Goal: Task Accomplishment & Management: Use online tool/utility

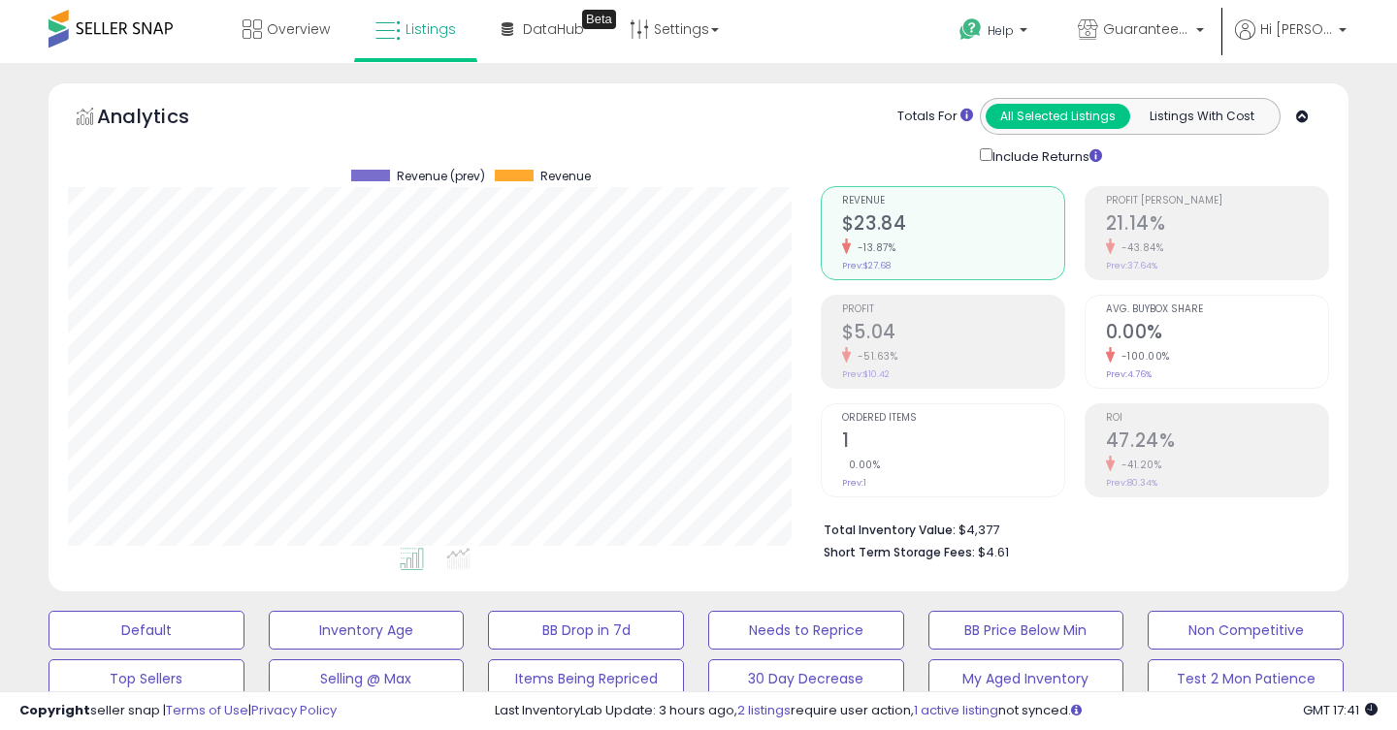
select select "**"
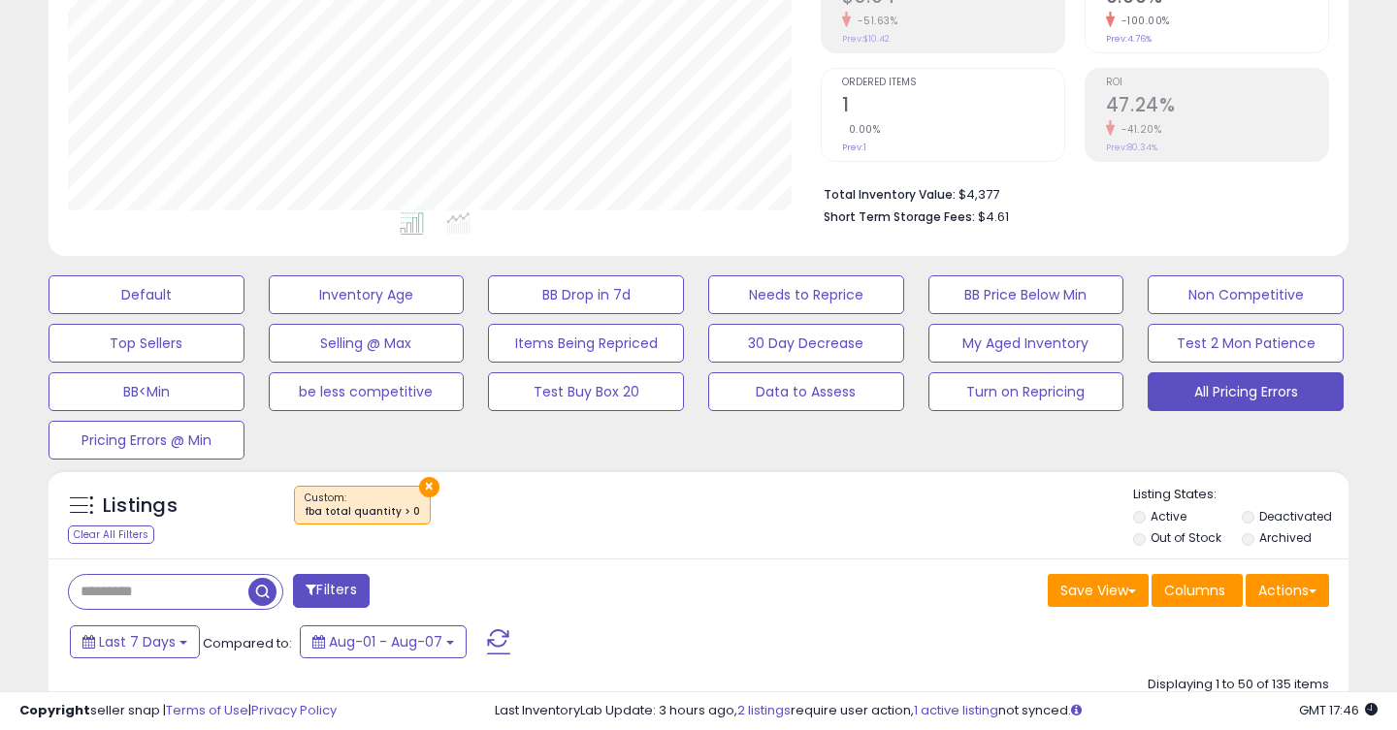
scroll to position [454, 0]
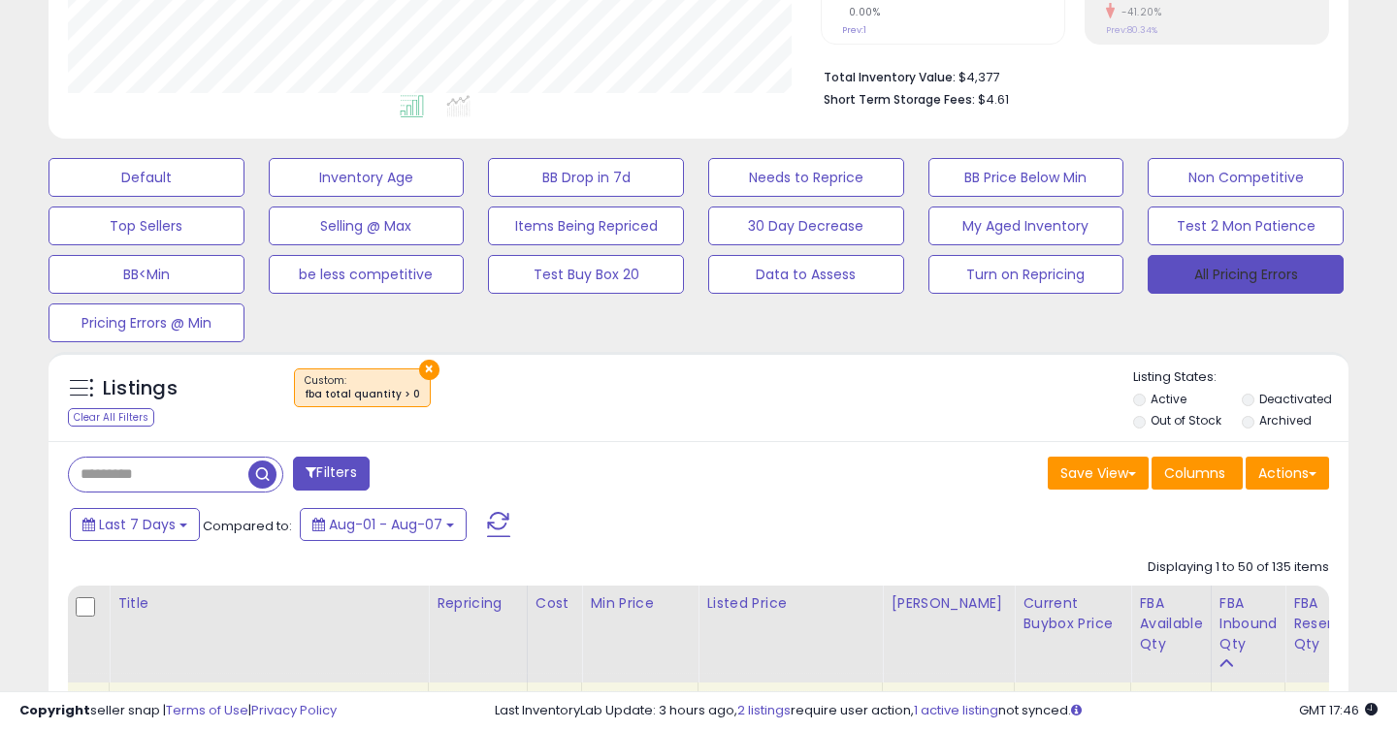
click at [1213, 273] on button "All Pricing Errors" at bounding box center [1245, 274] width 196 height 39
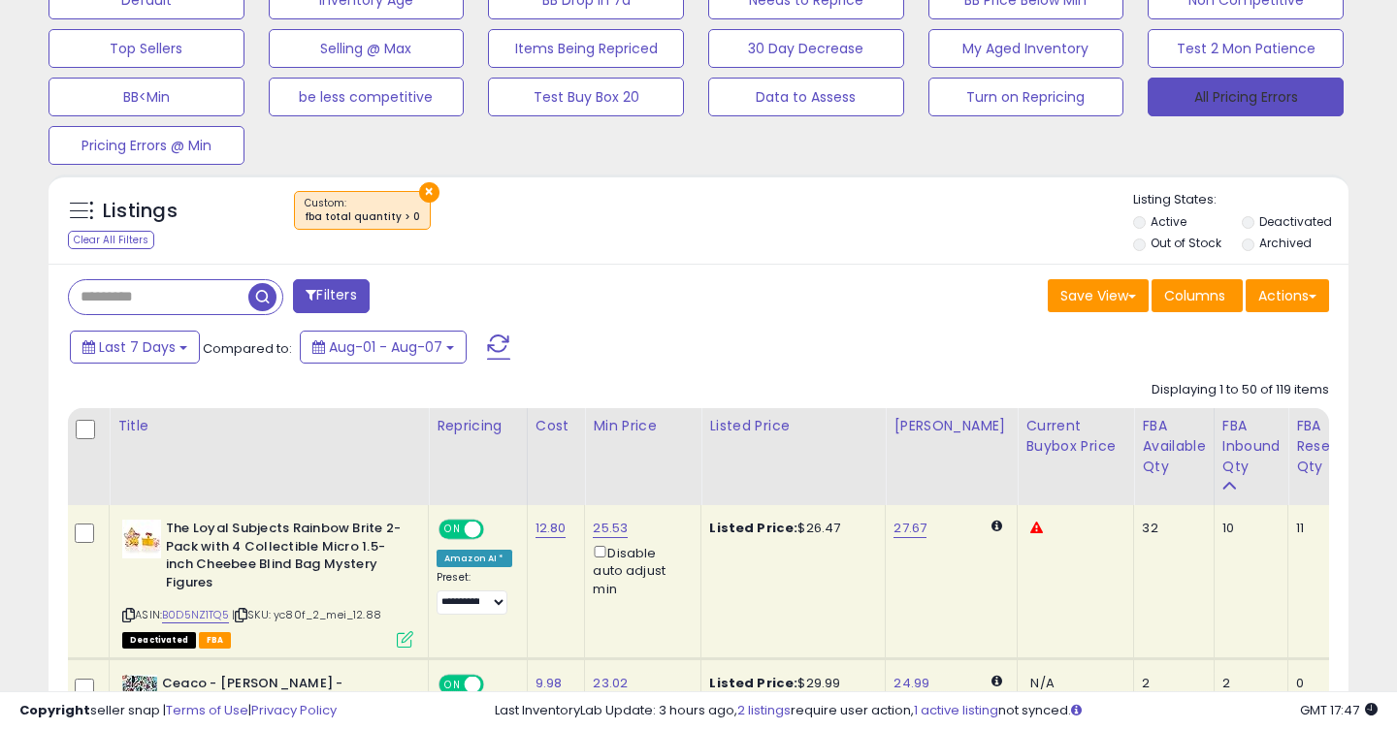
scroll to position [651, 0]
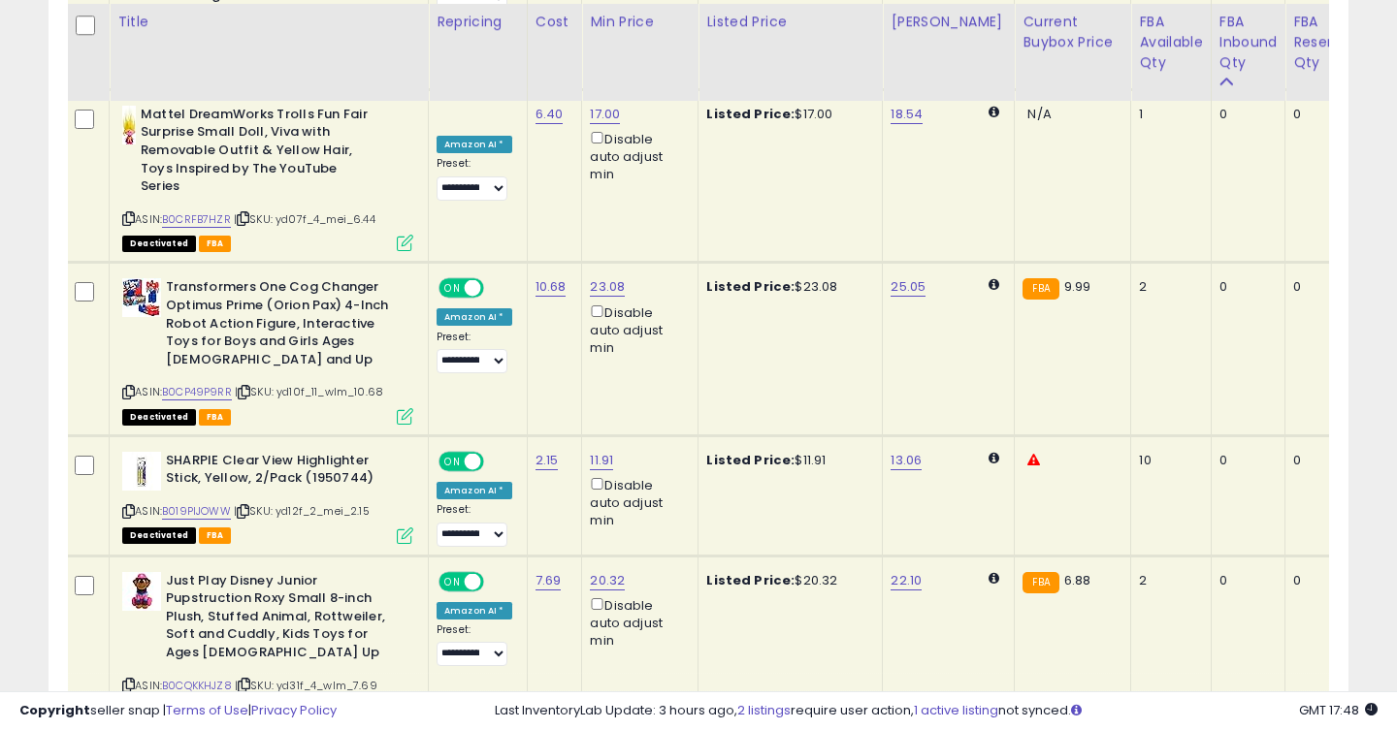
scroll to position [3139, 0]
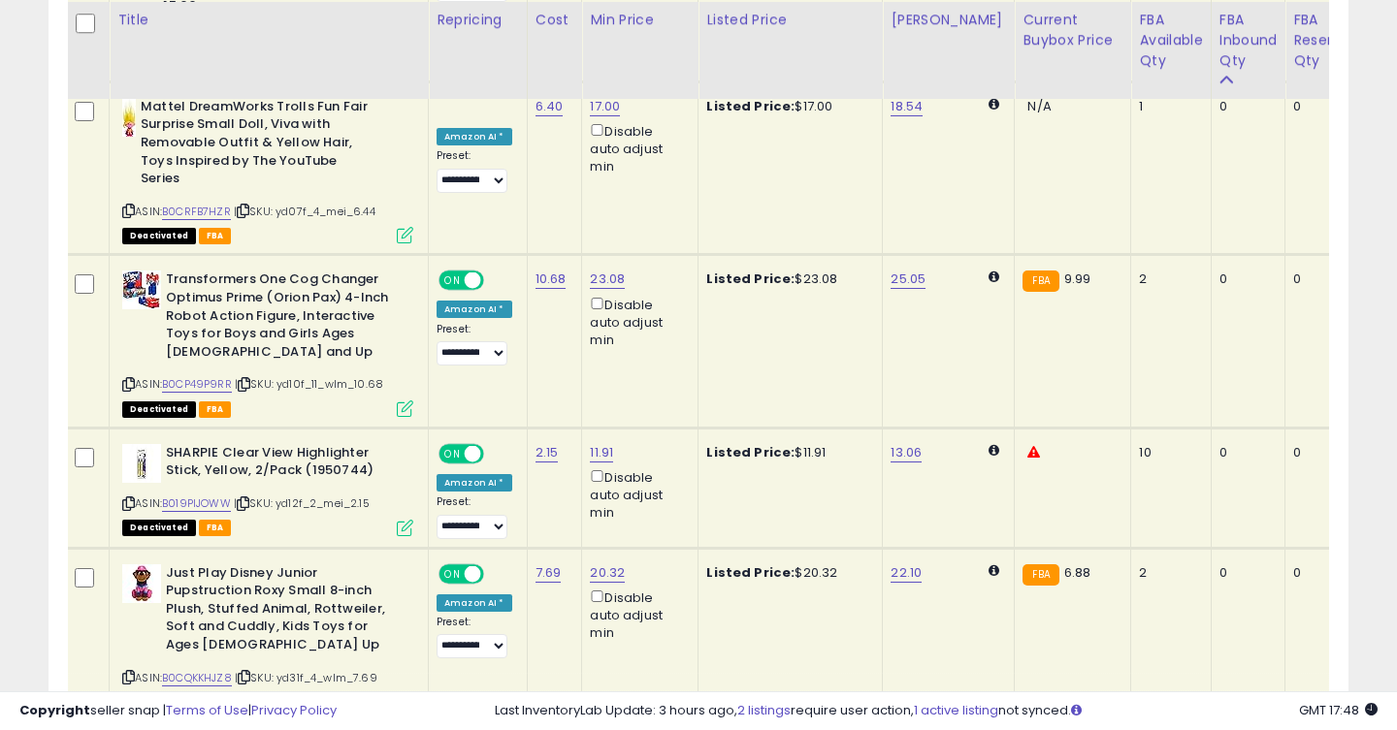
click at [404, 401] on icon at bounding box center [405, 409] width 16 height 16
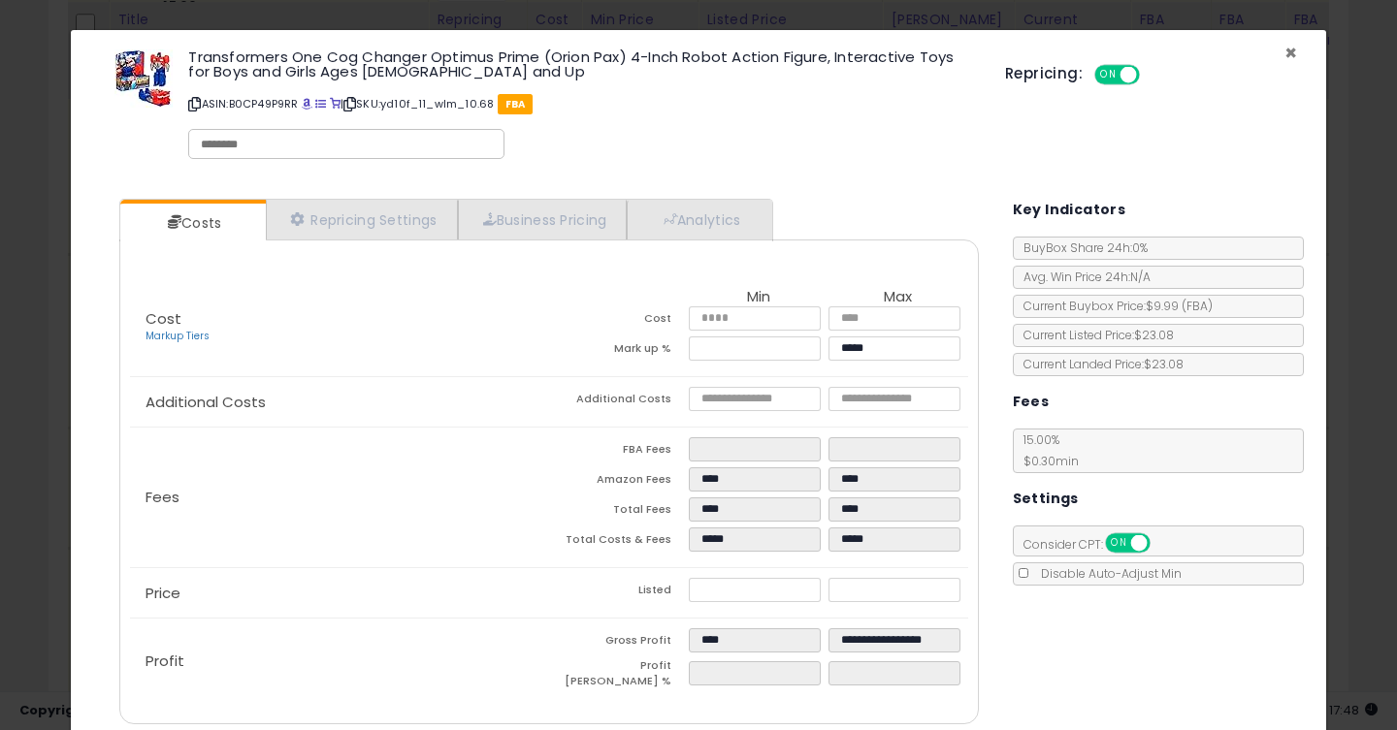
click at [1287, 51] on span "×" at bounding box center [1290, 53] width 13 height 28
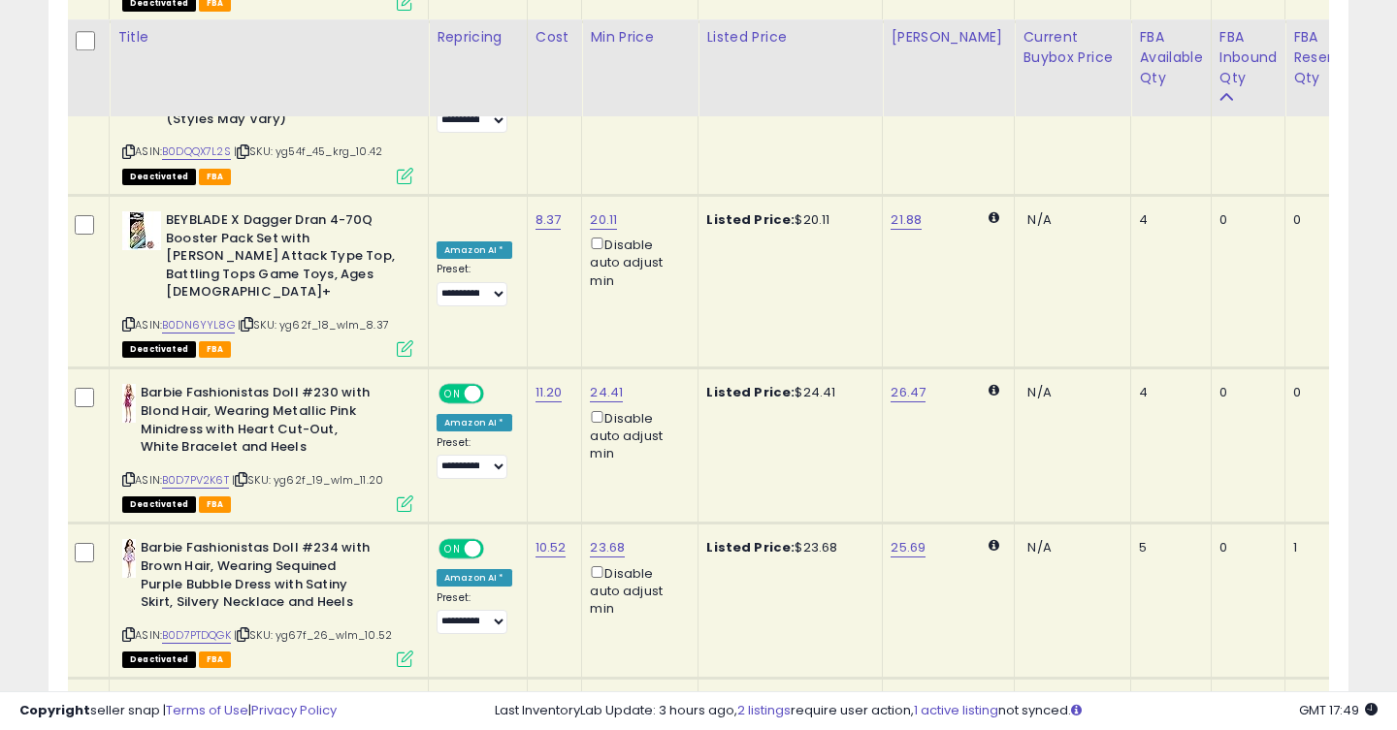
scroll to position [7804, 0]
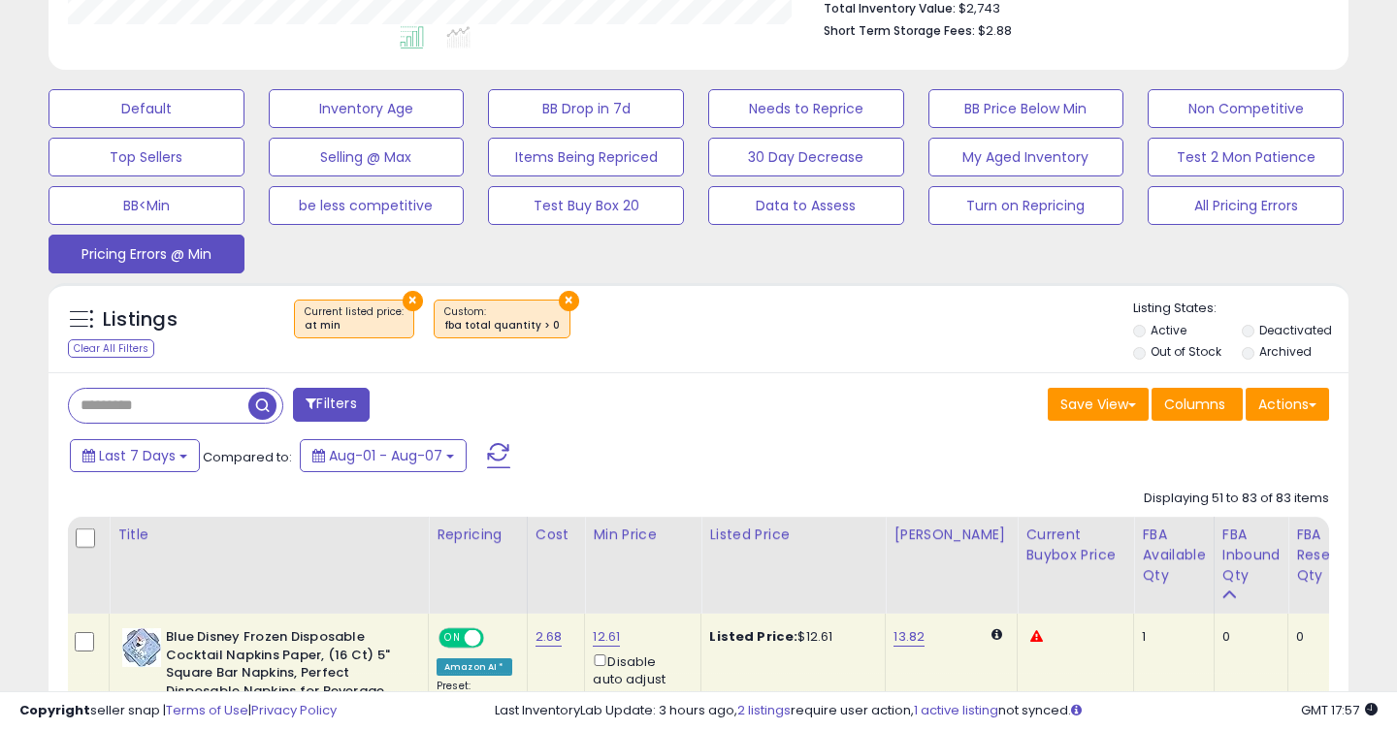
scroll to position [503, 0]
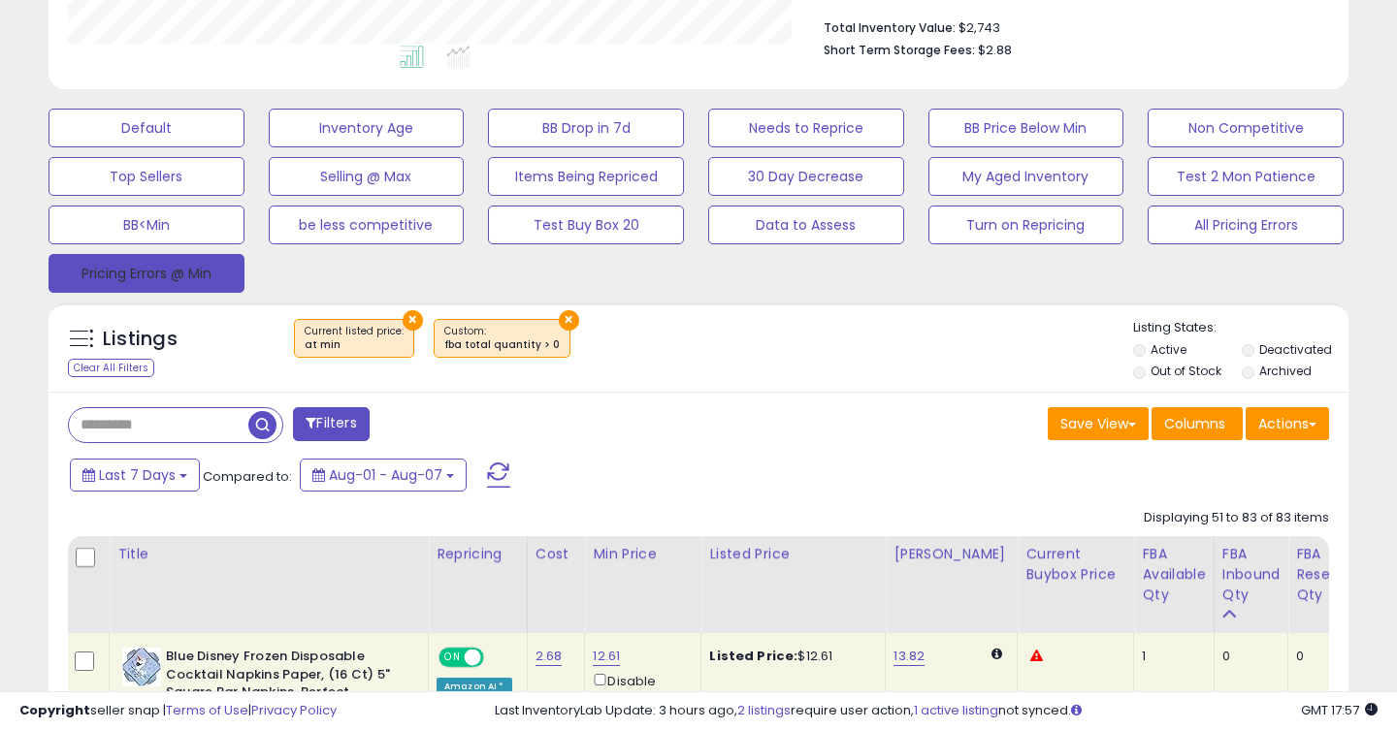
click at [193, 273] on button "Pricing Errors @ Min" at bounding box center [146, 273] width 196 height 39
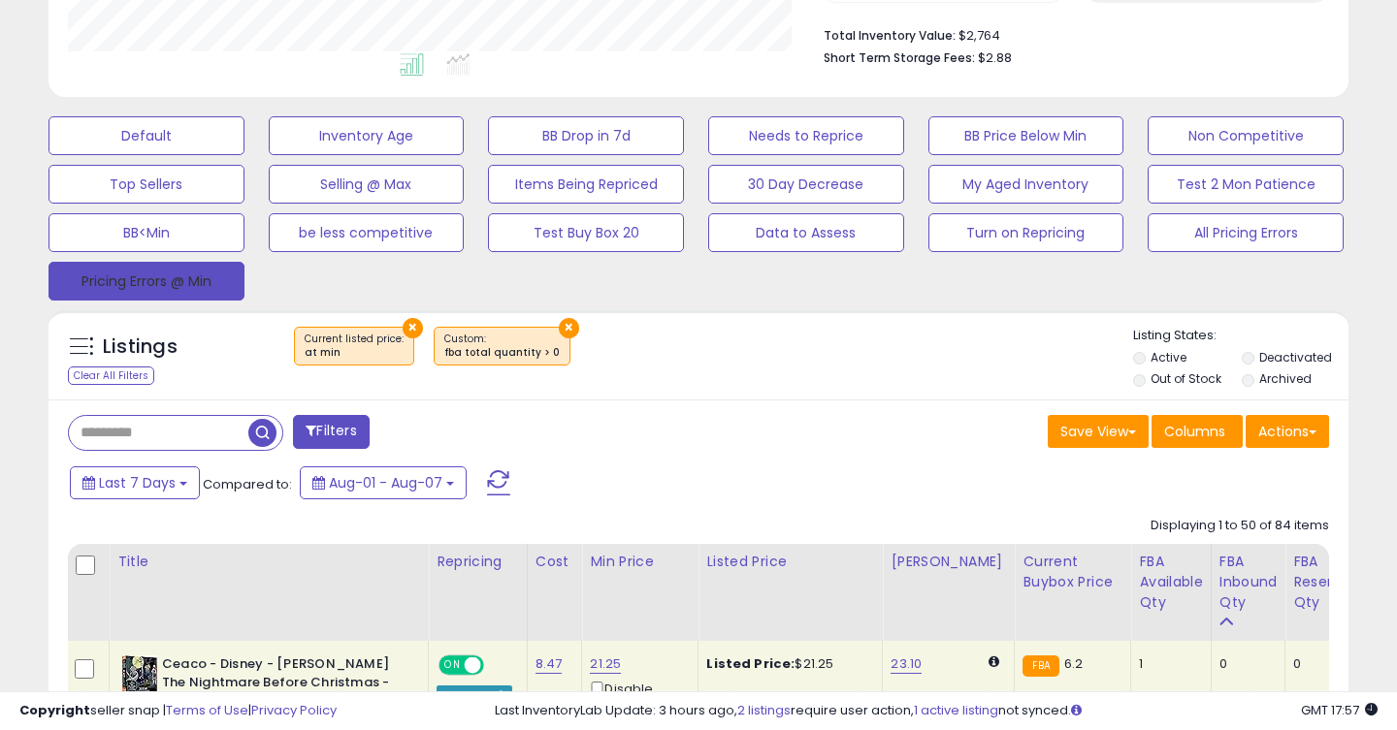
scroll to position [803, 0]
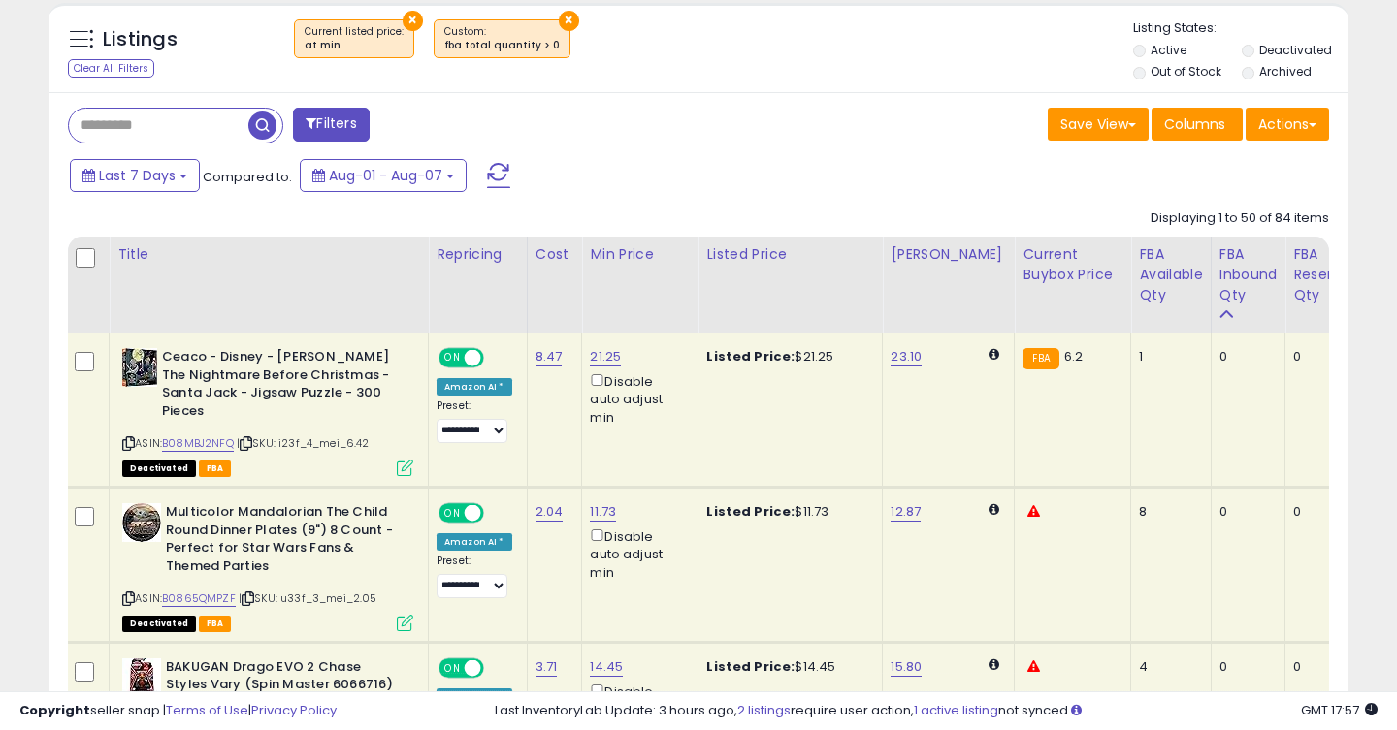
click at [341, 111] on button "Filters" at bounding box center [331, 125] width 76 height 34
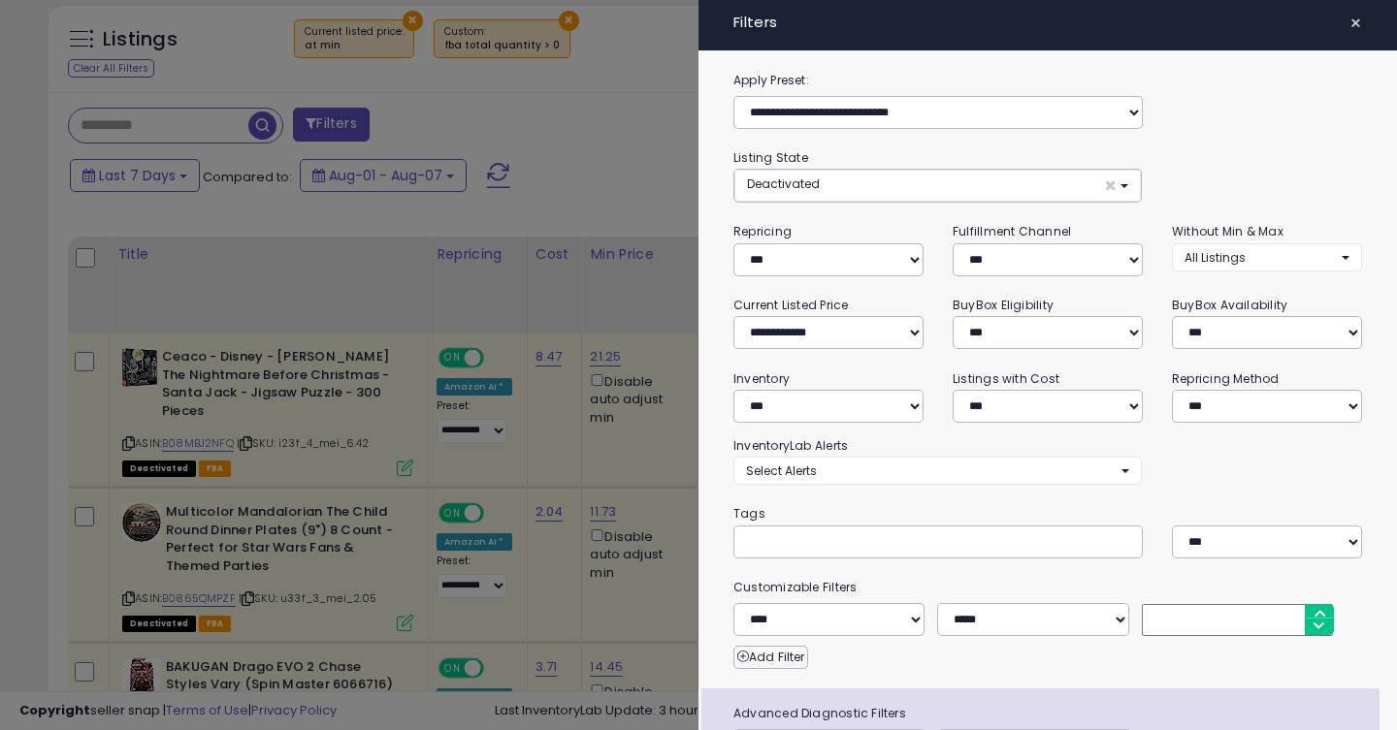
scroll to position [151, 0]
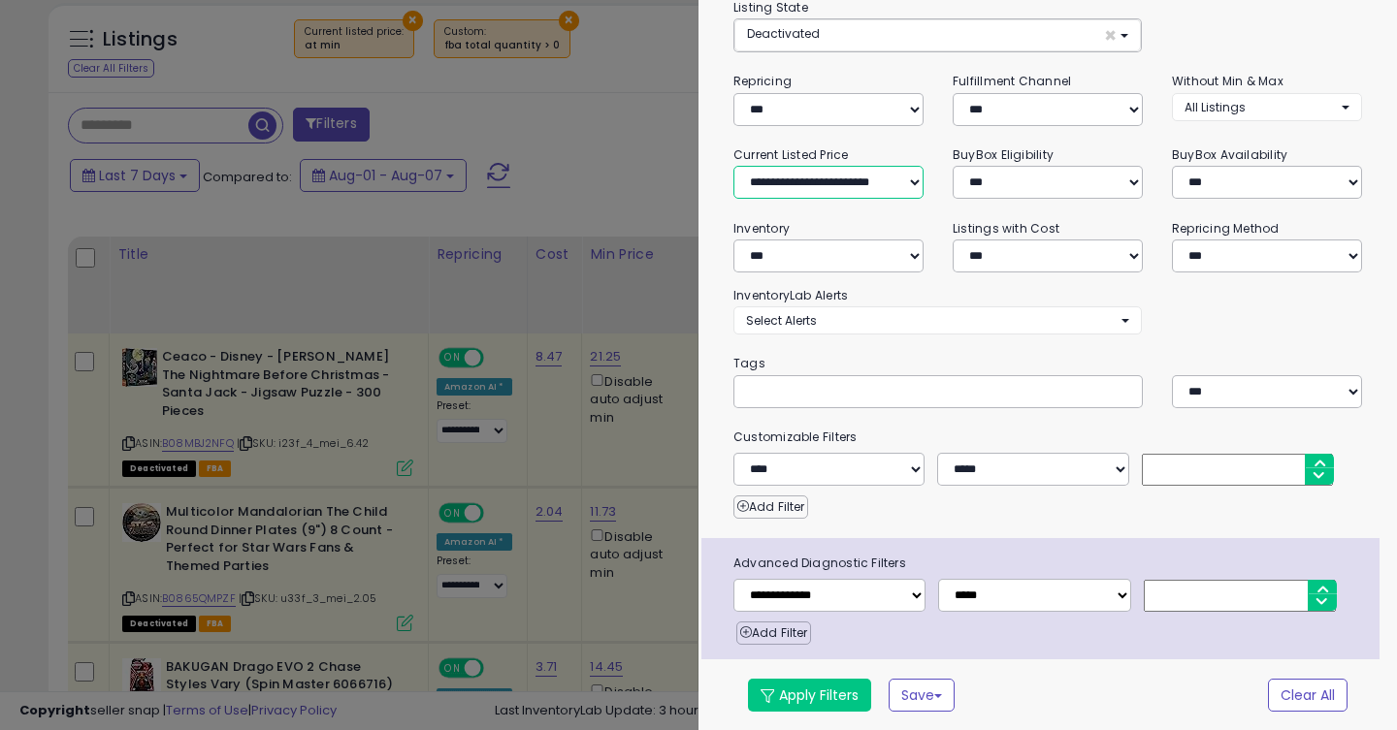
click option "**********" at bounding box center [0, 0] width 0 height 0
click at [830, 689] on button "Apply Filters" at bounding box center [809, 695] width 123 height 33
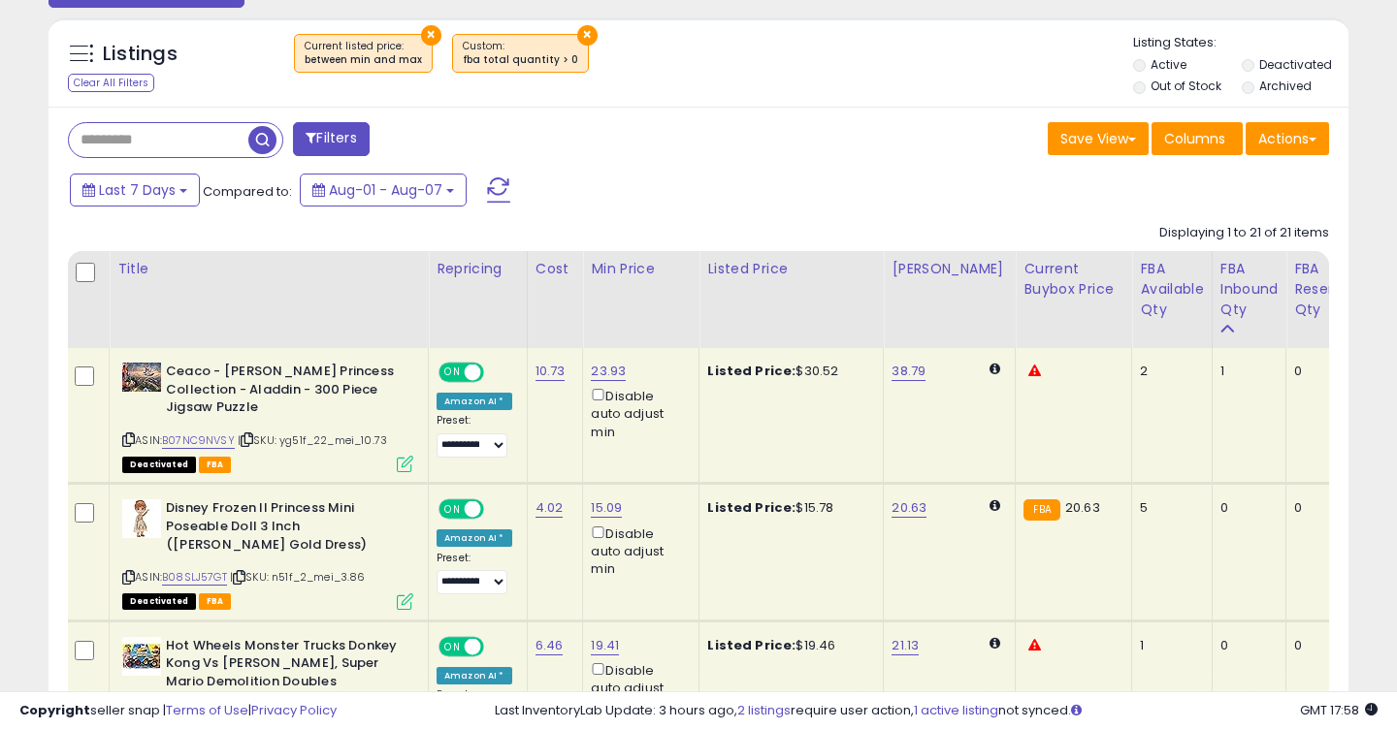
scroll to position [790, 0]
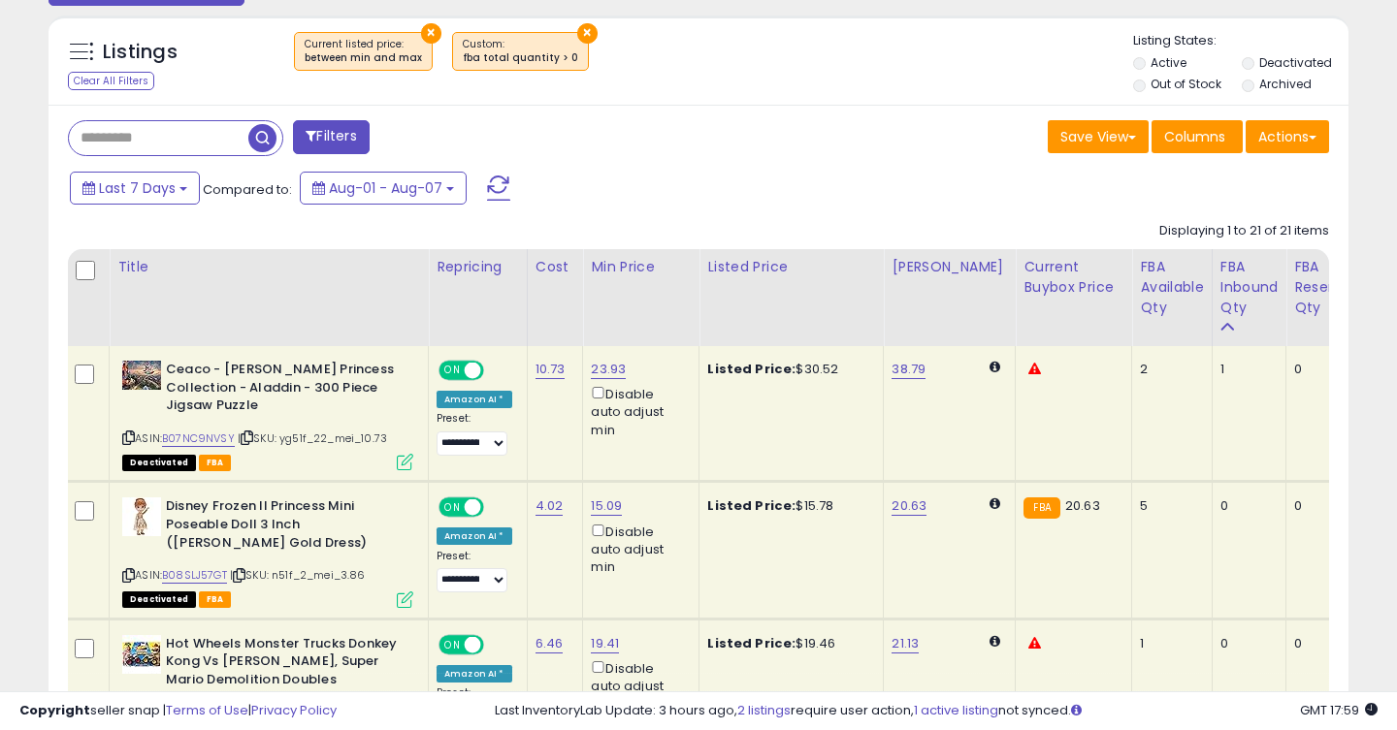
click at [339, 140] on button "Filters" at bounding box center [331, 137] width 76 height 34
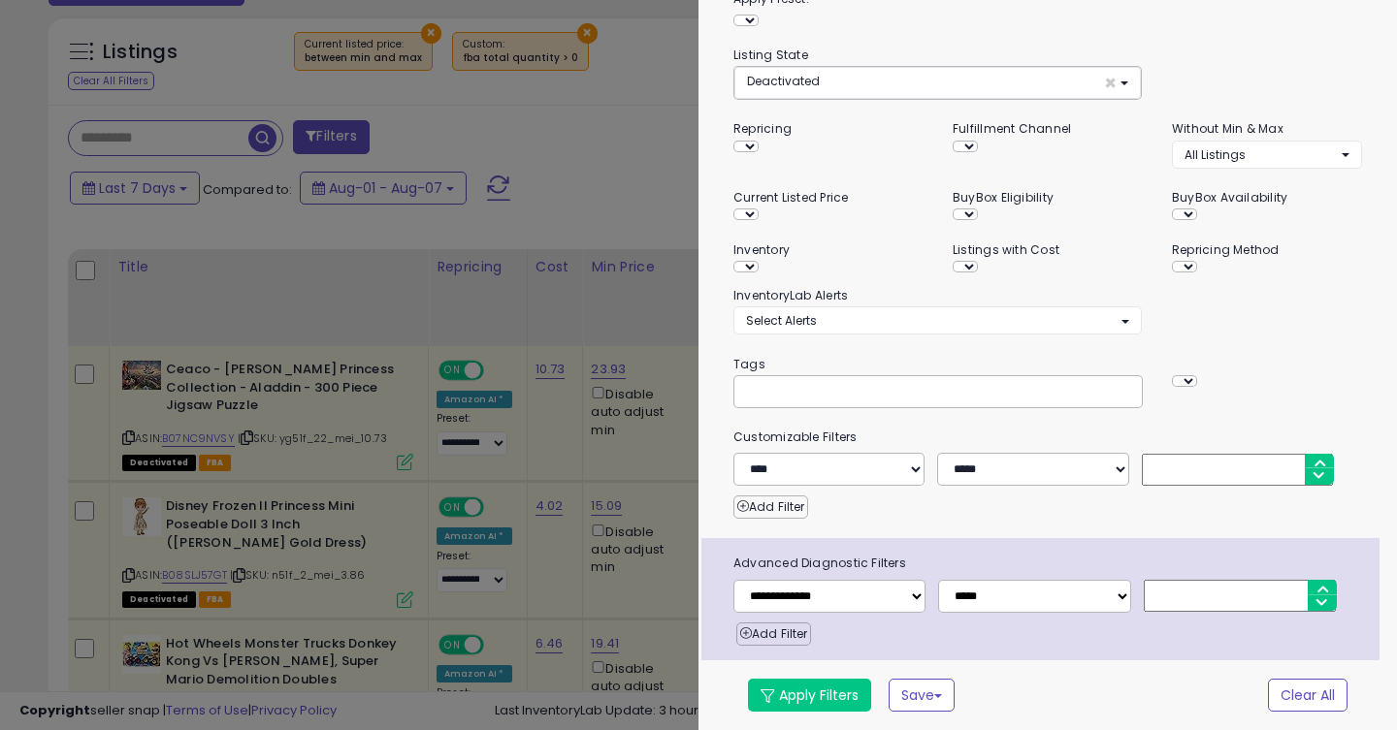
scroll to position [151, 0]
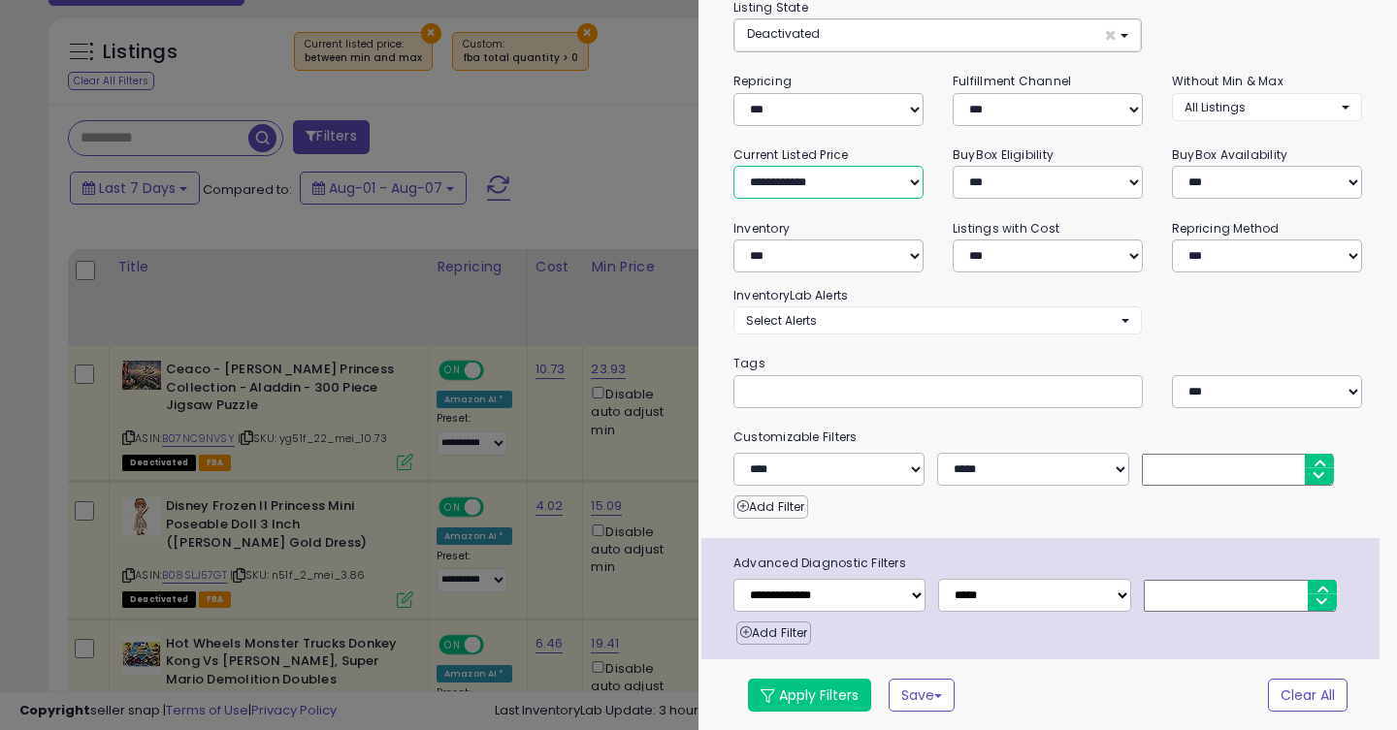
click option "**********" at bounding box center [0, 0] width 0 height 0
click at [816, 706] on button "Apply Filters" at bounding box center [809, 695] width 123 height 33
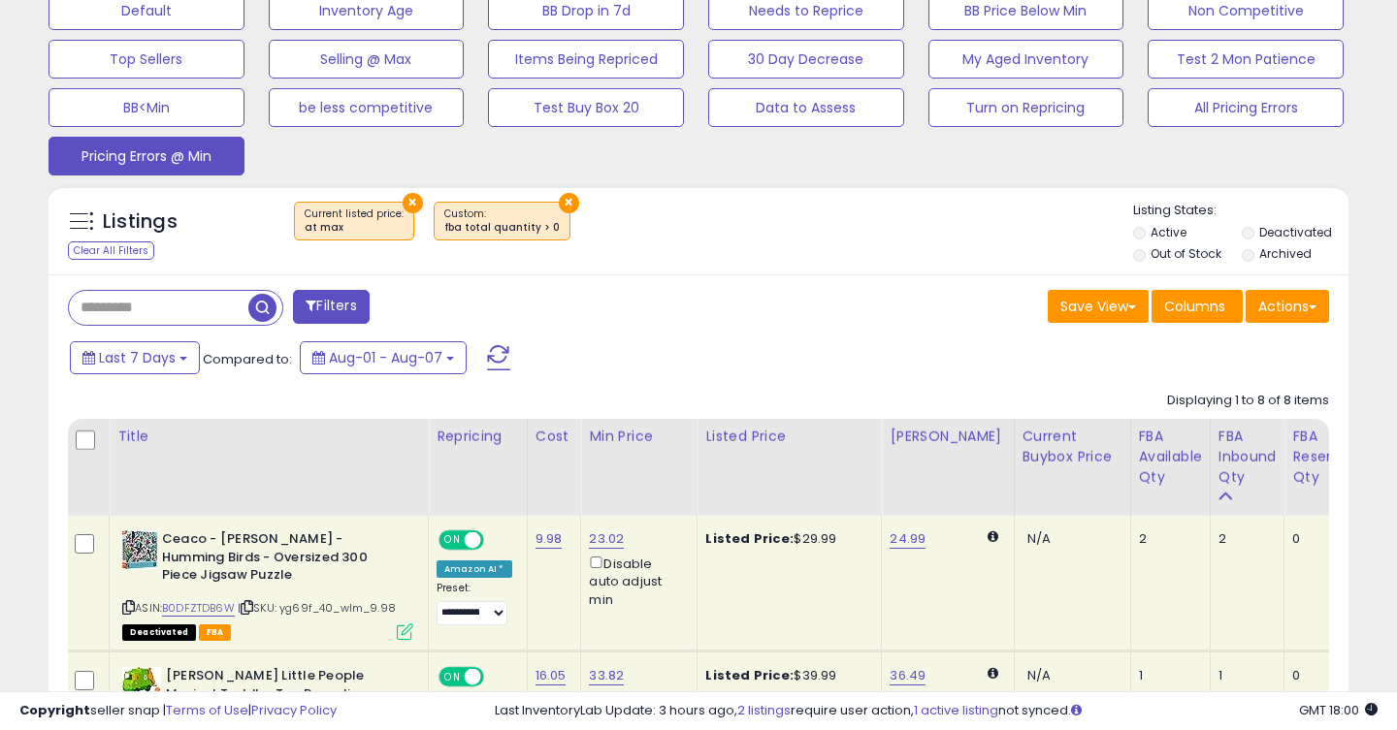
scroll to position [614, 0]
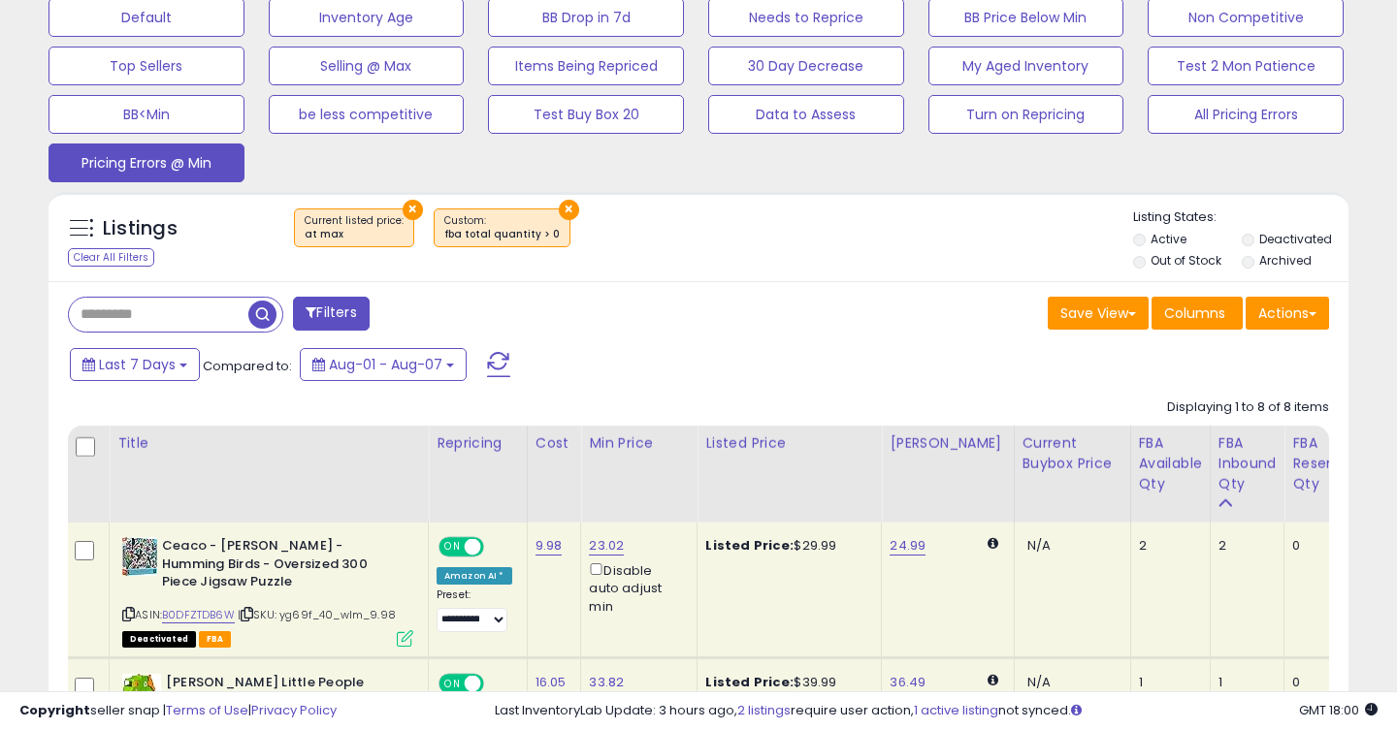
click at [344, 307] on button "Filters" at bounding box center [331, 314] width 76 height 34
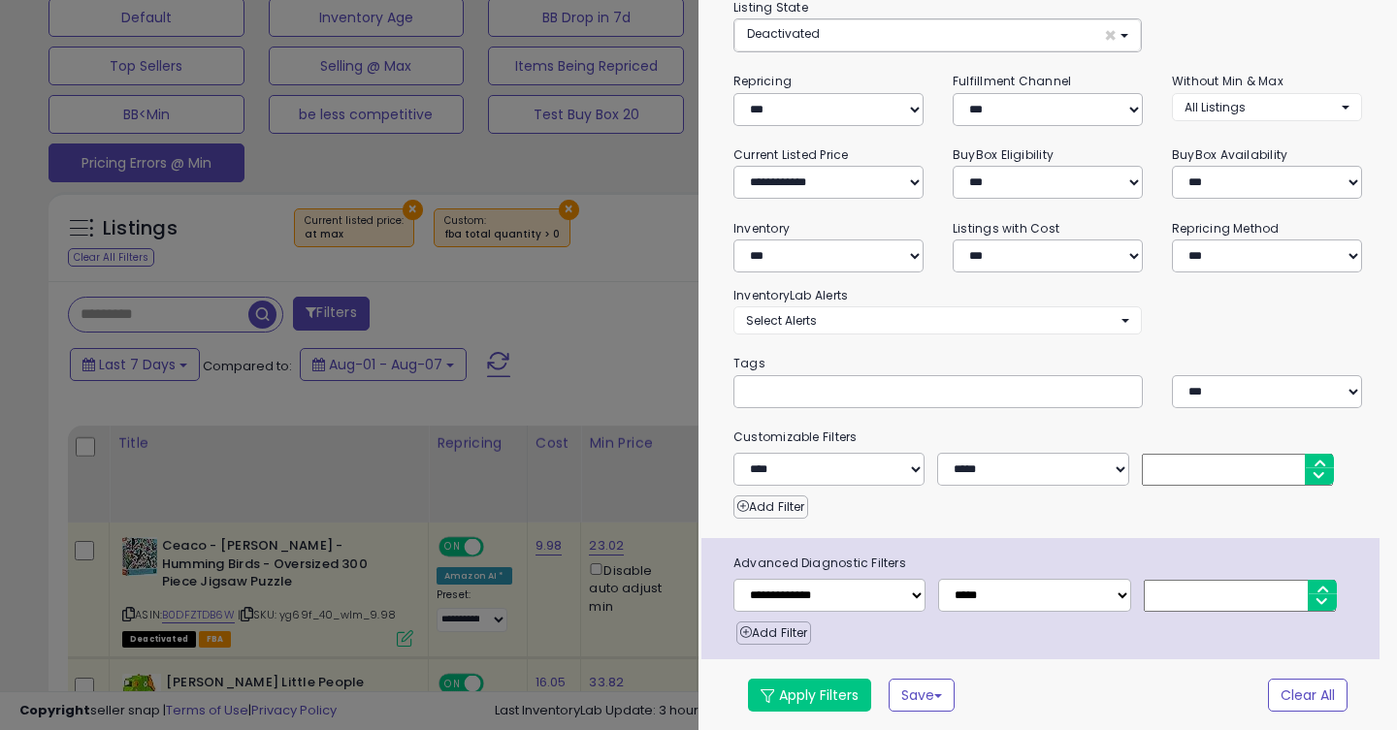
scroll to position [151, 0]
click option "***" at bounding box center [0, 0] width 0 height 0
click at [809, 697] on button "Apply Filters" at bounding box center [809, 695] width 123 height 33
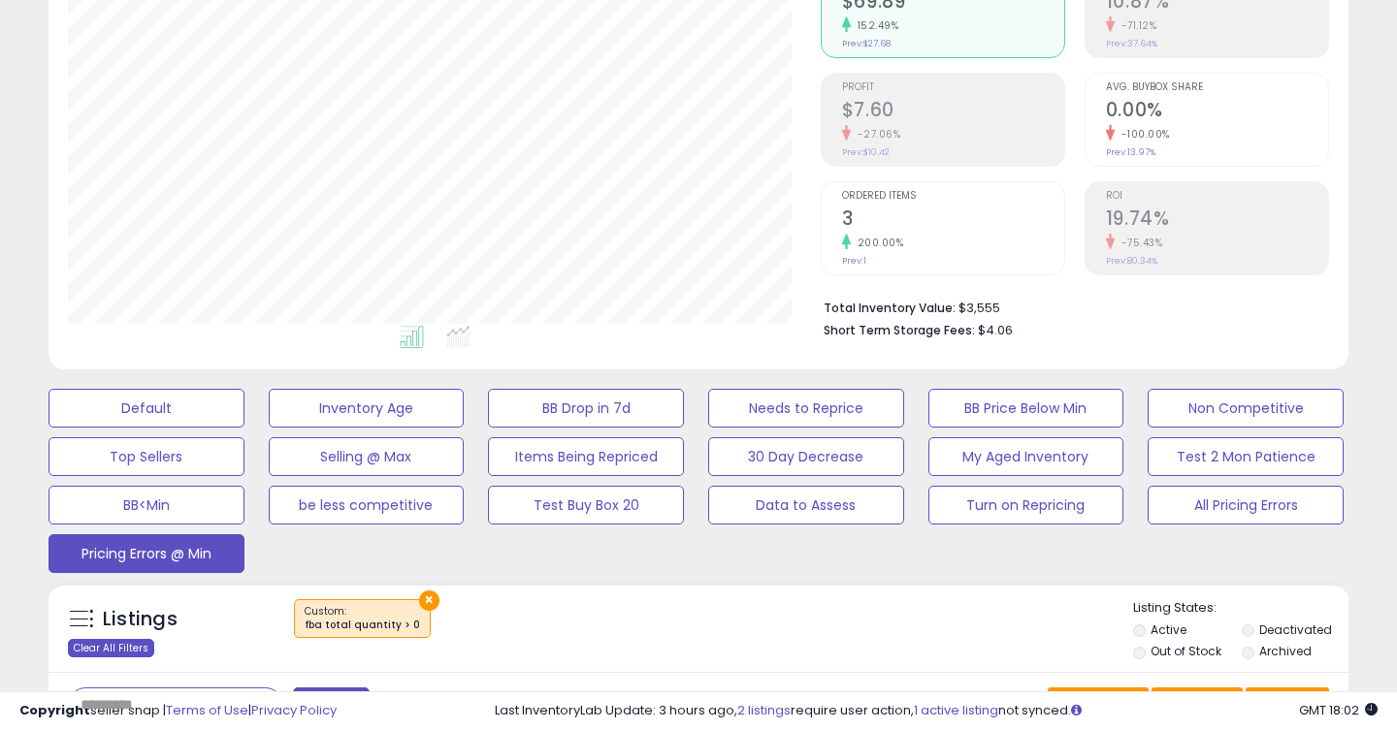
scroll to position [338, 0]
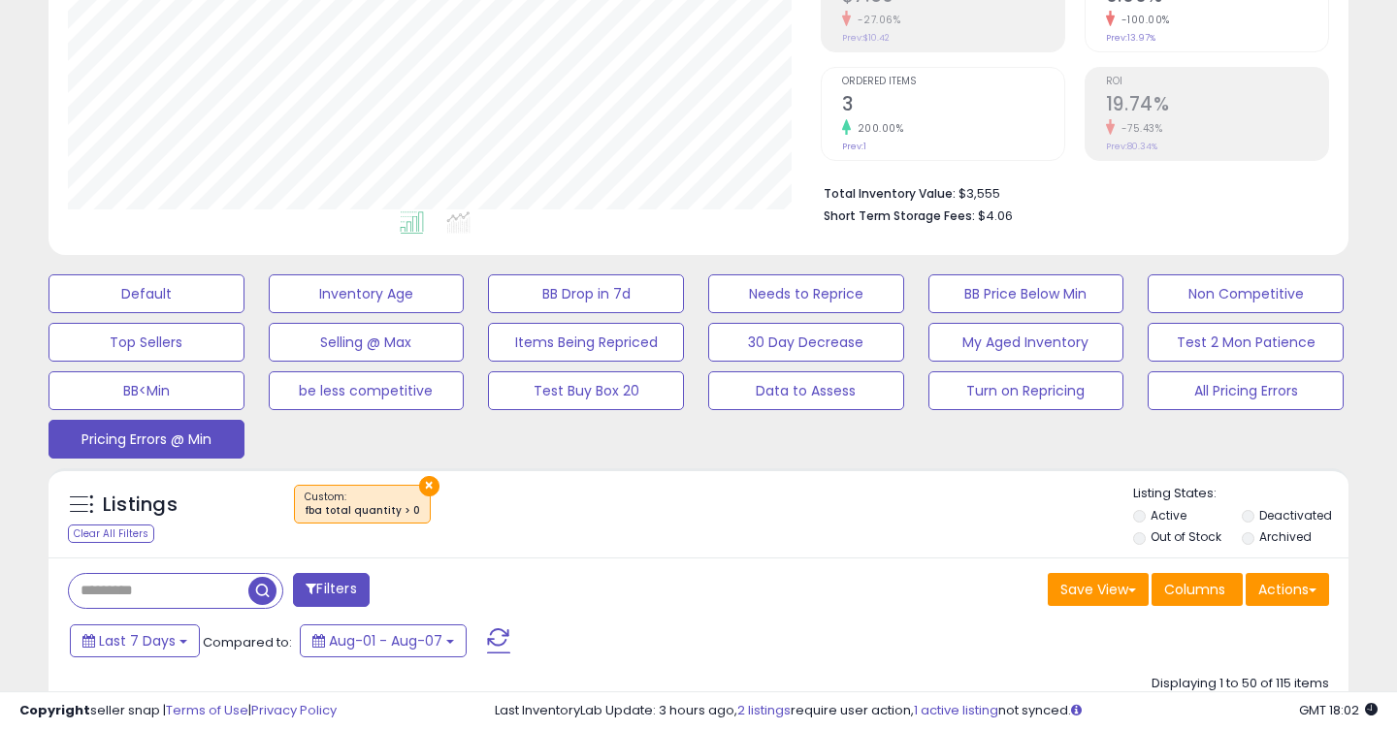
click at [331, 595] on button "Filters" at bounding box center [331, 590] width 76 height 34
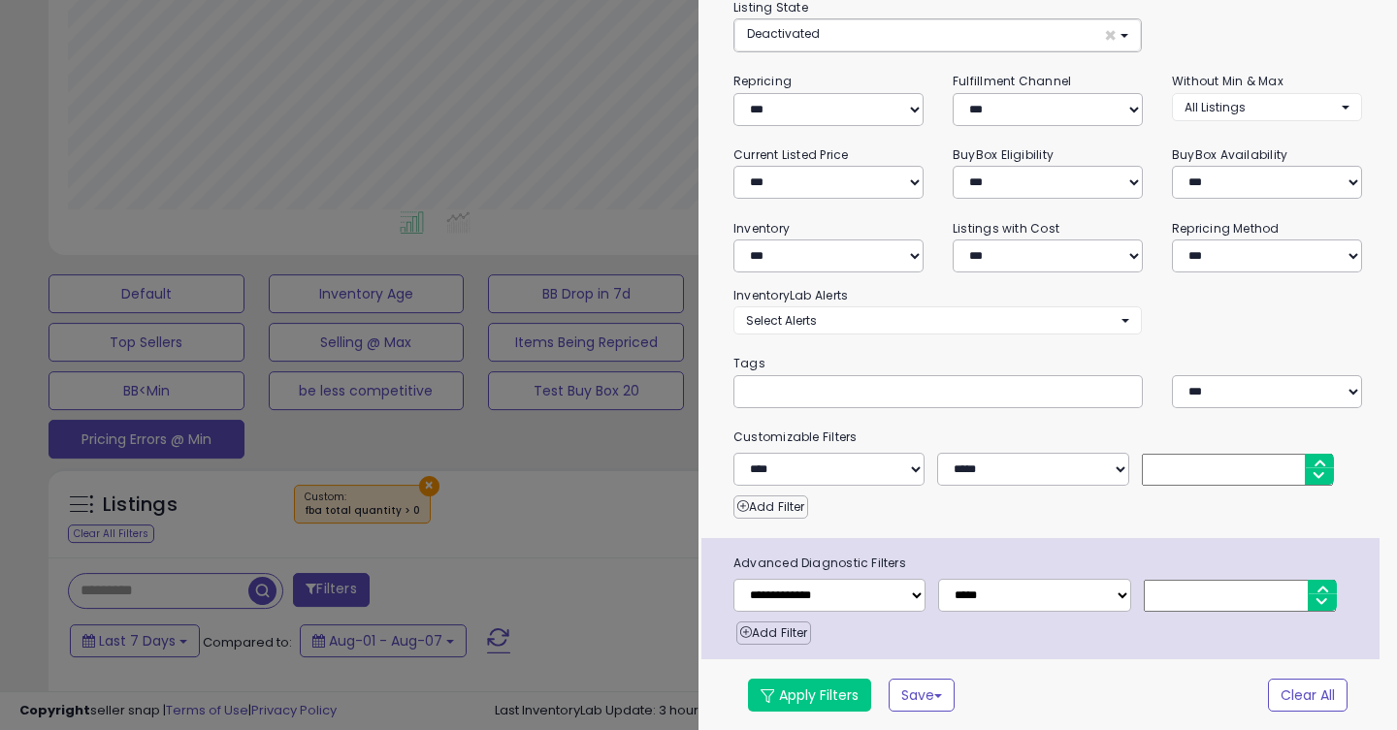
scroll to position [151, 0]
select select "**********"
click option "**********" at bounding box center [0, 0] width 0 height 0
click at [805, 694] on button "Apply Filters" at bounding box center [809, 695] width 123 height 33
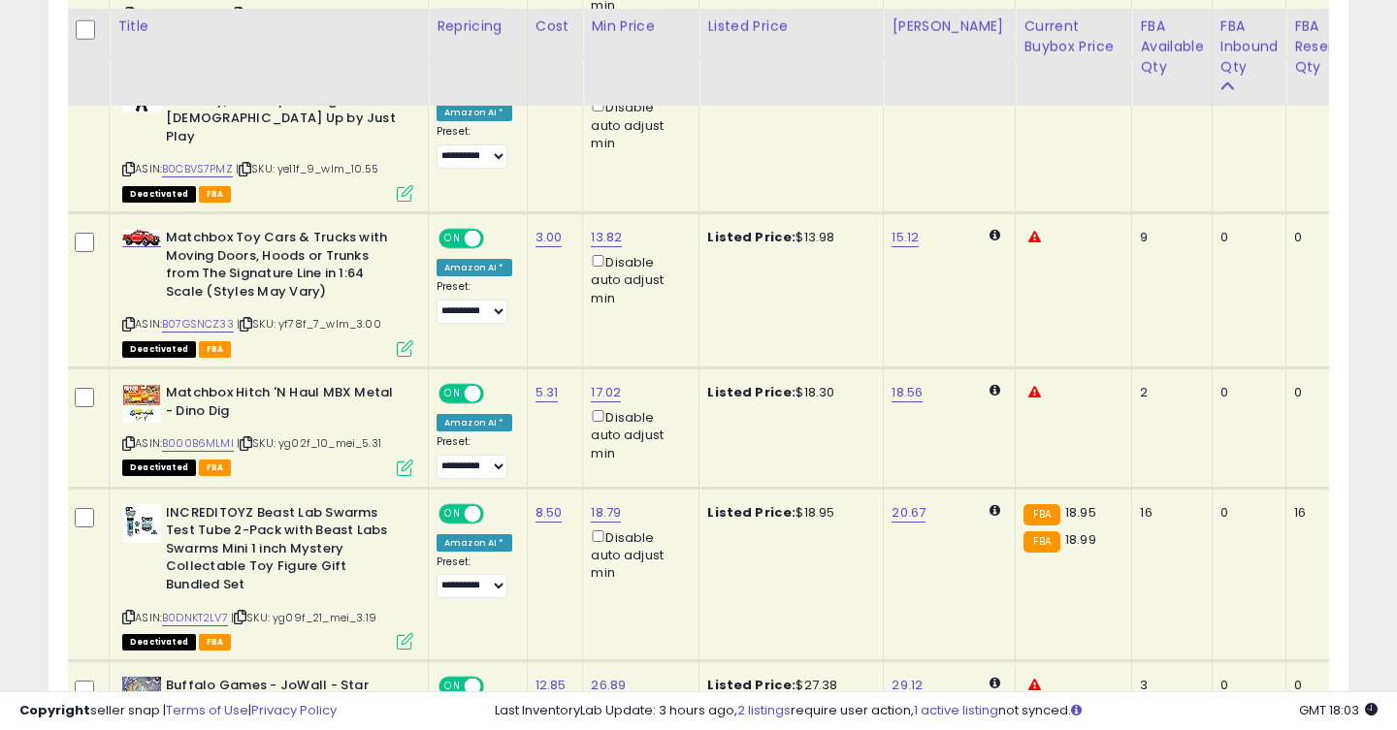
scroll to position [1764, 0]
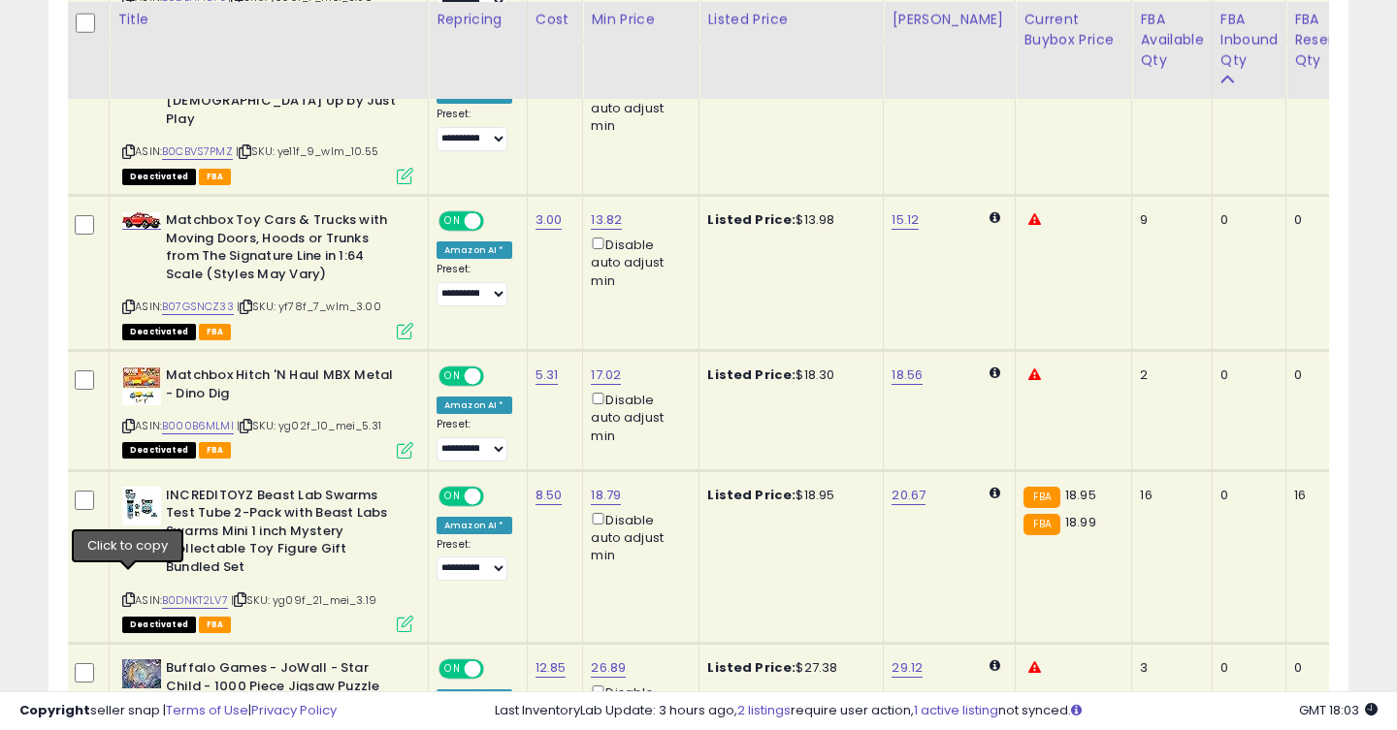
click at [131, 595] on icon at bounding box center [128, 600] width 13 height 11
click at [127, 595] on icon at bounding box center [128, 600] width 13 height 11
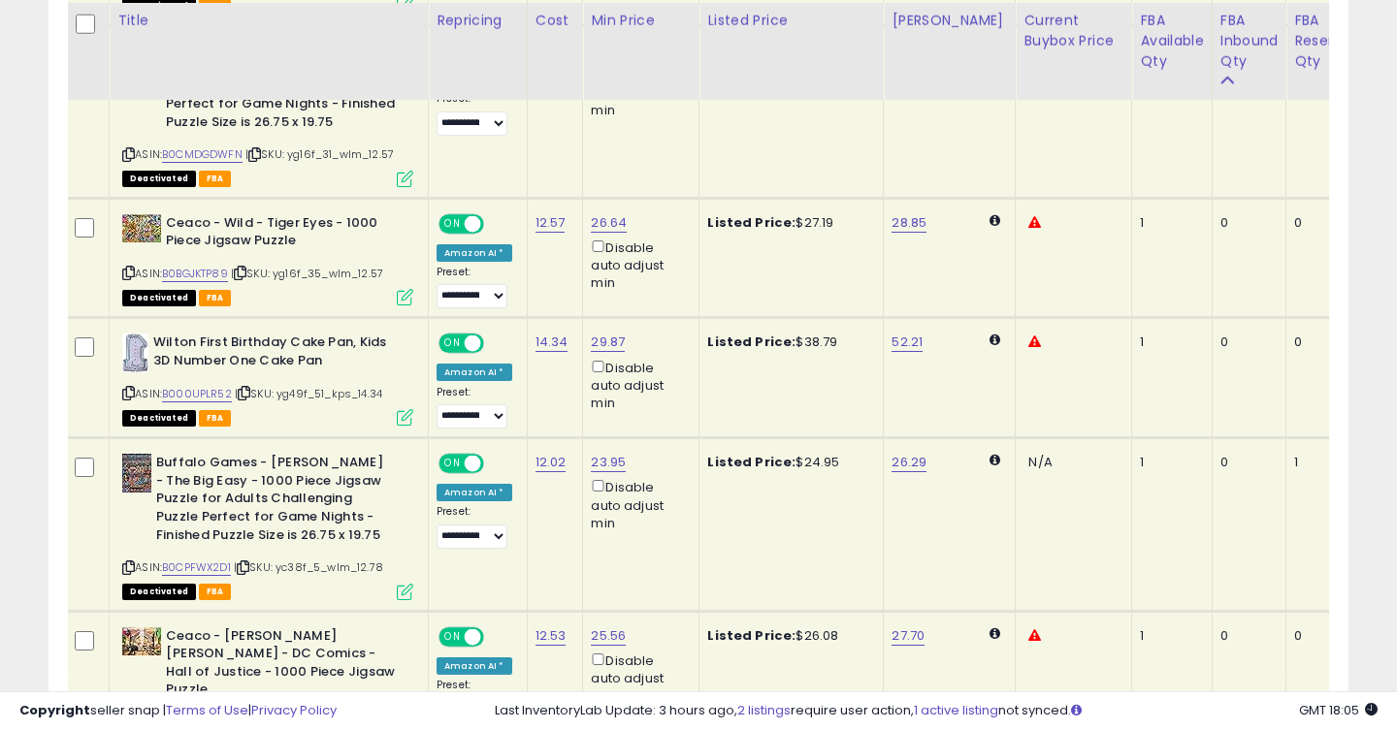
scroll to position [2387, 0]
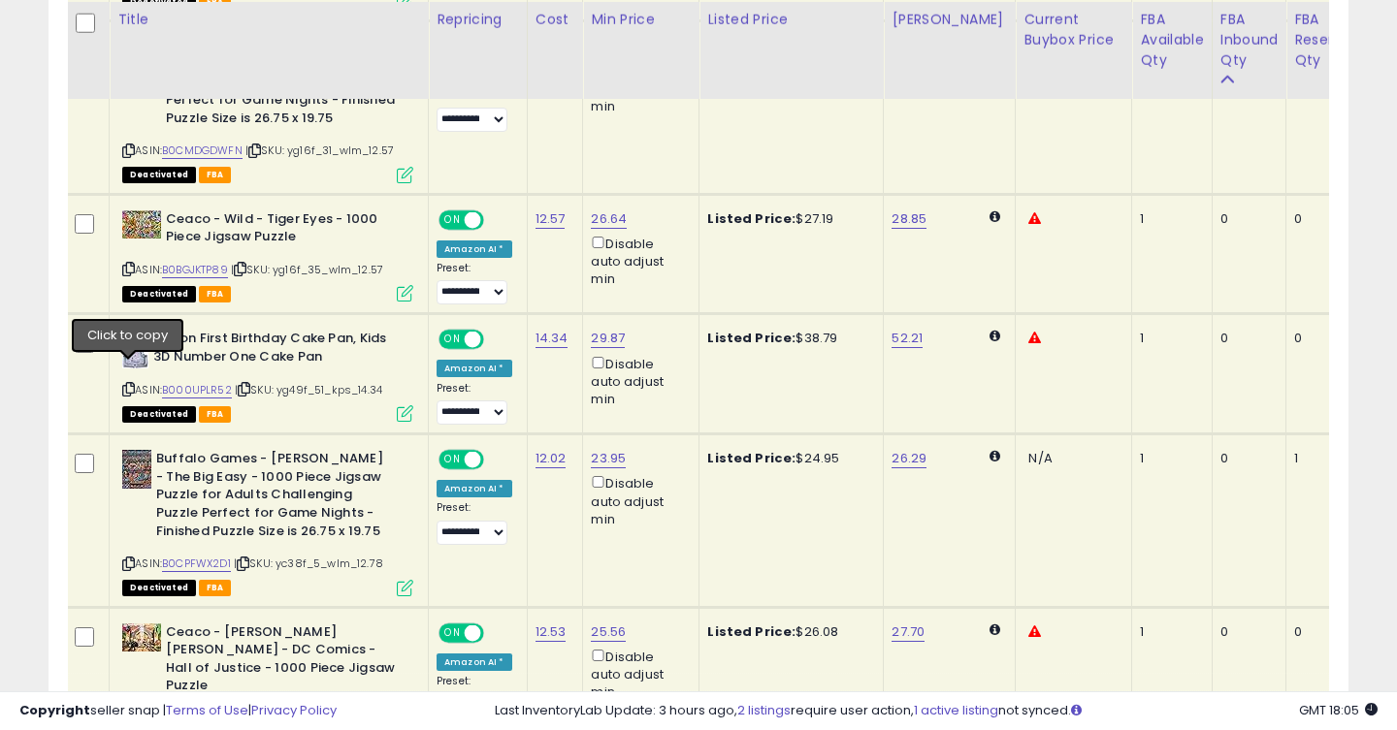
click at [123, 384] on icon at bounding box center [128, 389] width 13 height 11
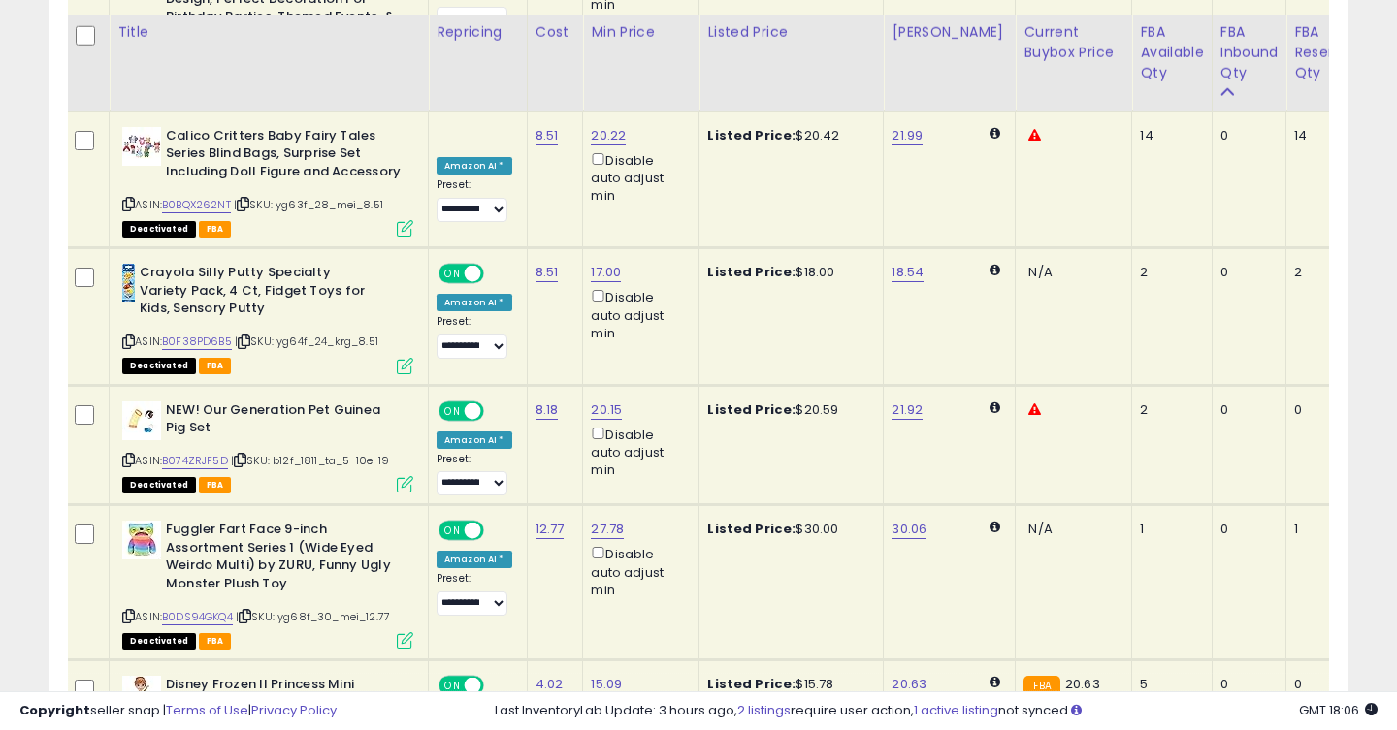
scroll to position [3536, 0]
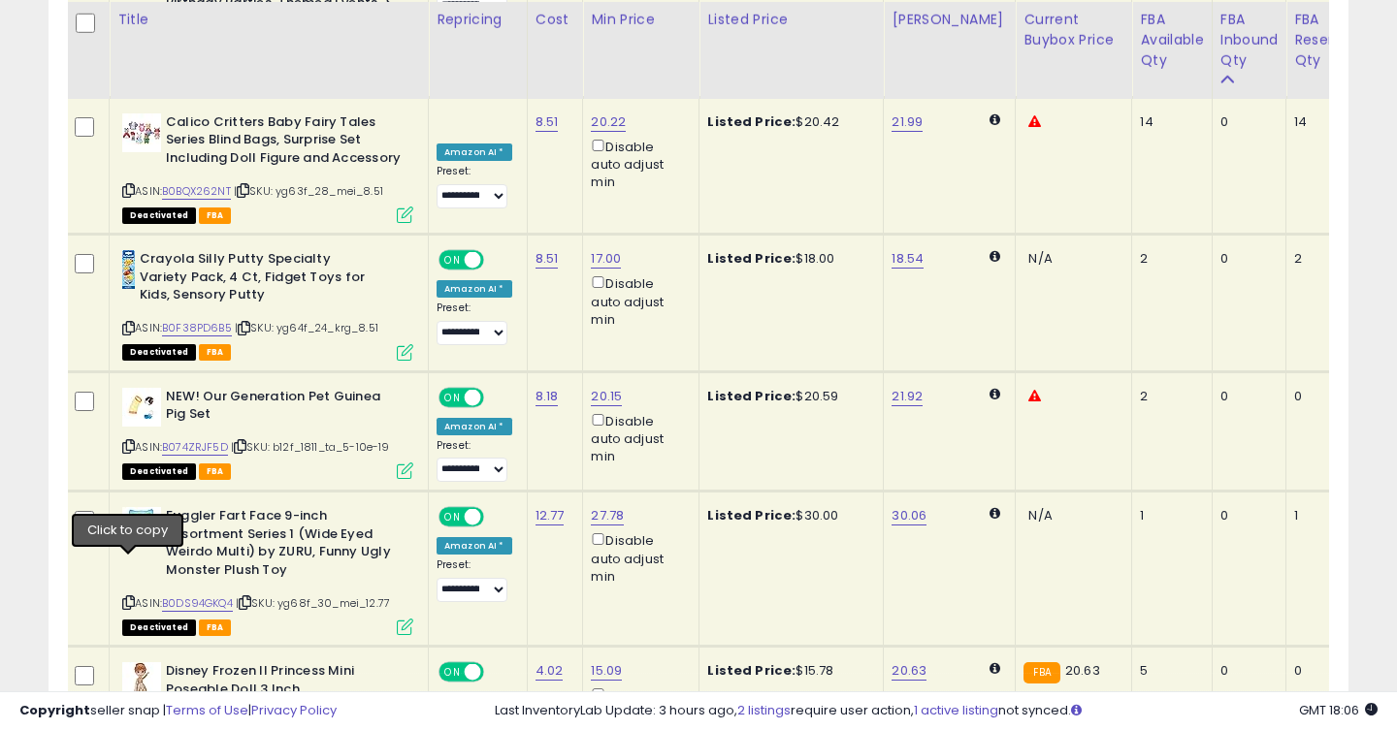
click at [130, 597] on icon at bounding box center [128, 602] width 13 height 11
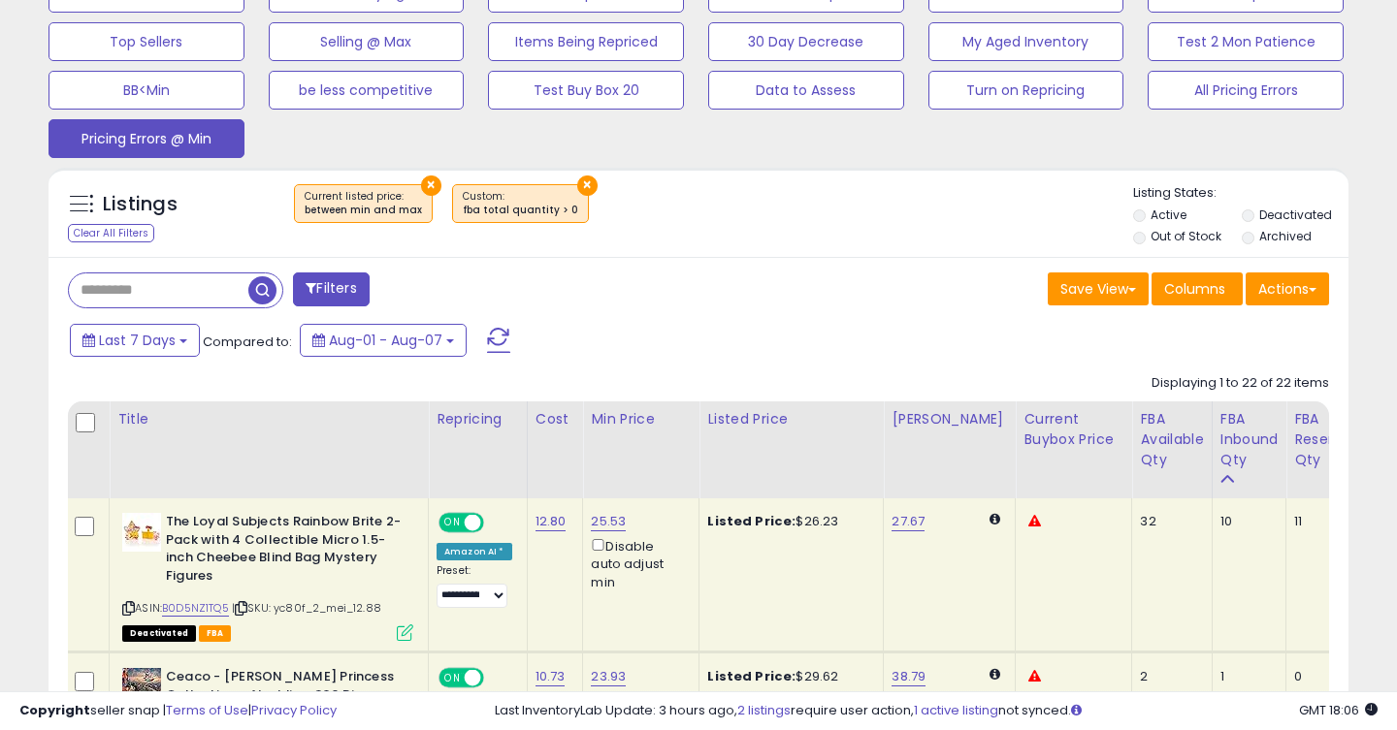
scroll to position [656, 0]
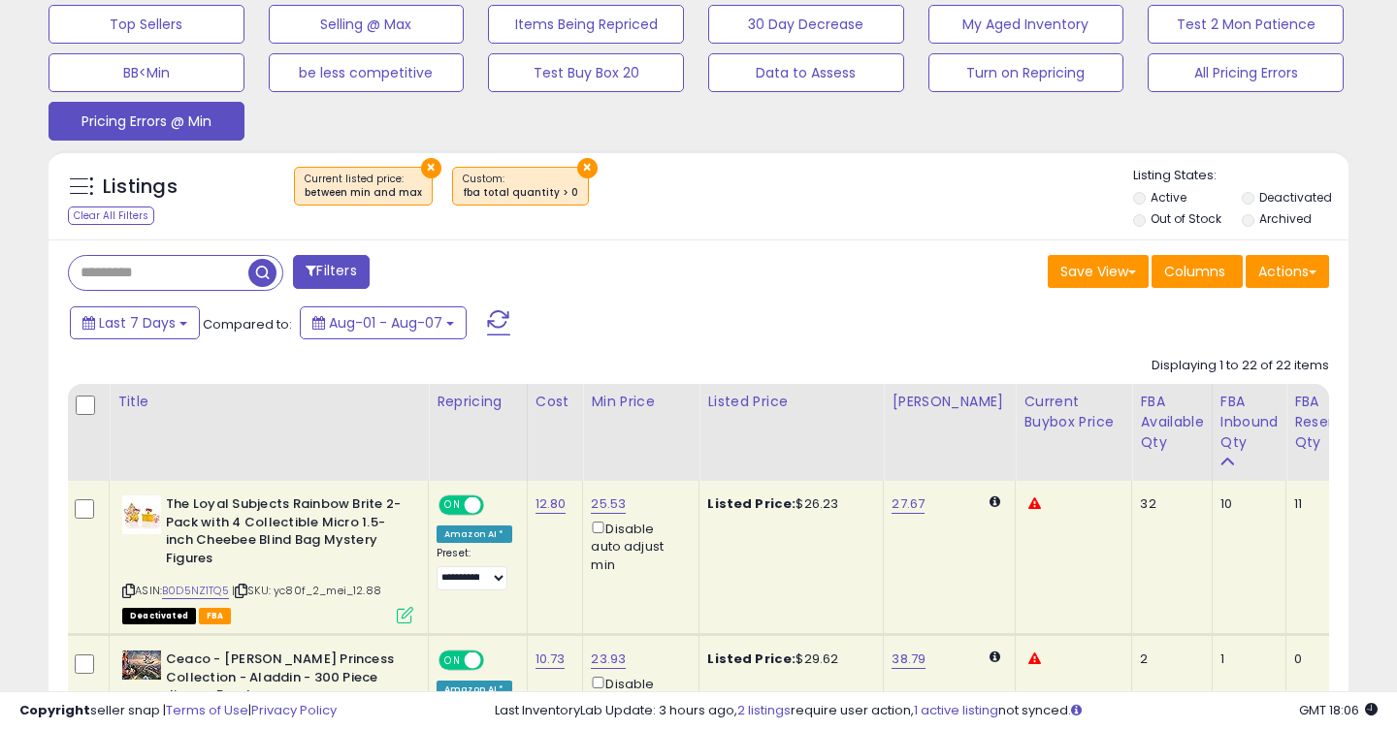
click at [267, 273] on span "button" at bounding box center [262, 273] width 28 height 28
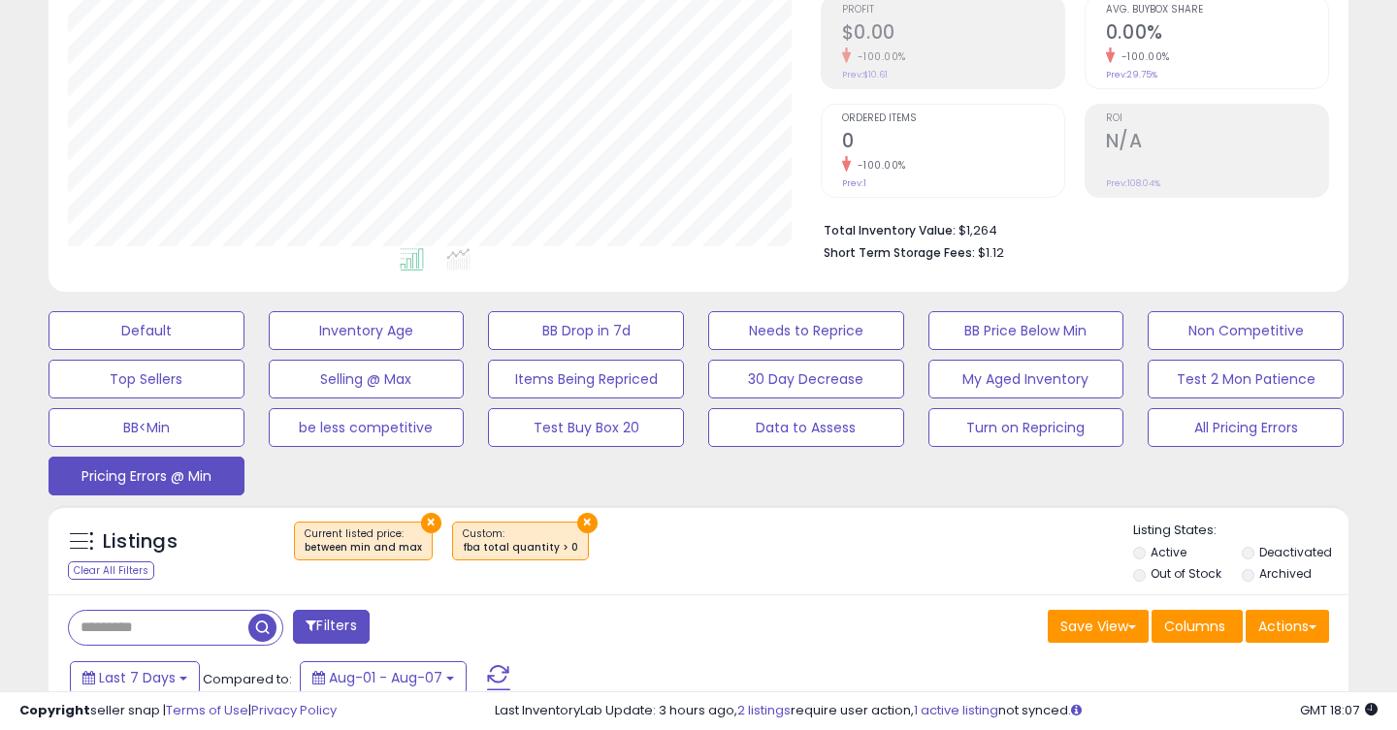
scroll to position [311, 0]
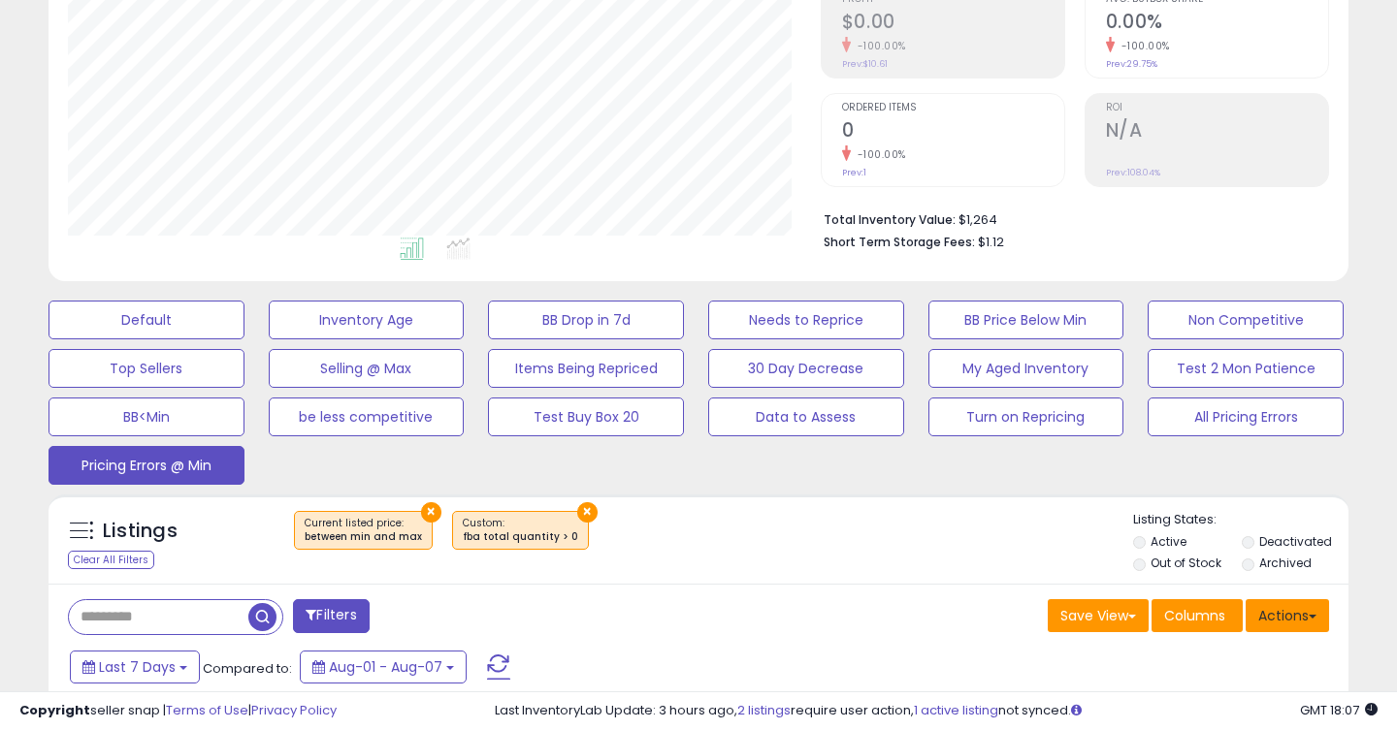
click at [1277, 618] on button "Actions" at bounding box center [1286, 615] width 83 height 33
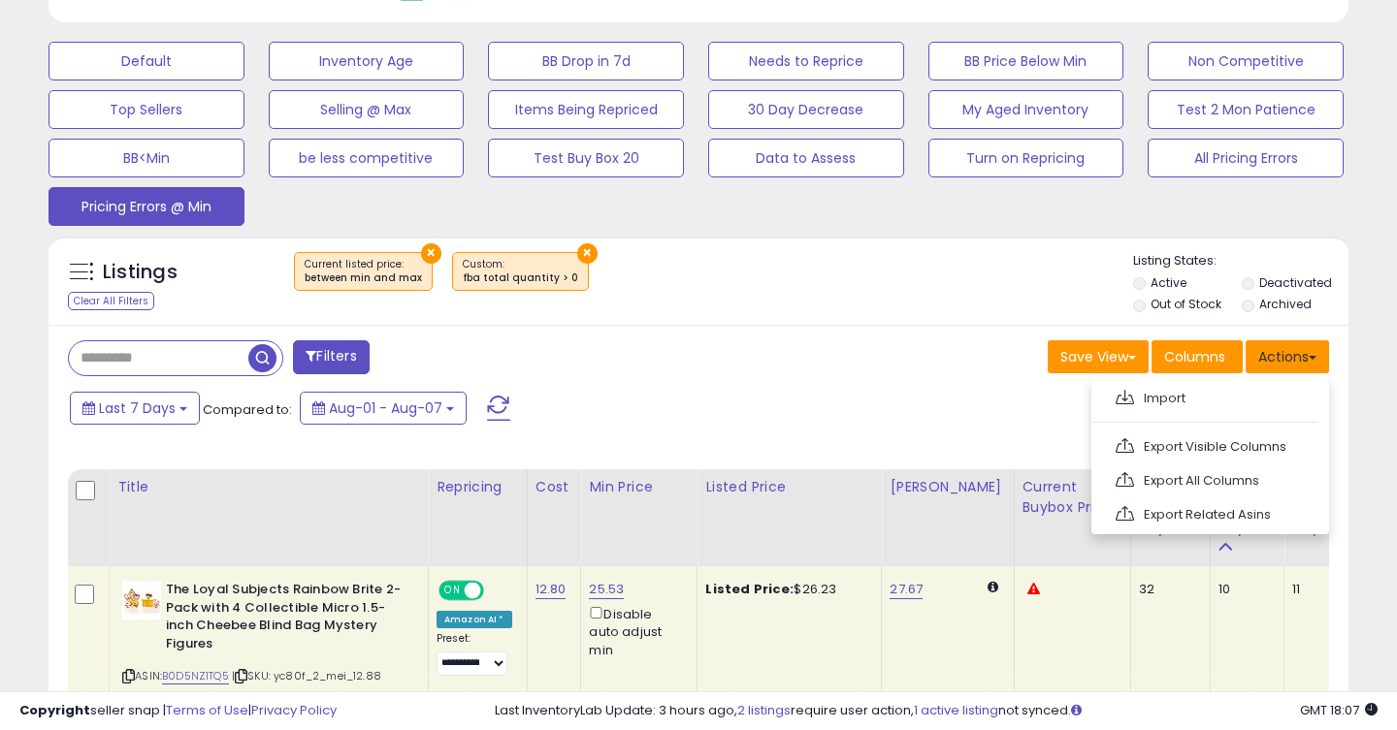
scroll to position [593, 0]
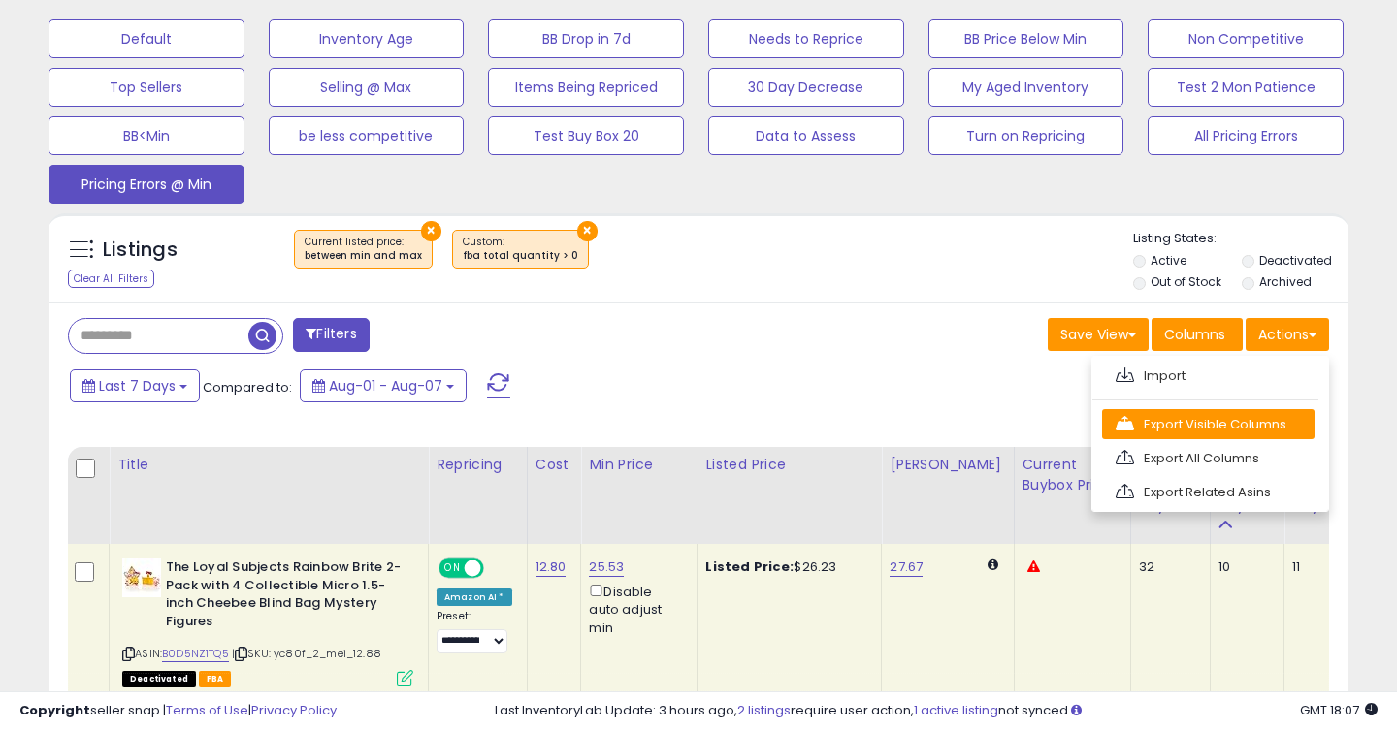
click at [1152, 423] on link "Export Visible Columns" at bounding box center [1208, 424] width 212 height 30
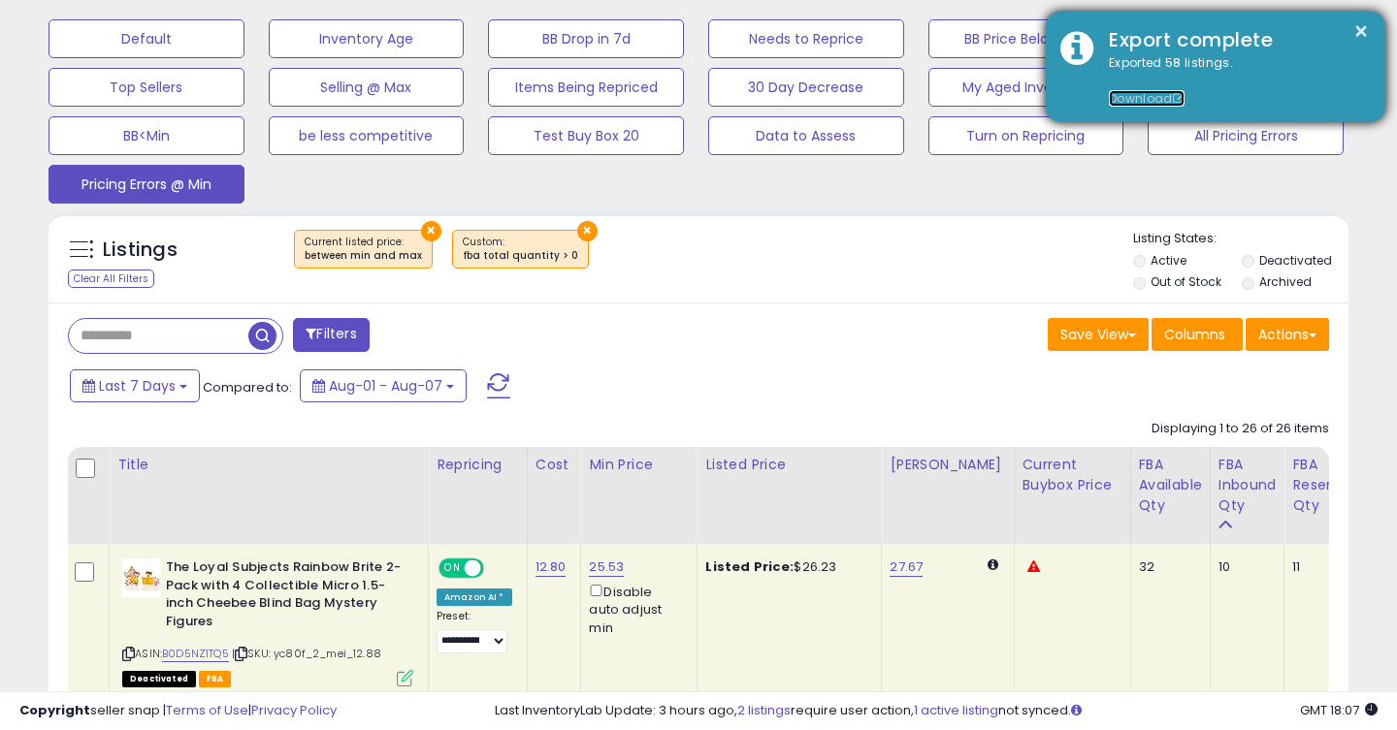
click at [1144, 94] on link "Download" at bounding box center [1147, 98] width 76 height 16
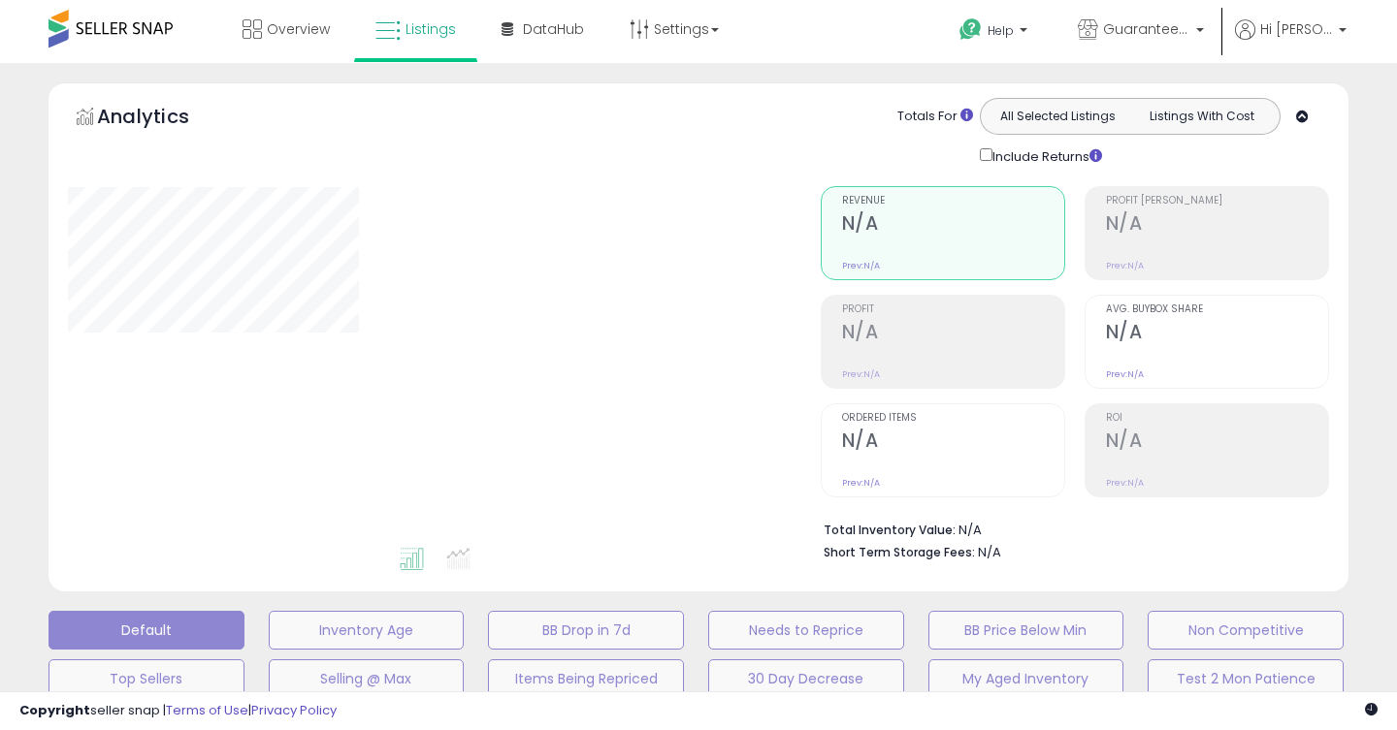
select select "**"
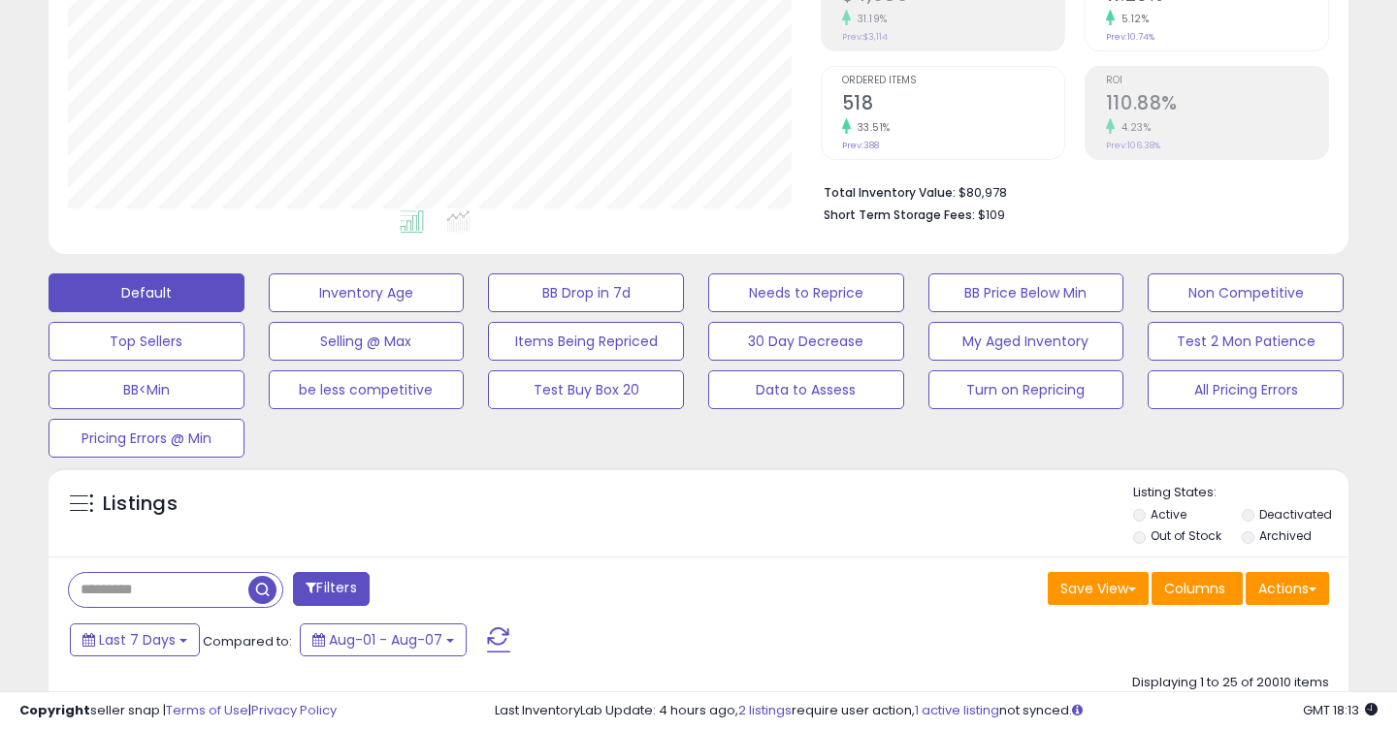
click at [178, 585] on input "text" at bounding box center [158, 590] width 179 height 34
paste input "**********"
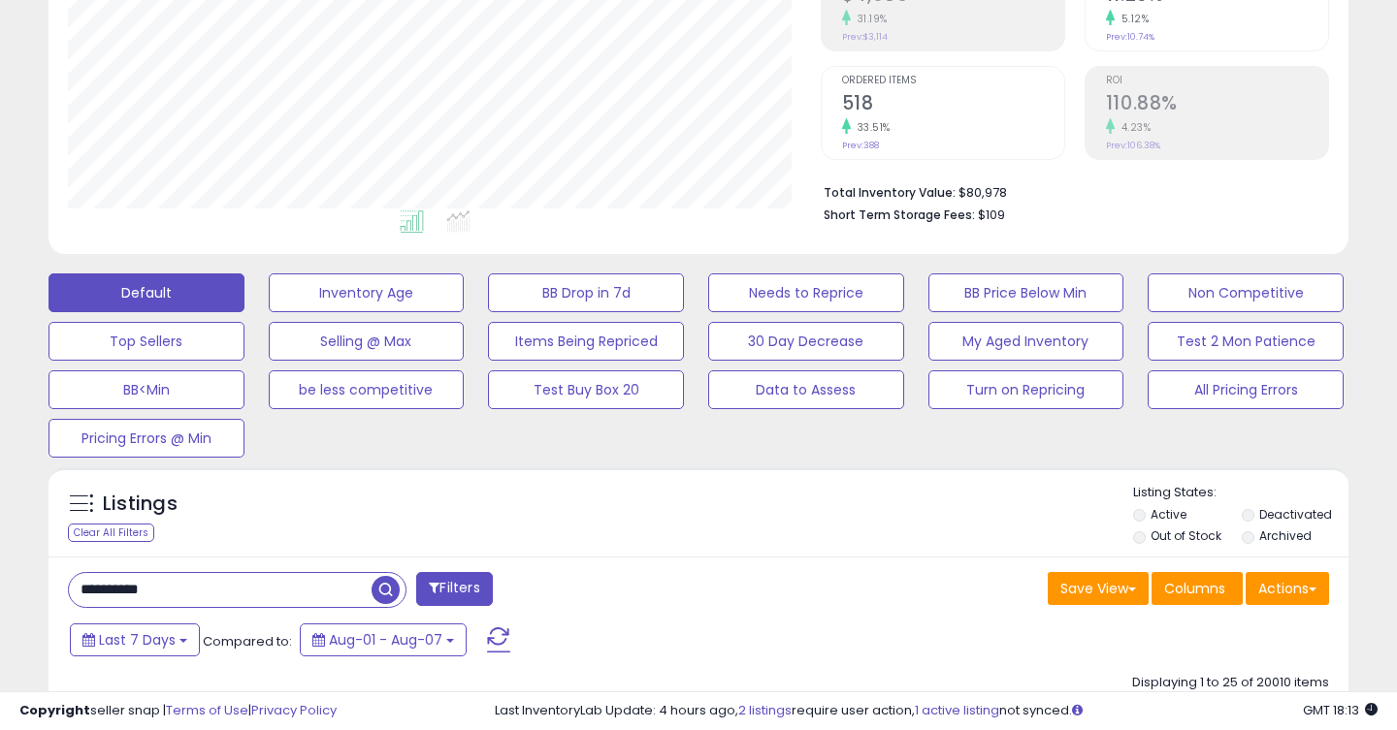
type input "**********"
click at [387, 589] on span "button" at bounding box center [385, 590] width 28 height 28
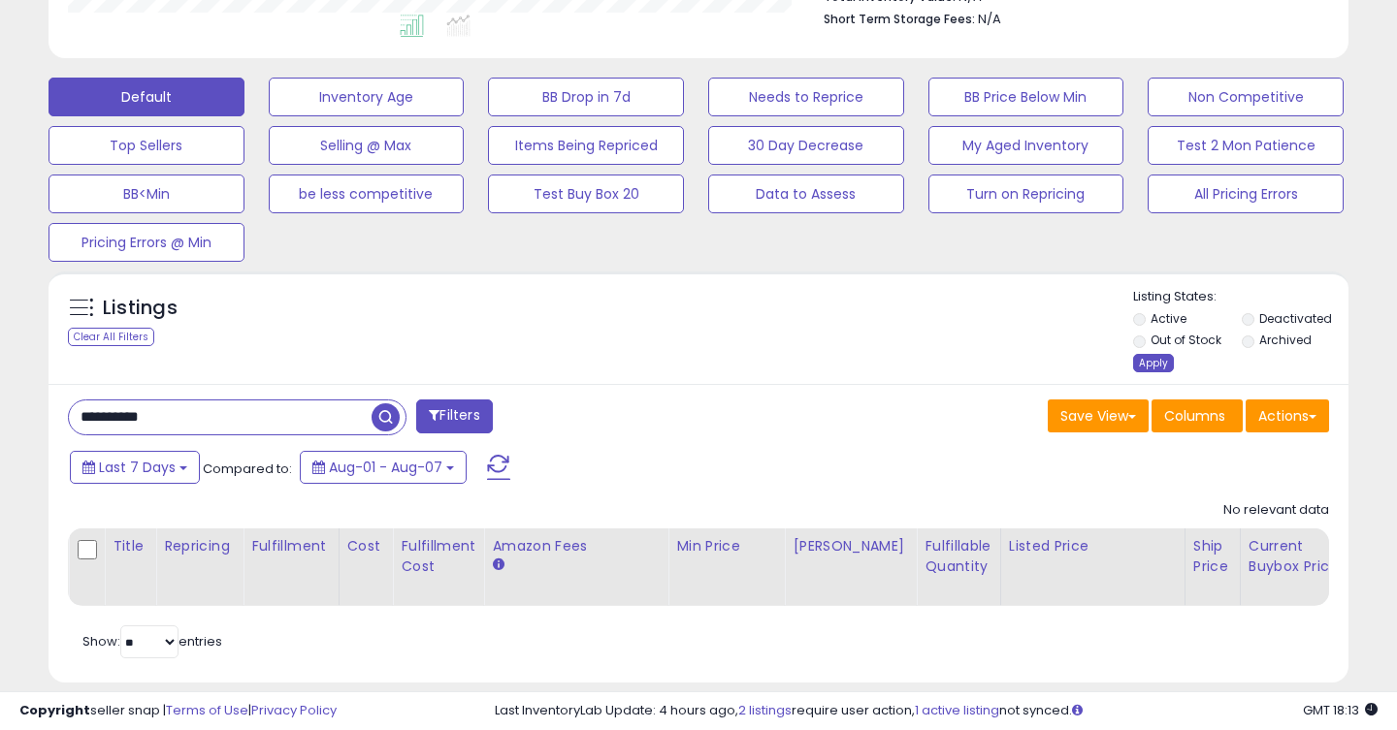
click at [1146, 364] on div "Apply" at bounding box center [1153, 363] width 41 height 18
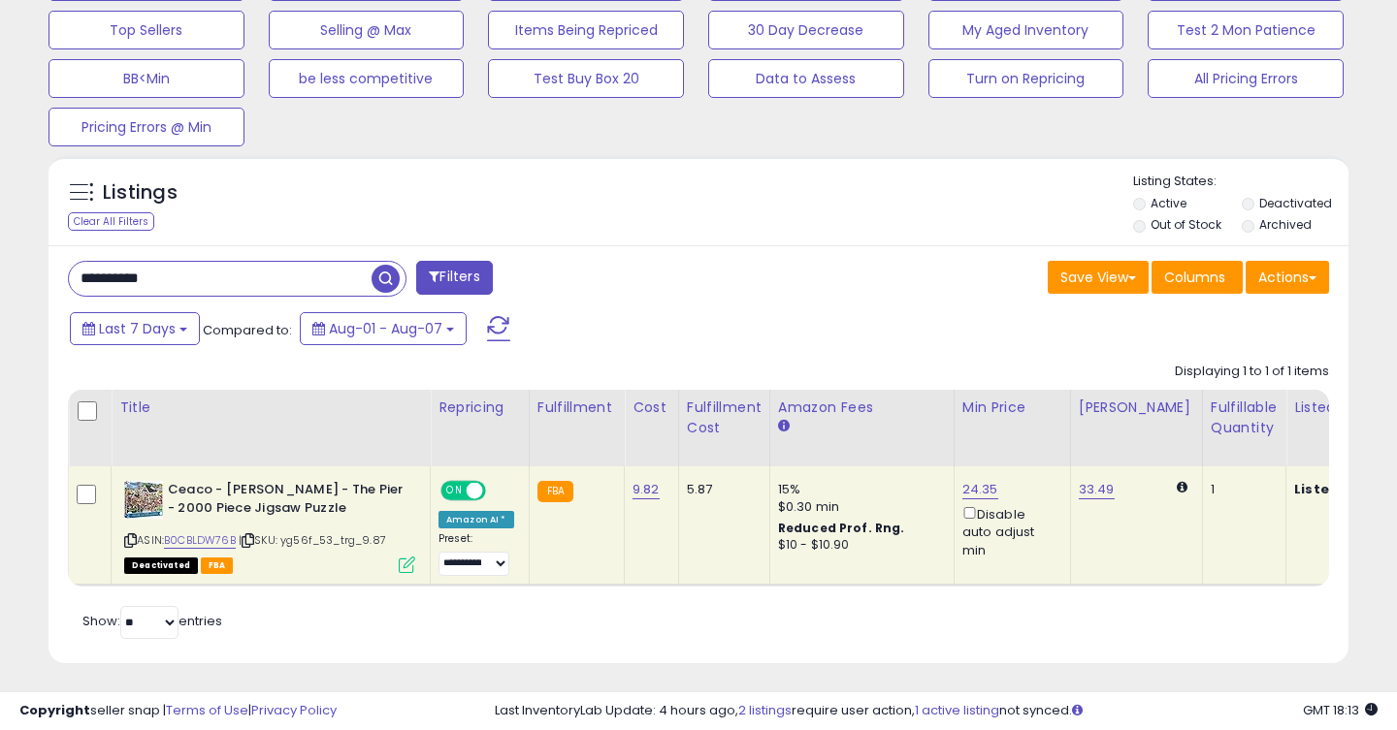
scroll to position [0, 9]
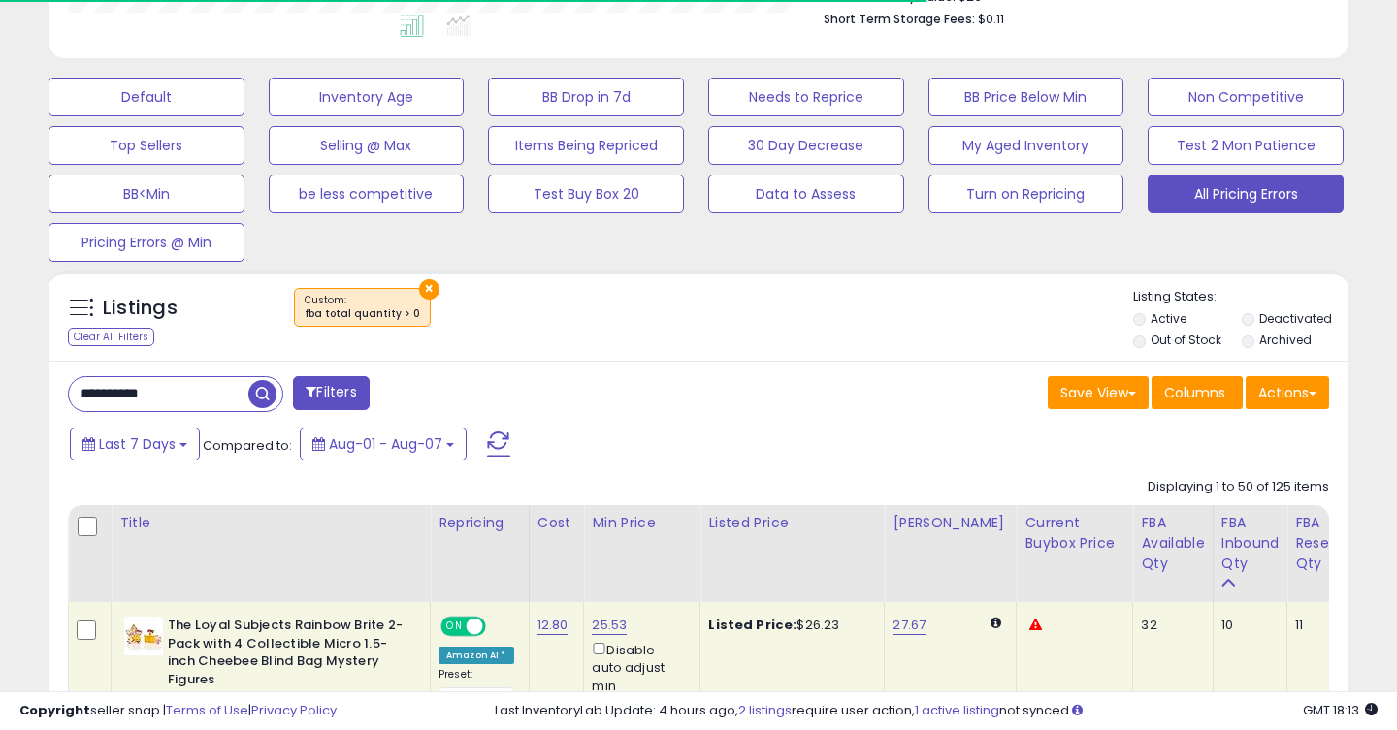
select select "**"
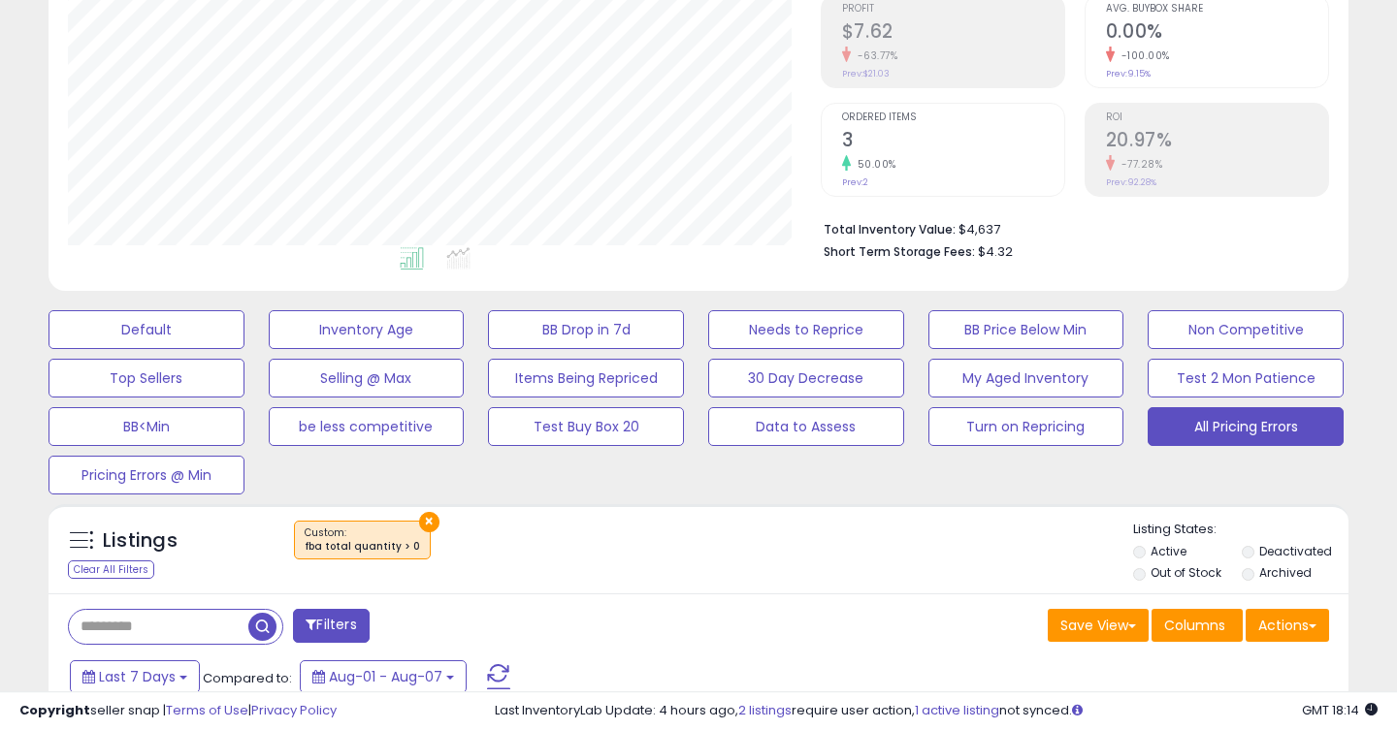
scroll to position [521, 0]
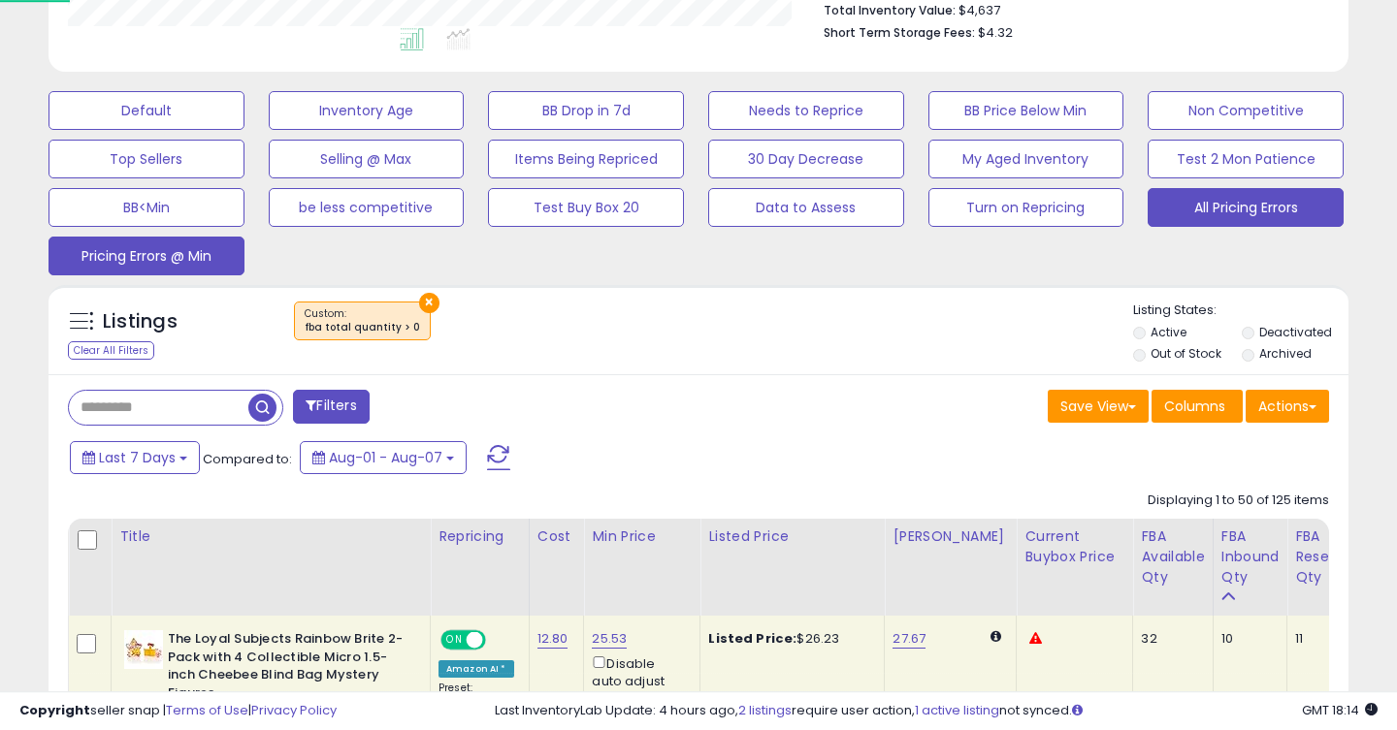
click at [170, 130] on button "Pricing Errors @ Min" at bounding box center [146, 110] width 196 height 39
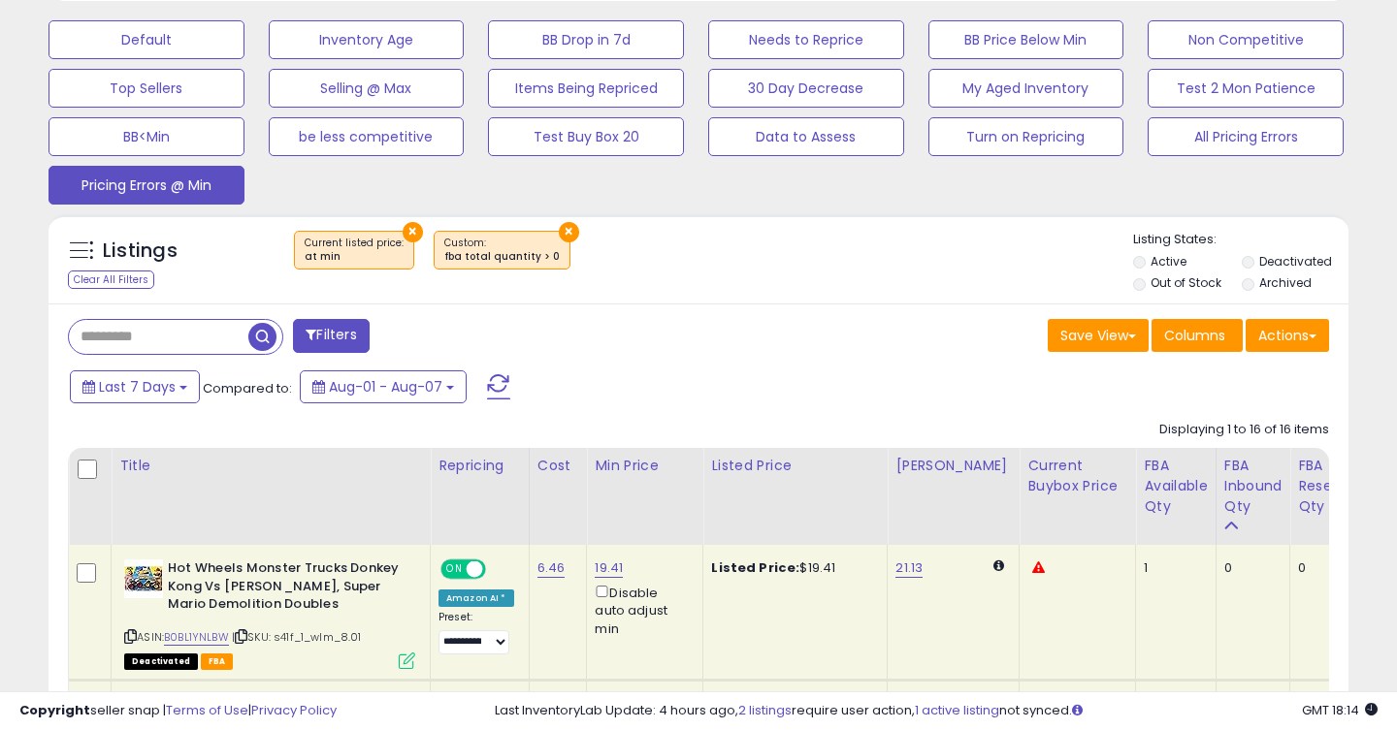
scroll to position [585, 0]
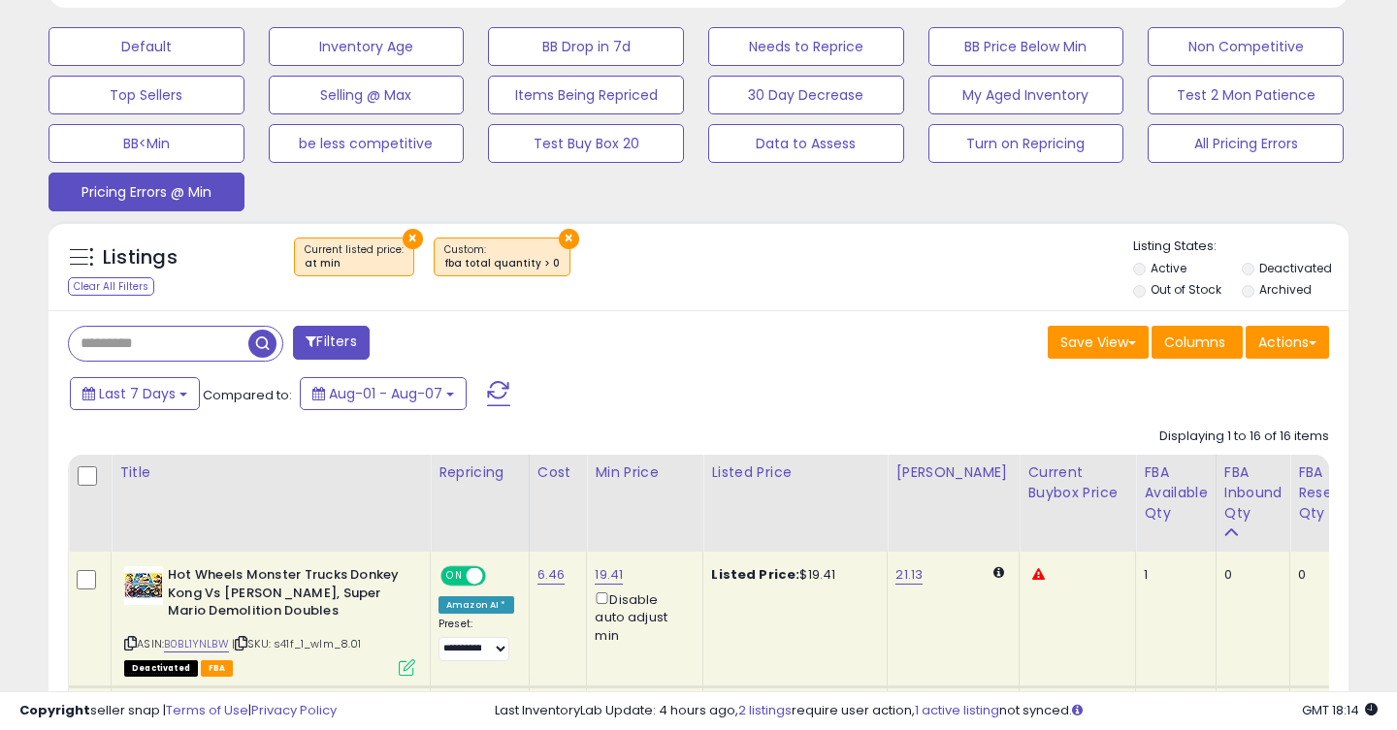
click at [334, 336] on button "Filters" at bounding box center [331, 343] width 76 height 34
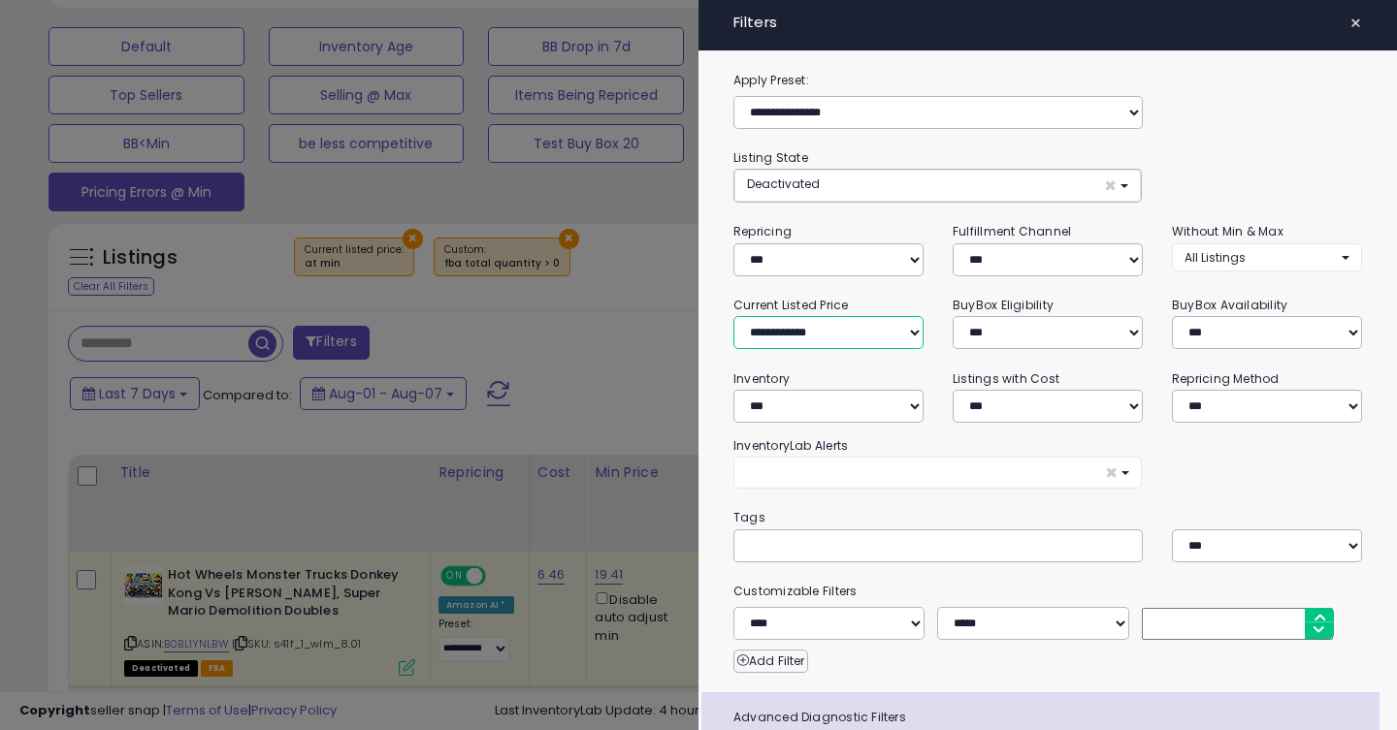
click option "**********" at bounding box center [0, 0] width 0 height 0
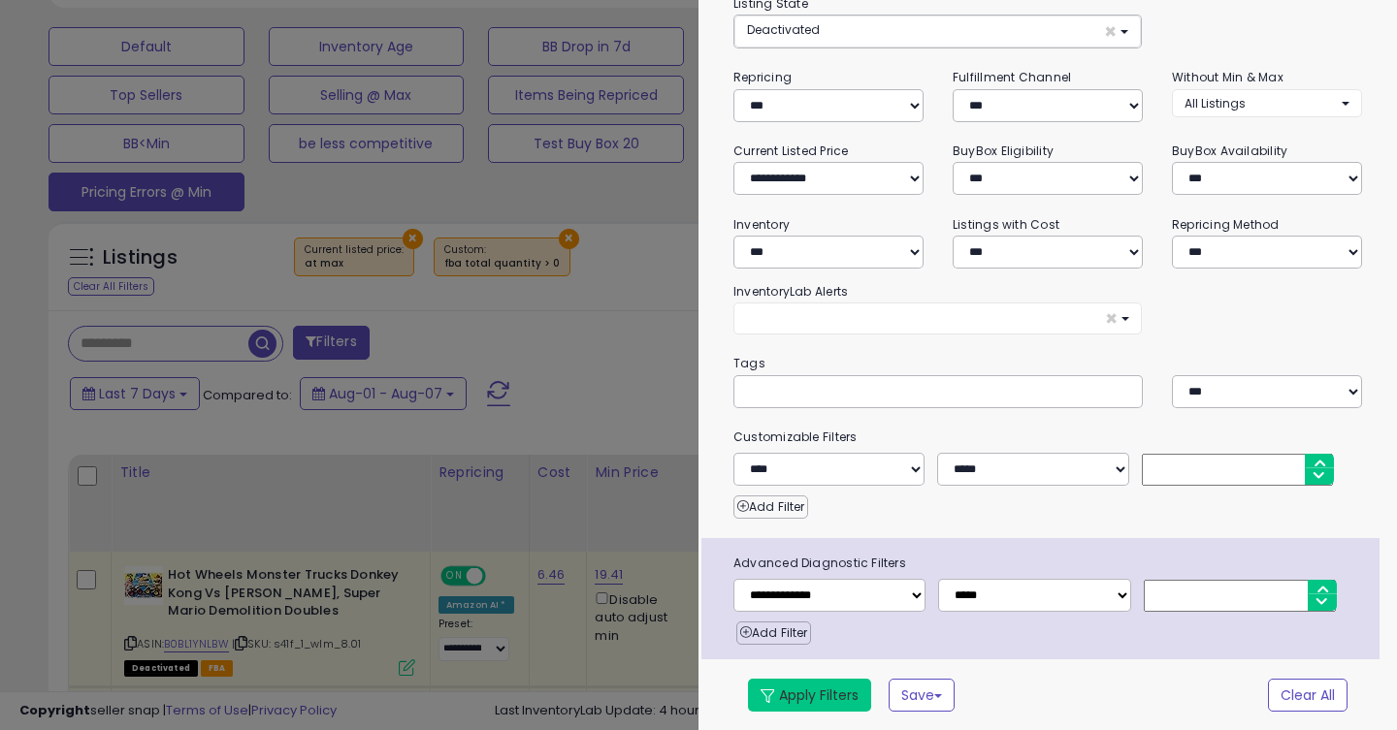
click at [818, 701] on button "Apply Filters" at bounding box center [809, 695] width 123 height 33
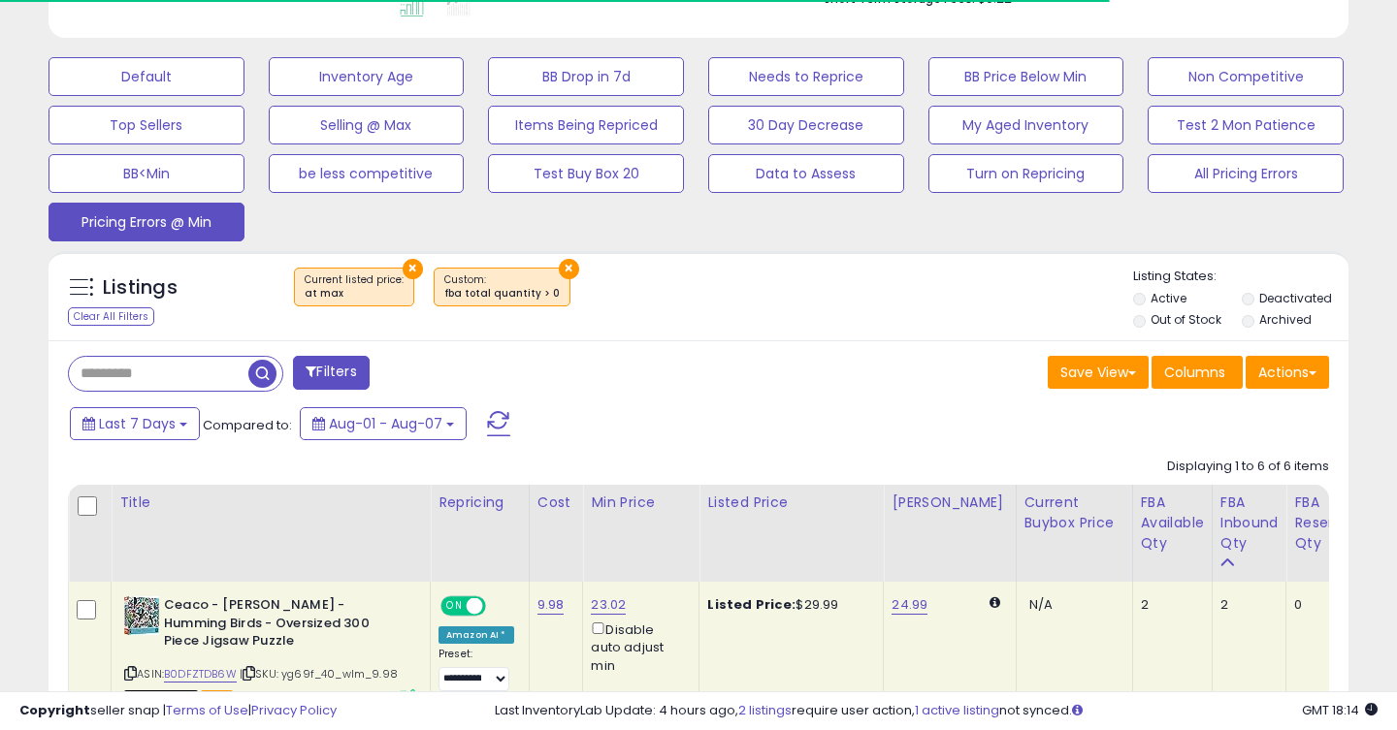
scroll to position [398, 753]
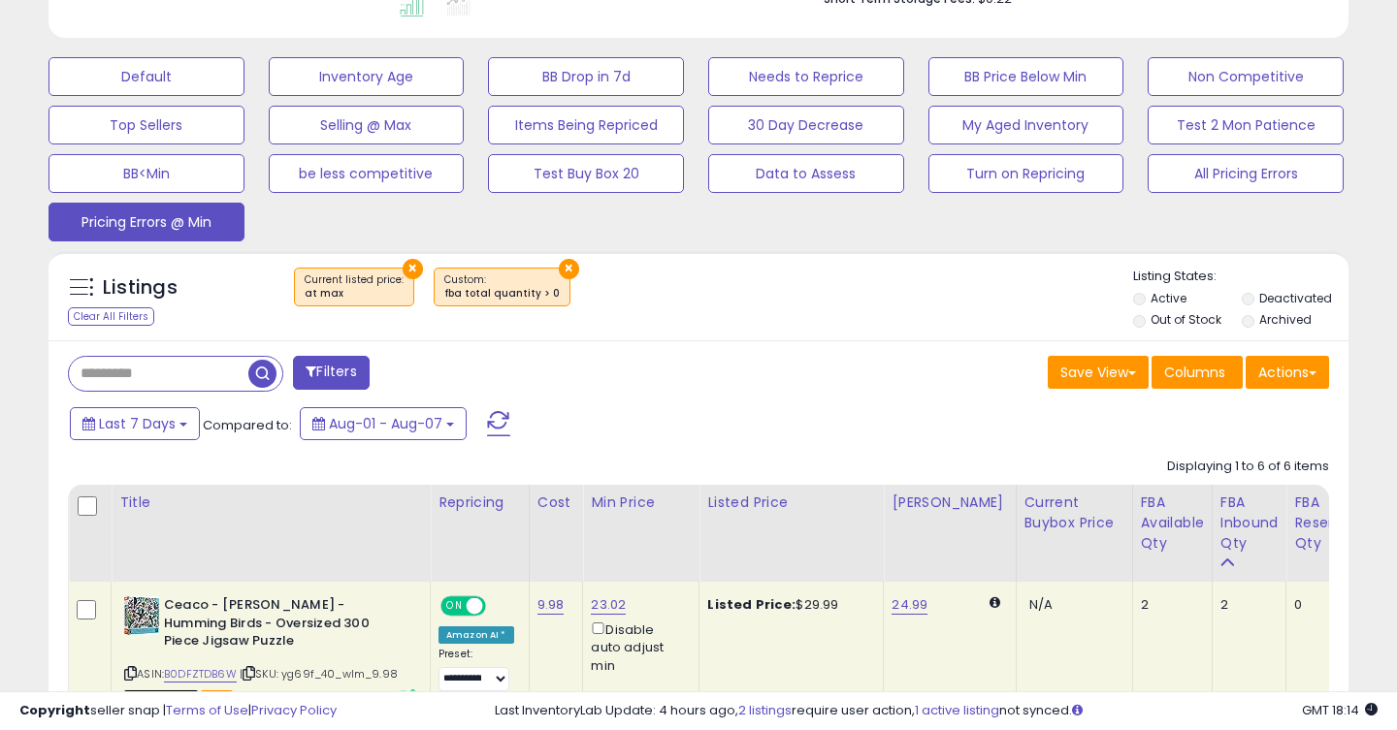
click at [313, 362] on button "Filters" at bounding box center [331, 373] width 76 height 34
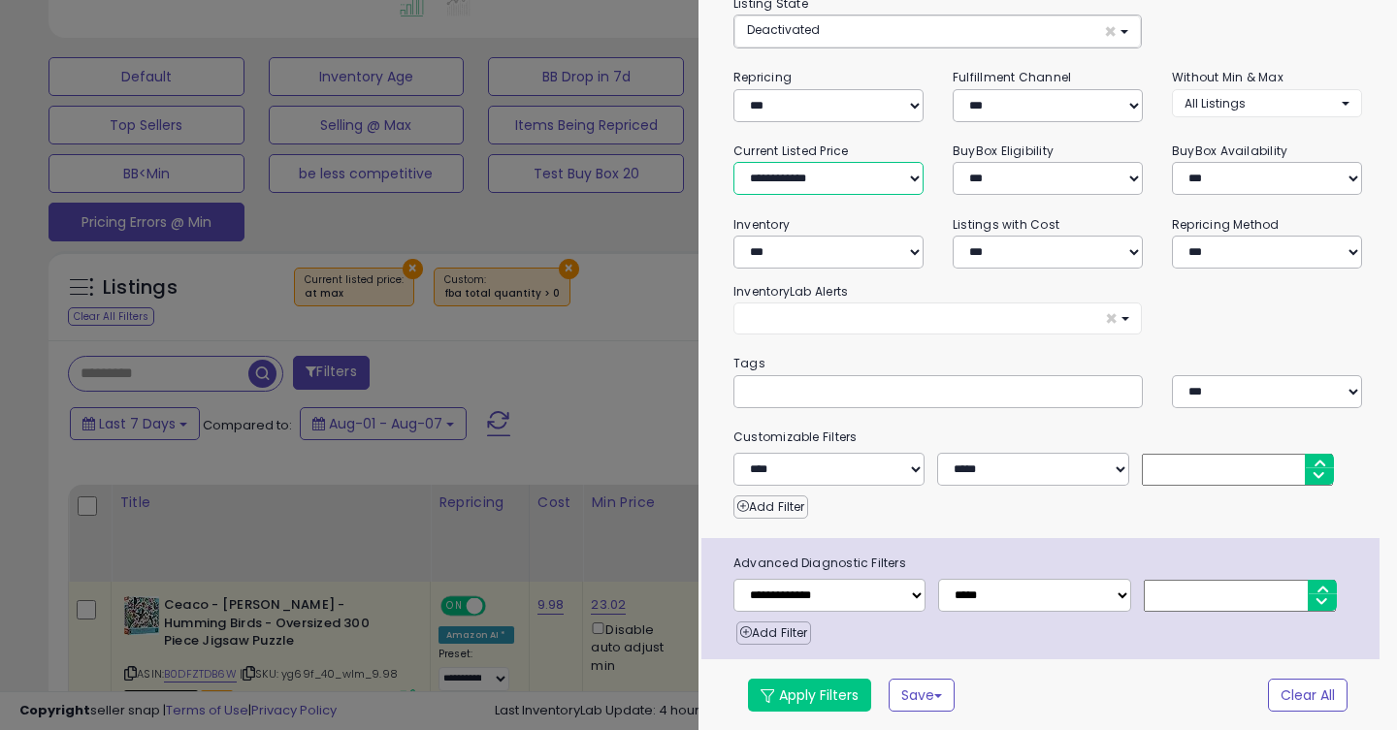
scroll to position [0, 0]
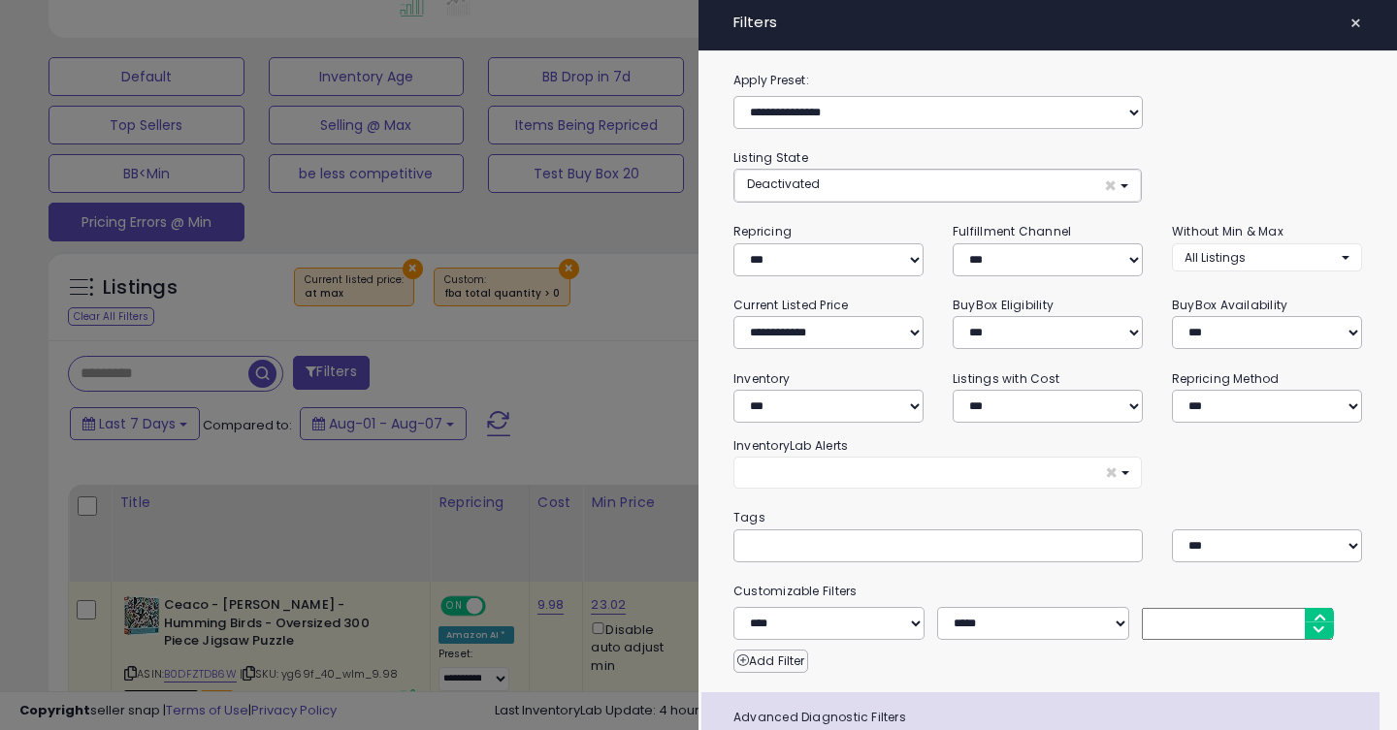
click at [1358, 22] on span "×" at bounding box center [1355, 23] width 13 height 27
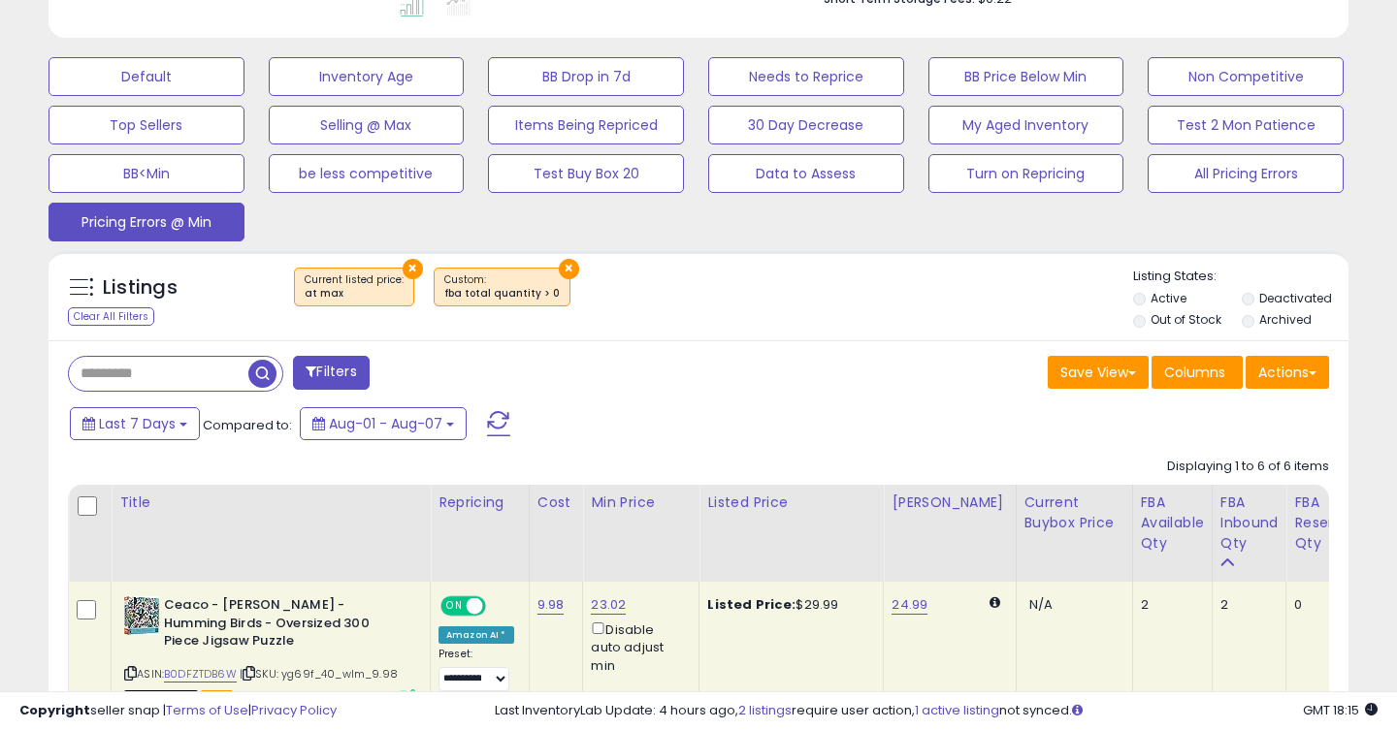
click at [331, 373] on button "Filters" at bounding box center [331, 373] width 76 height 34
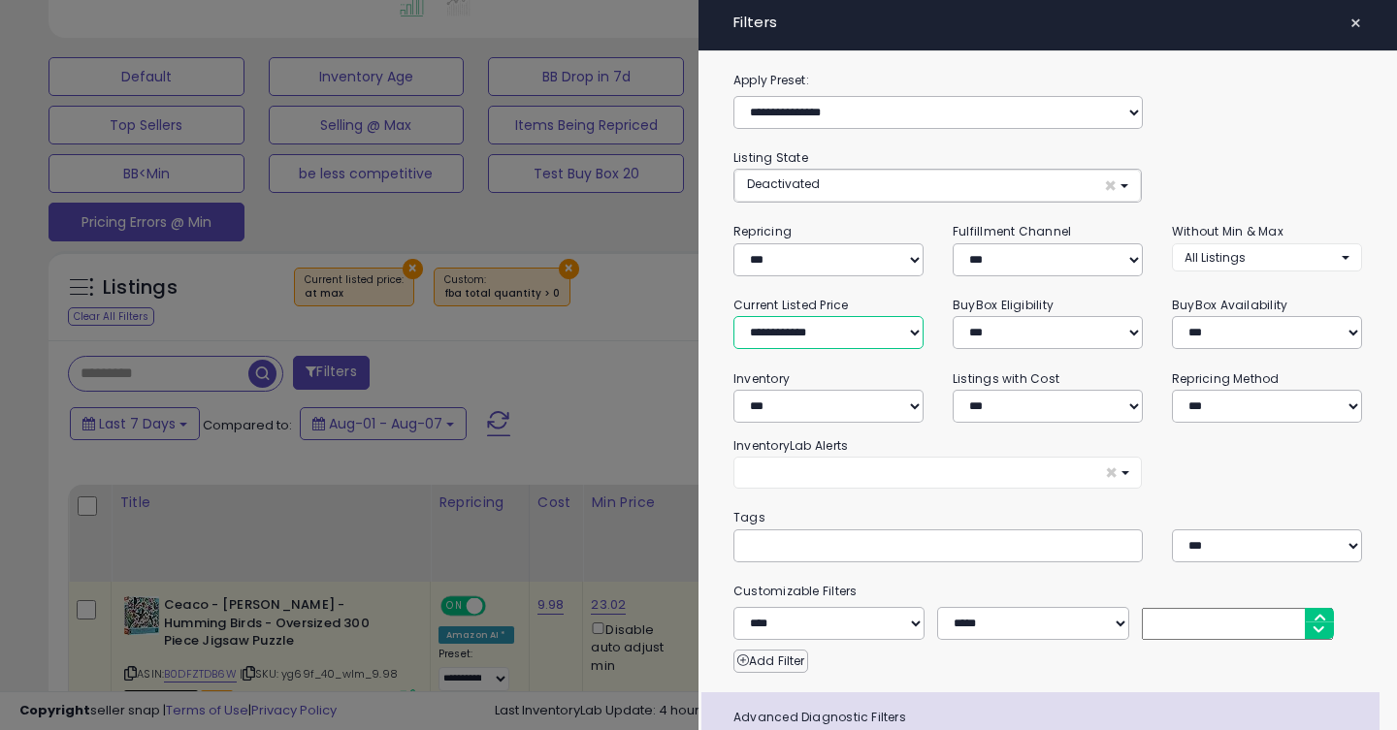
select select "**********"
click option "**********" at bounding box center [0, 0] width 0 height 0
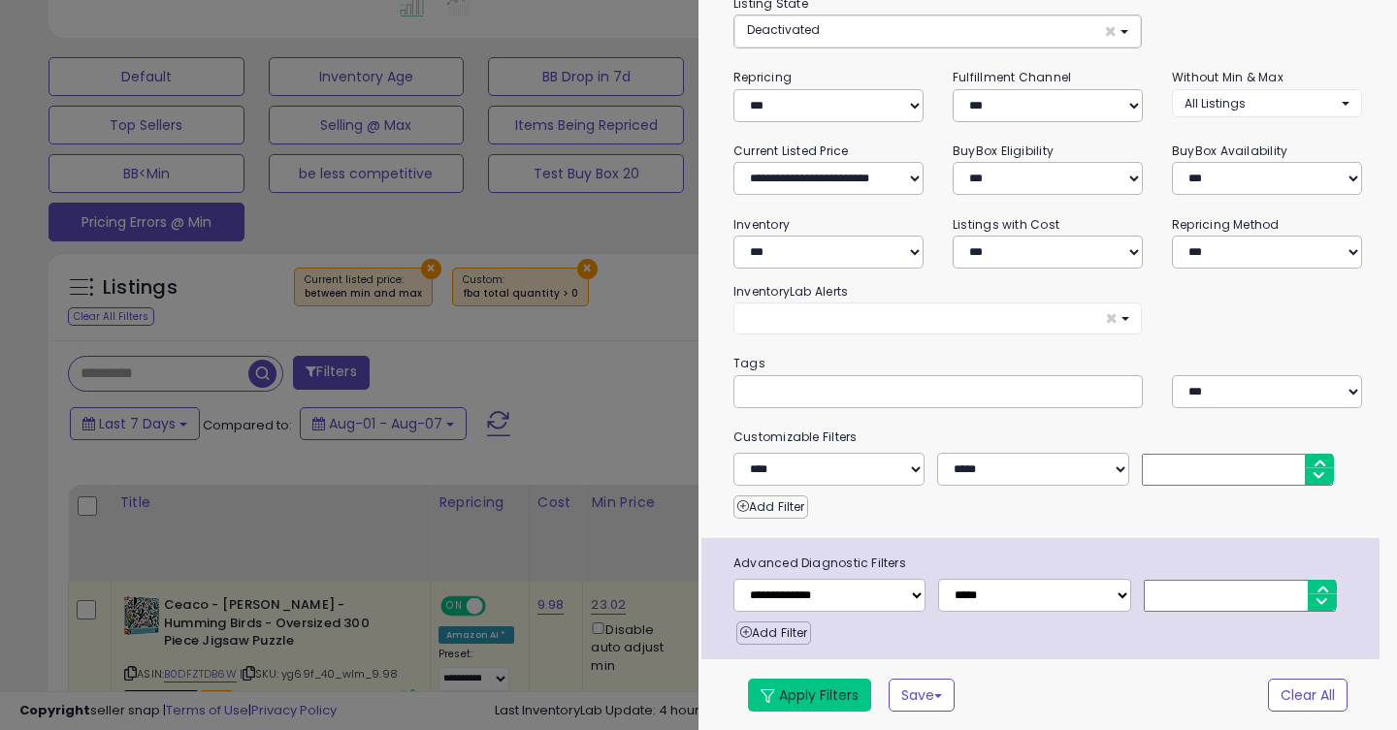
click at [781, 706] on button "Apply Filters" at bounding box center [809, 695] width 123 height 33
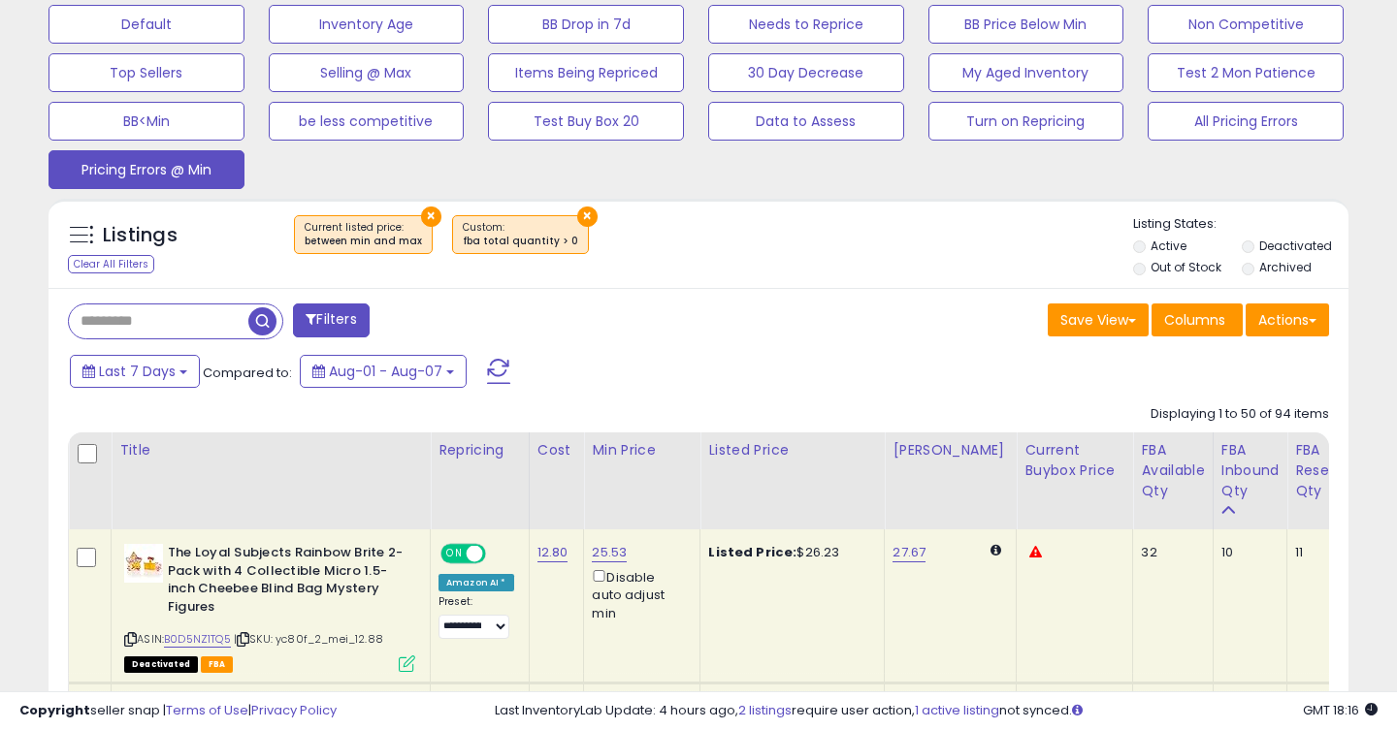
scroll to position [621, 0]
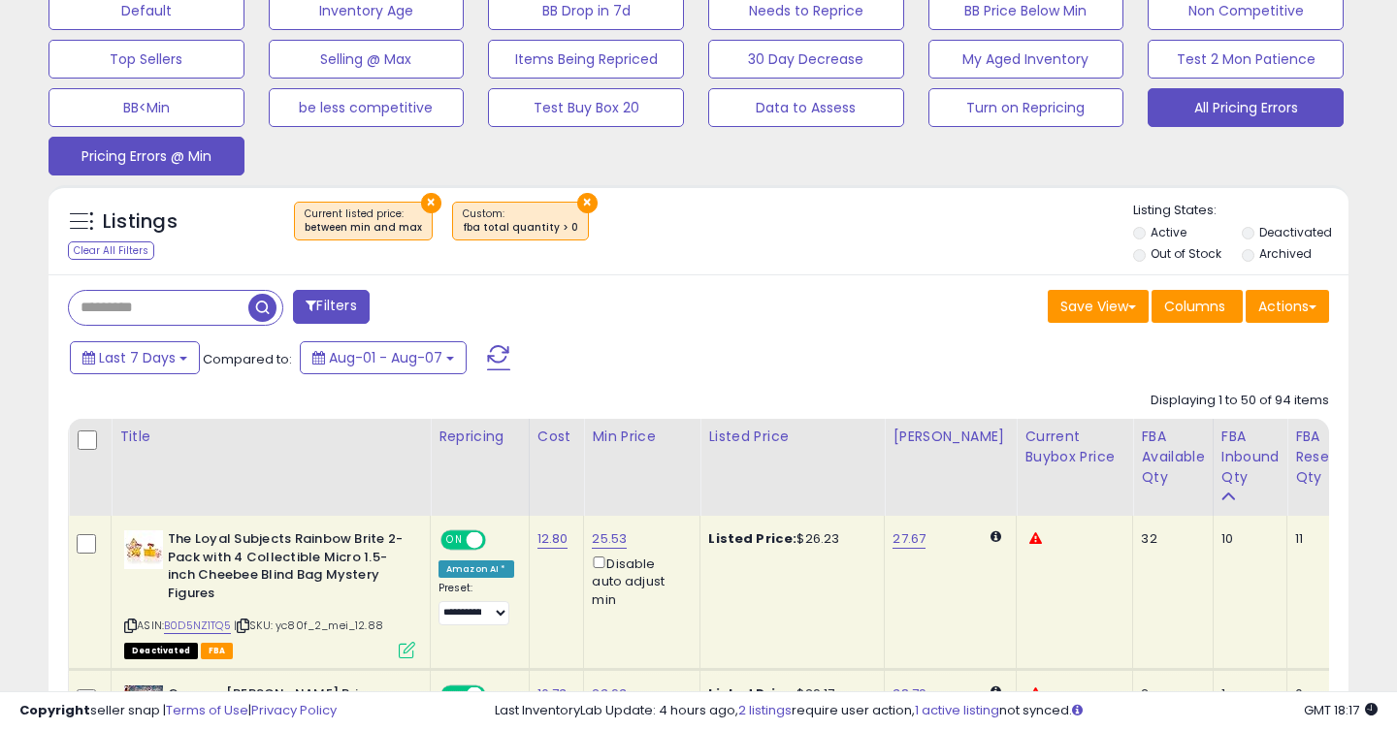
click at [244, 30] on button "All Pricing Errors" at bounding box center [146, 10] width 196 height 39
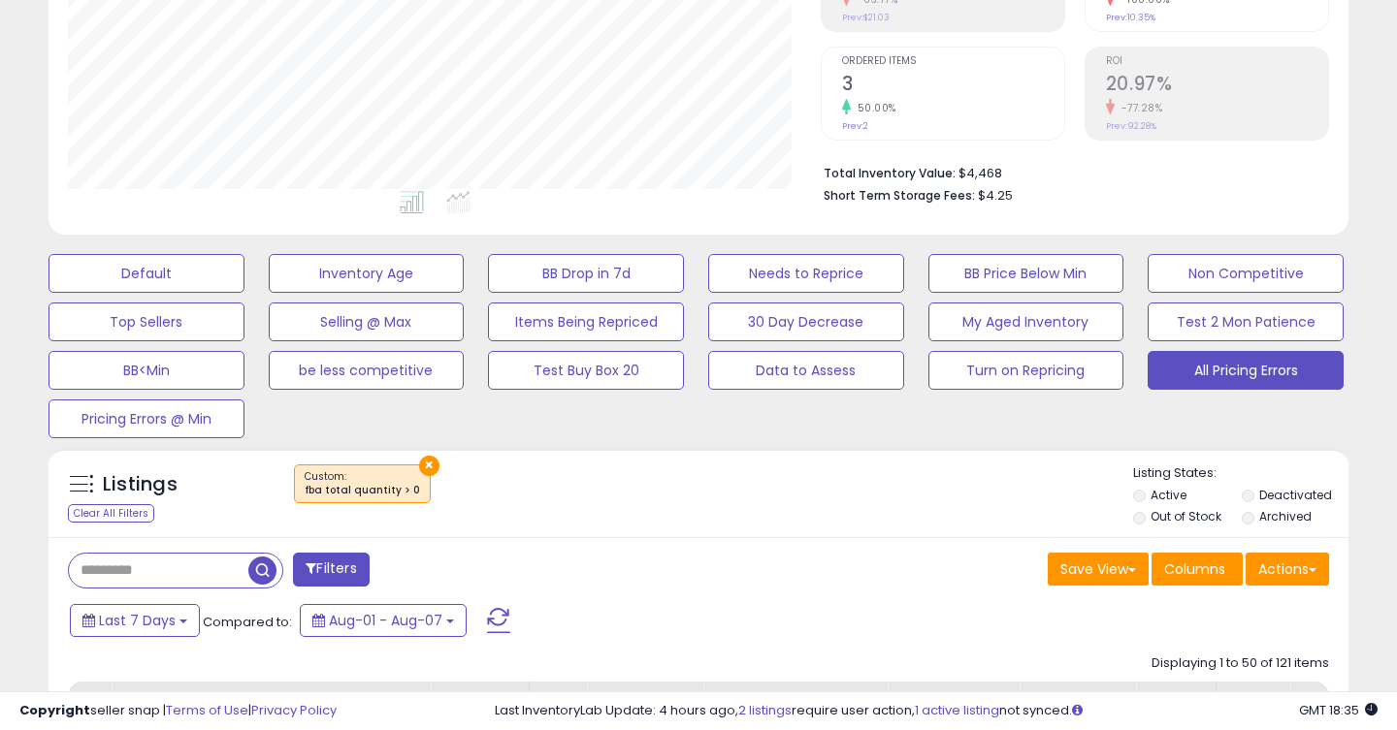
scroll to position [366, 0]
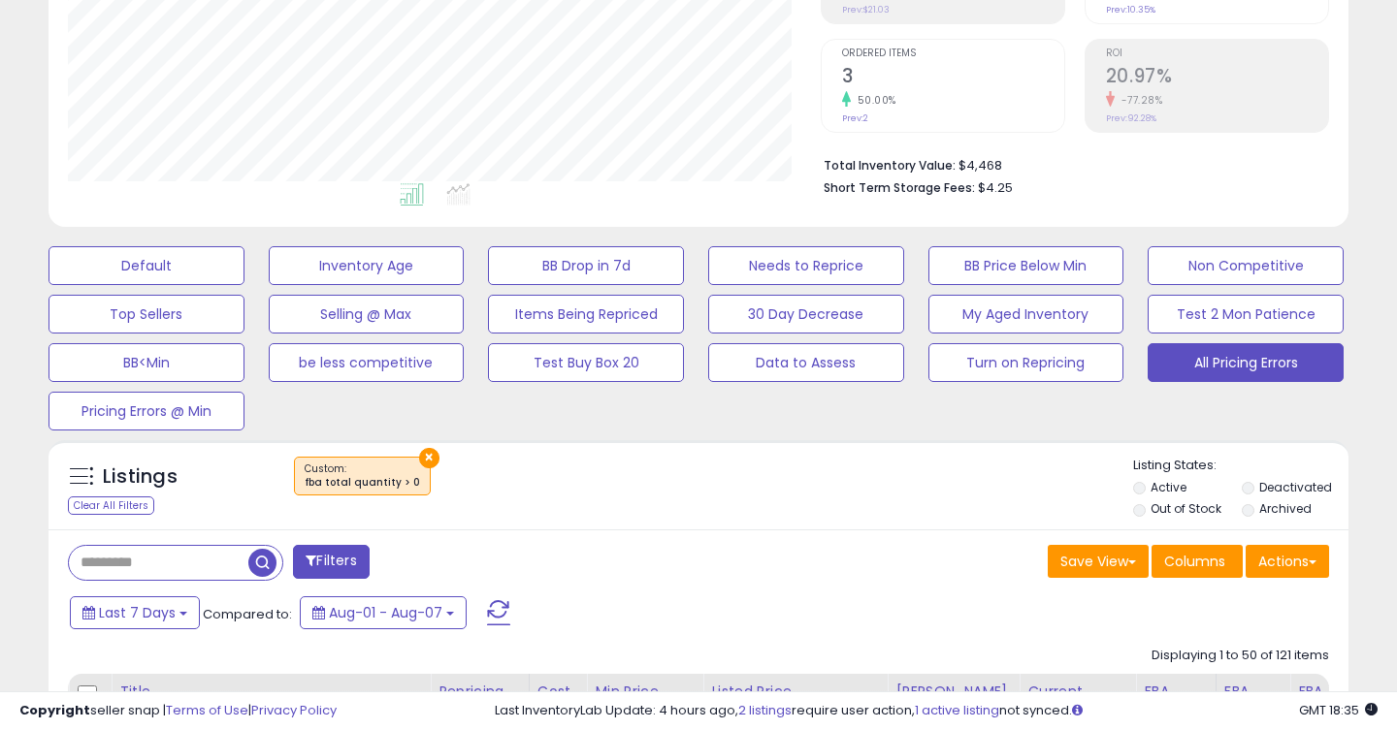
click at [1143, 480] on li "Active" at bounding box center [1186, 489] width 106 height 21
click at [1141, 479] on li "Active" at bounding box center [1186, 489] width 106 height 21
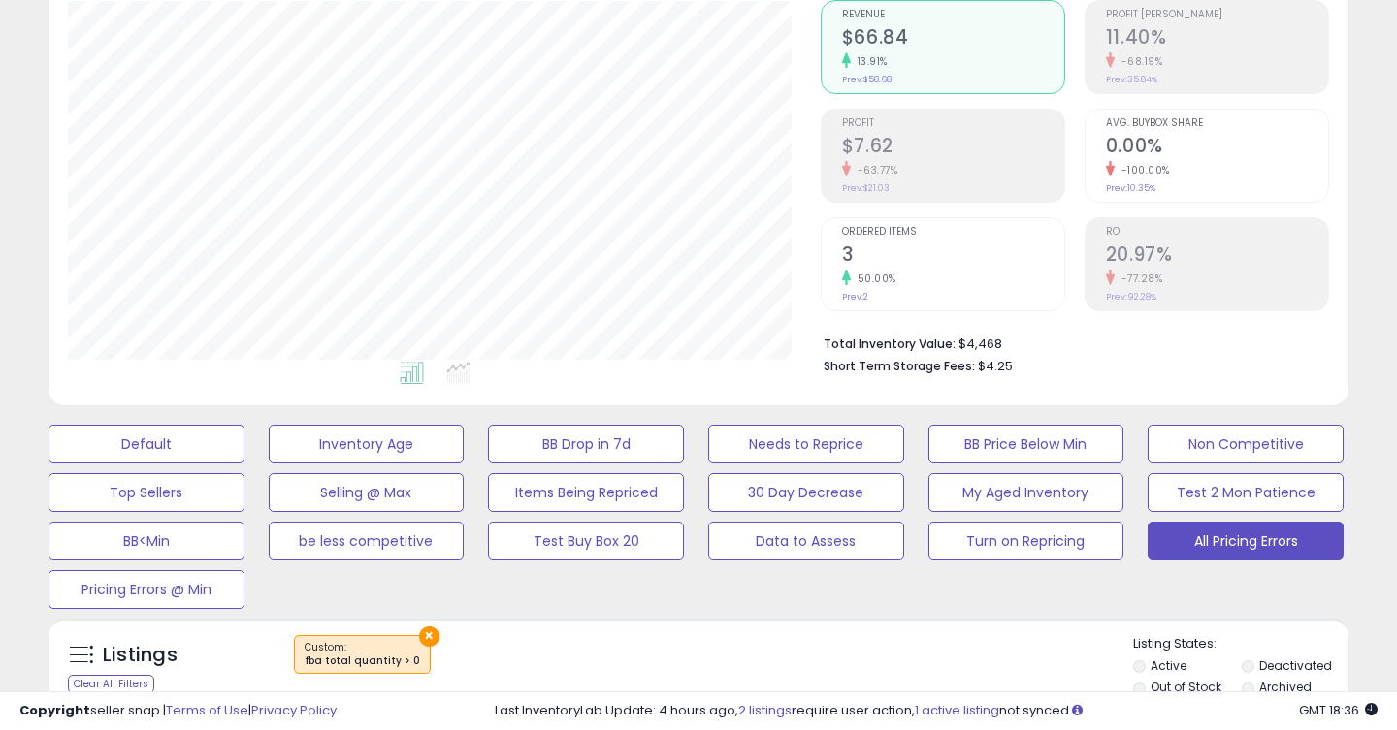
scroll to position [408, 0]
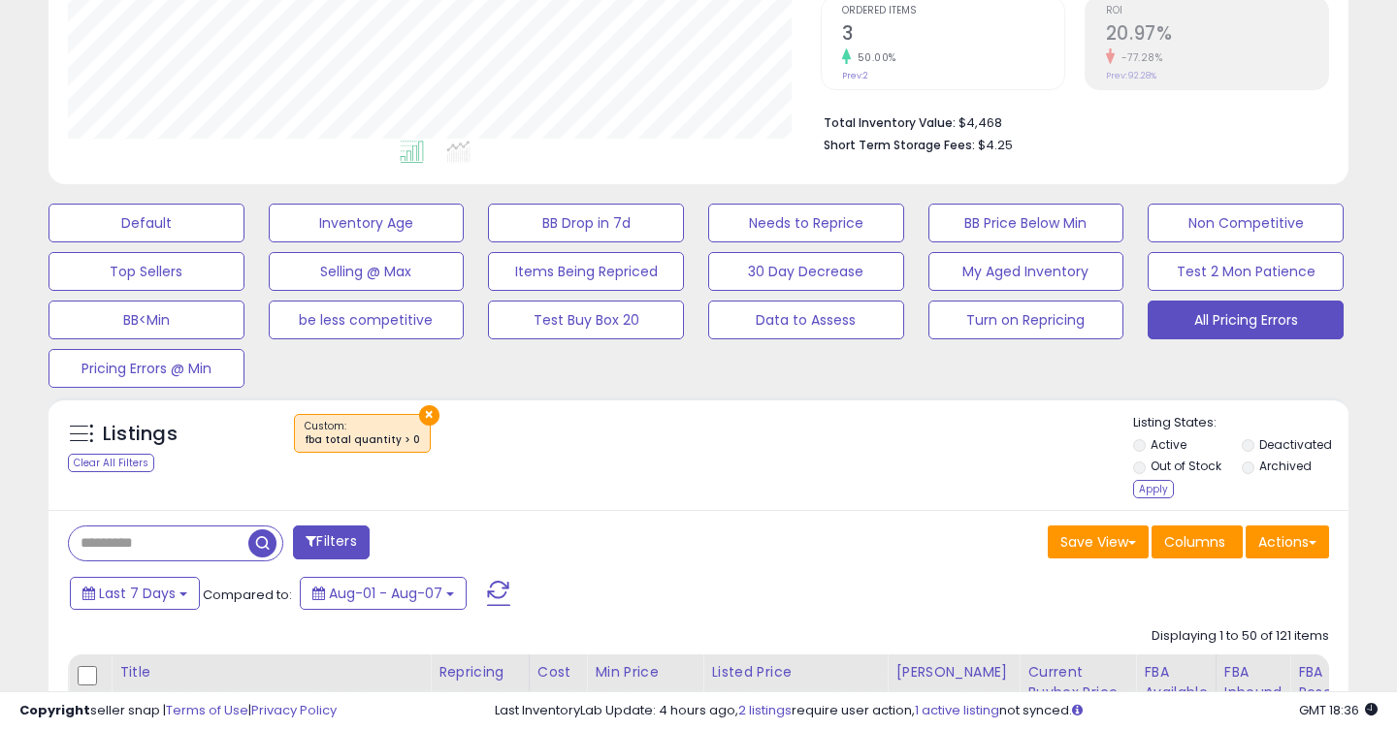
click at [1156, 477] on li "Out of Stock" at bounding box center [1186, 468] width 106 height 21
click at [1148, 490] on div "Apply" at bounding box center [1153, 489] width 41 height 18
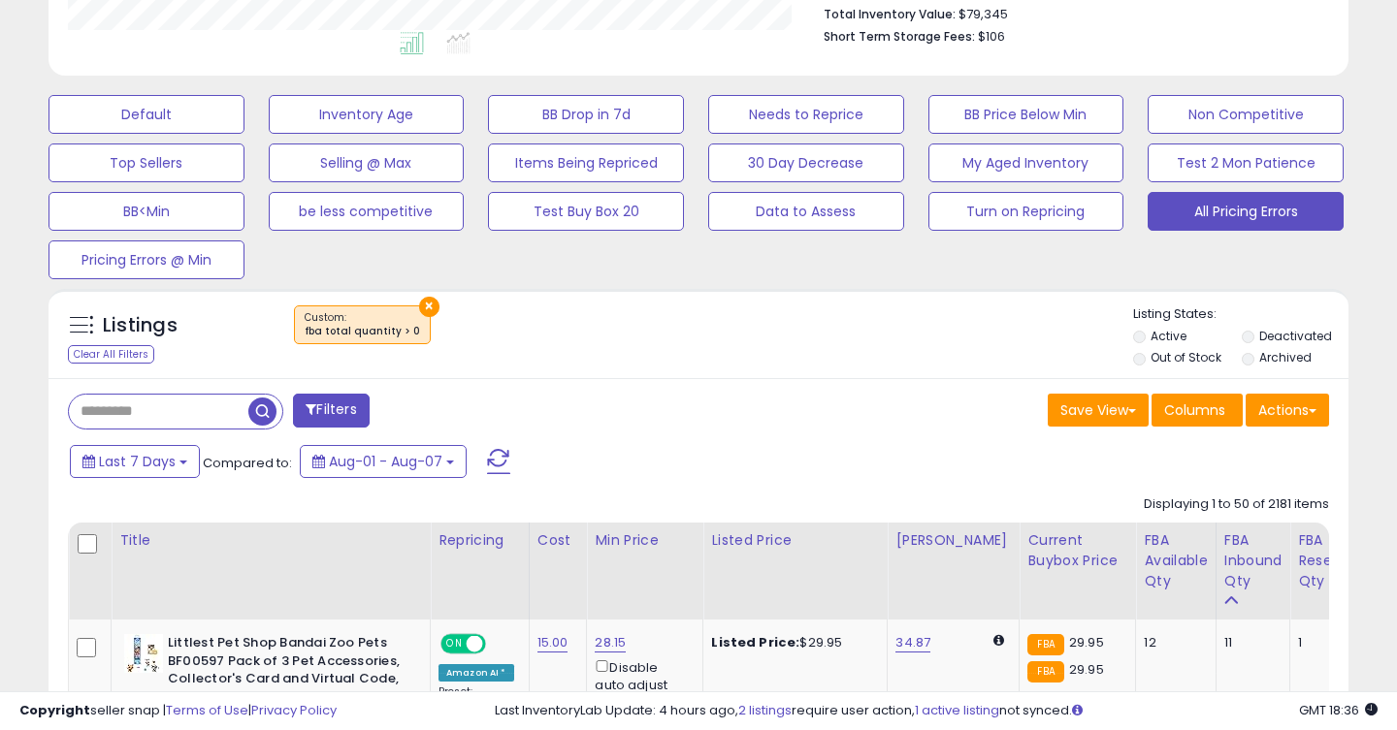
scroll to position [582, 0]
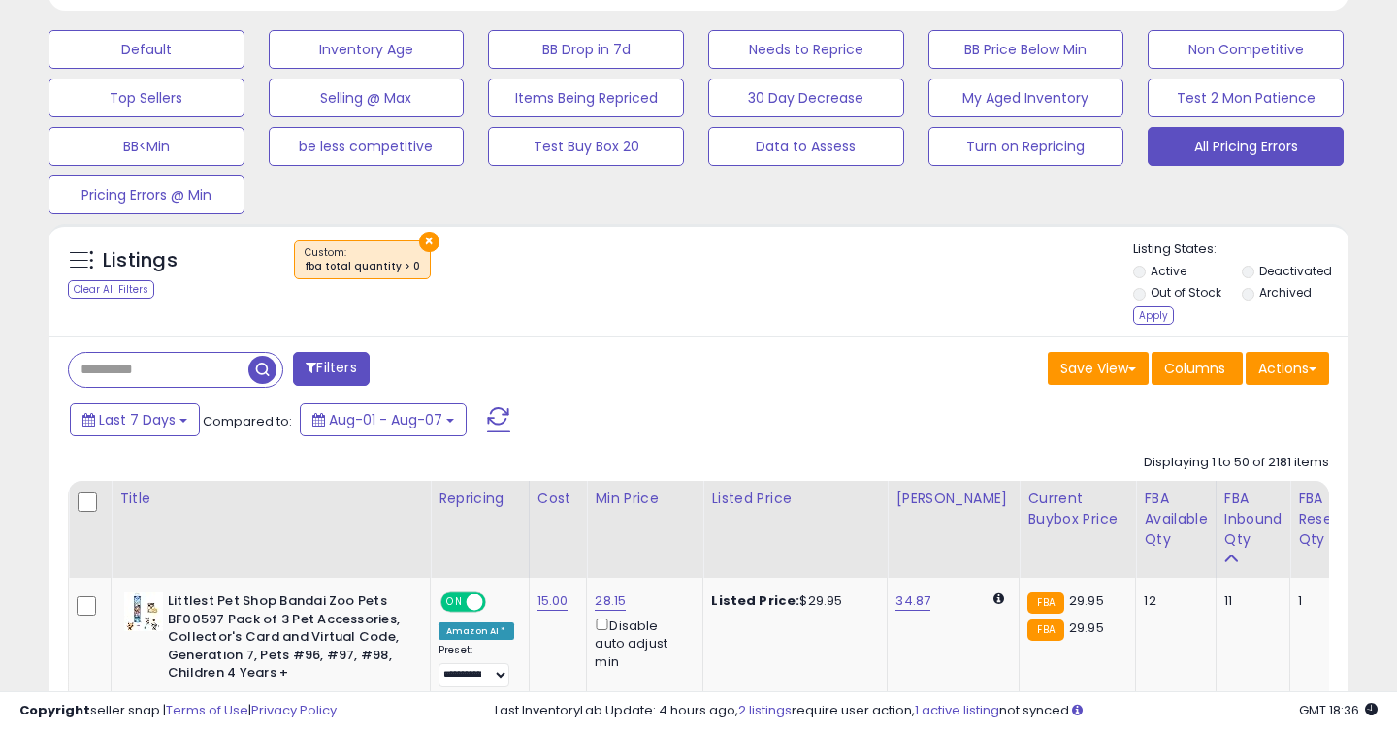
click at [1149, 312] on div "Apply" at bounding box center [1153, 315] width 41 height 18
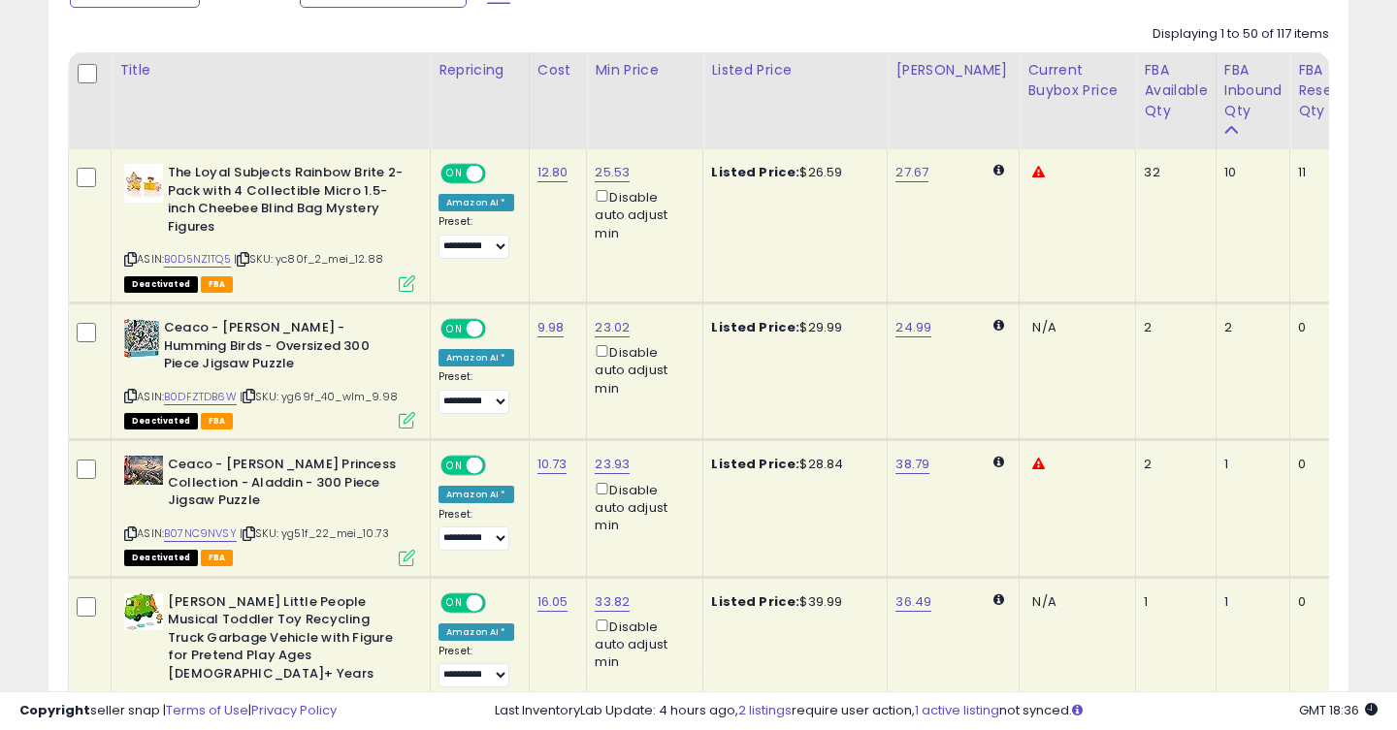
scroll to position [1001, 0]
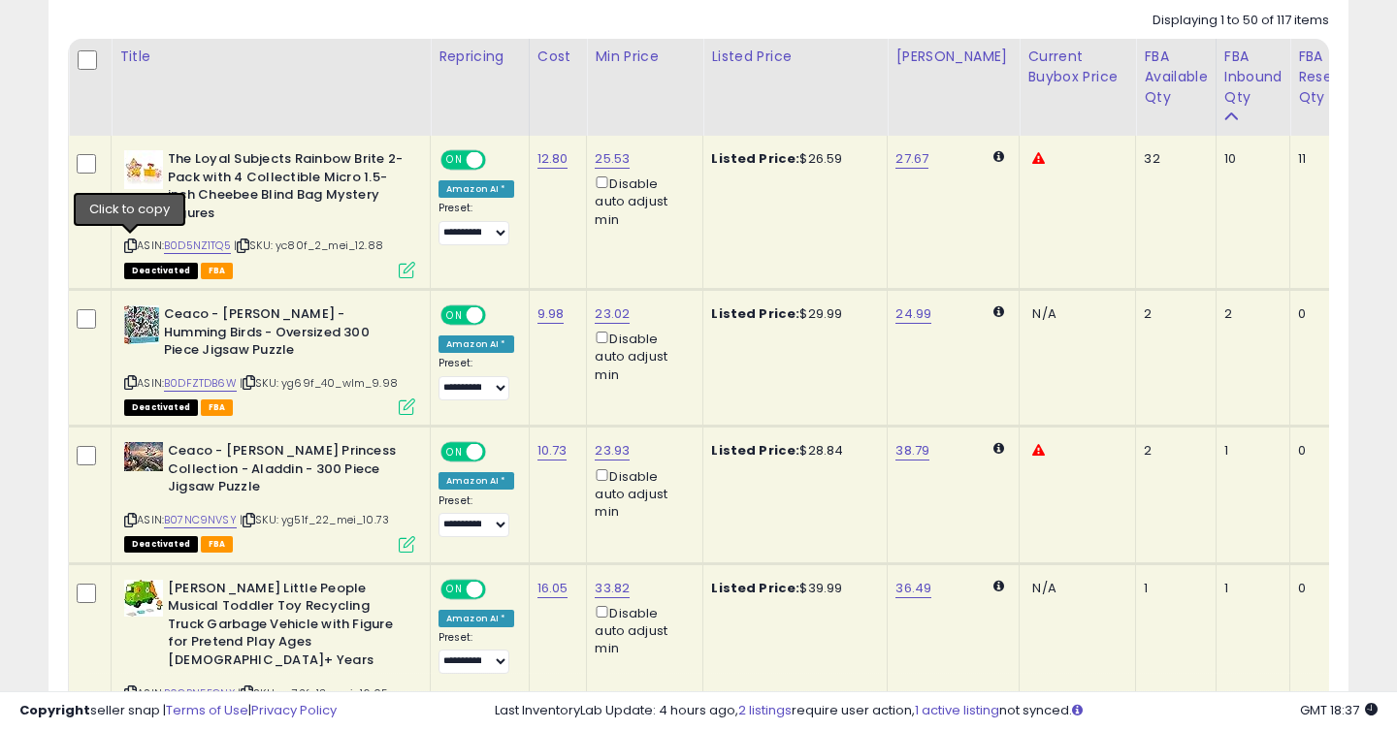
click at [131, 245] on icon at bounding box center [130, 246] width 13 height 11
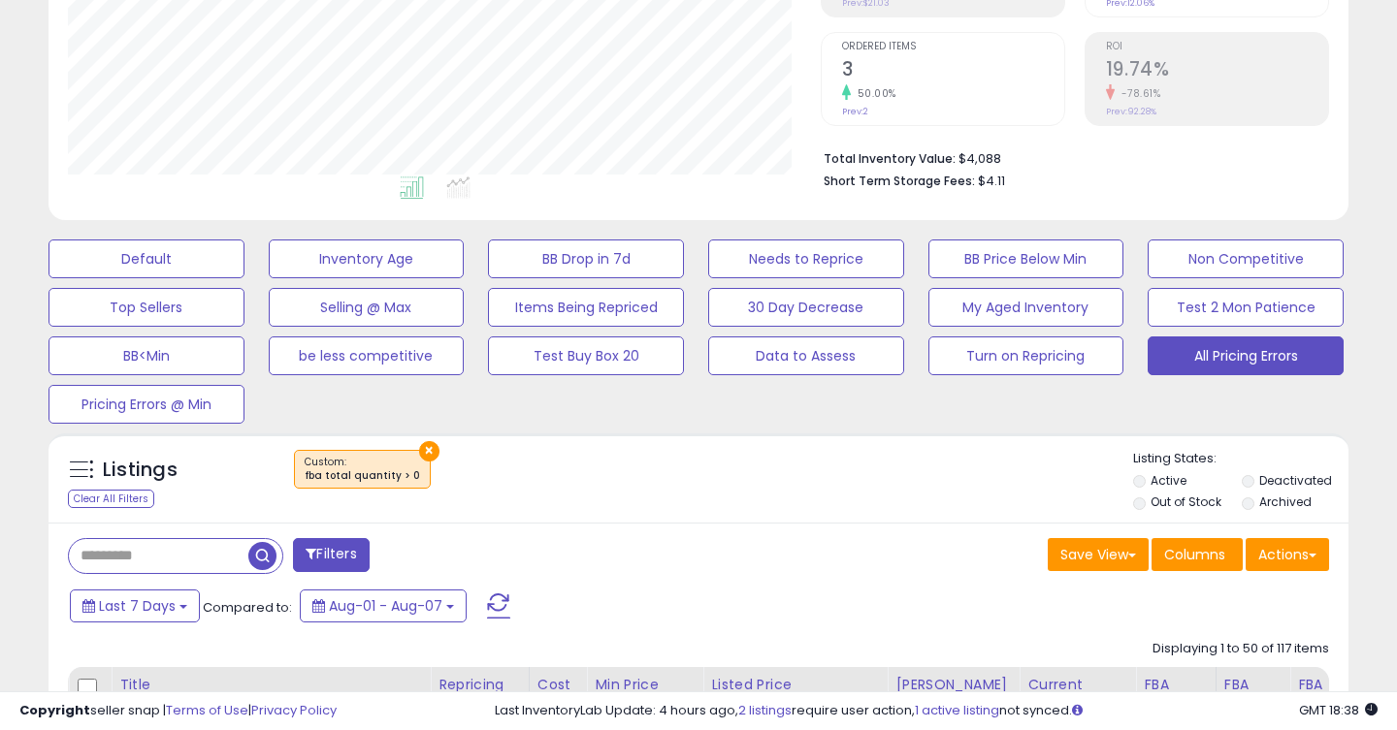
scroll to position [474, 0]
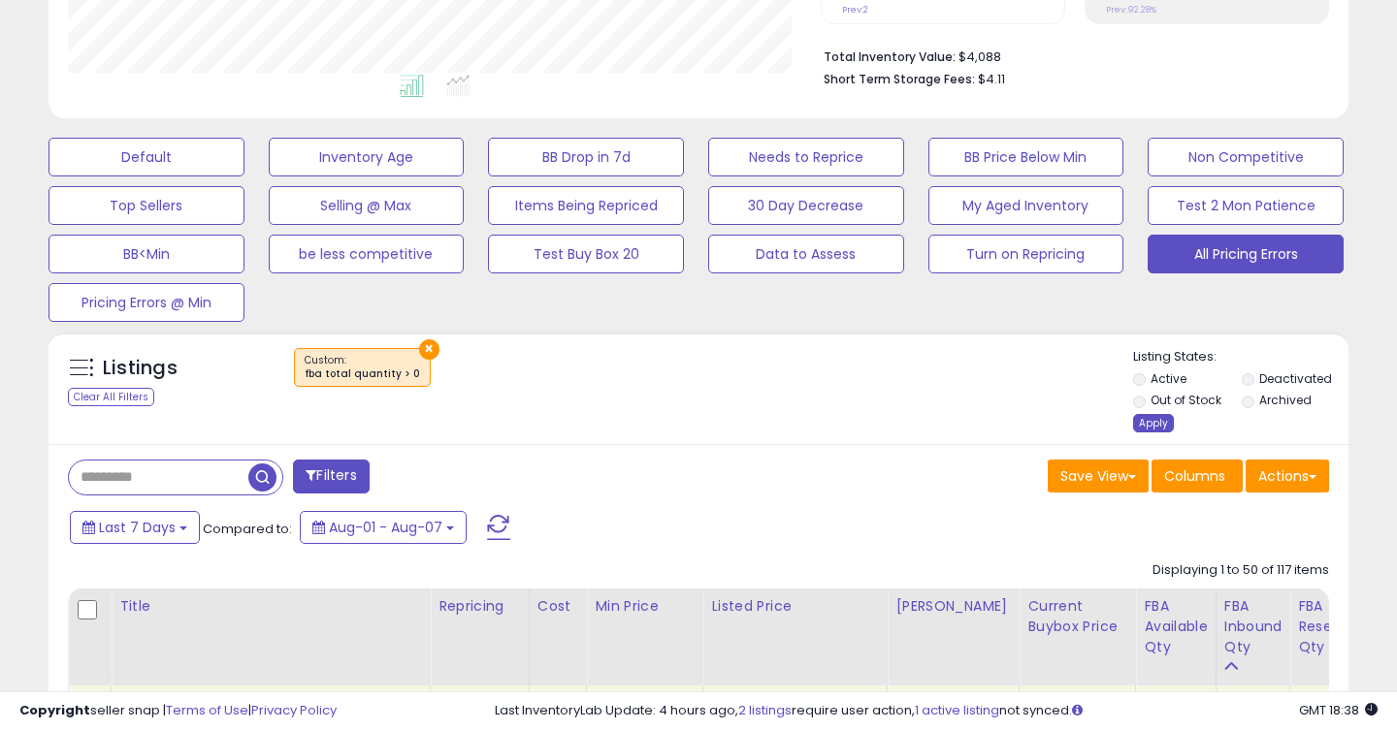
click at [1146, 426] on div "Apply" at bounding box center [1153, 423] width 41 height 18
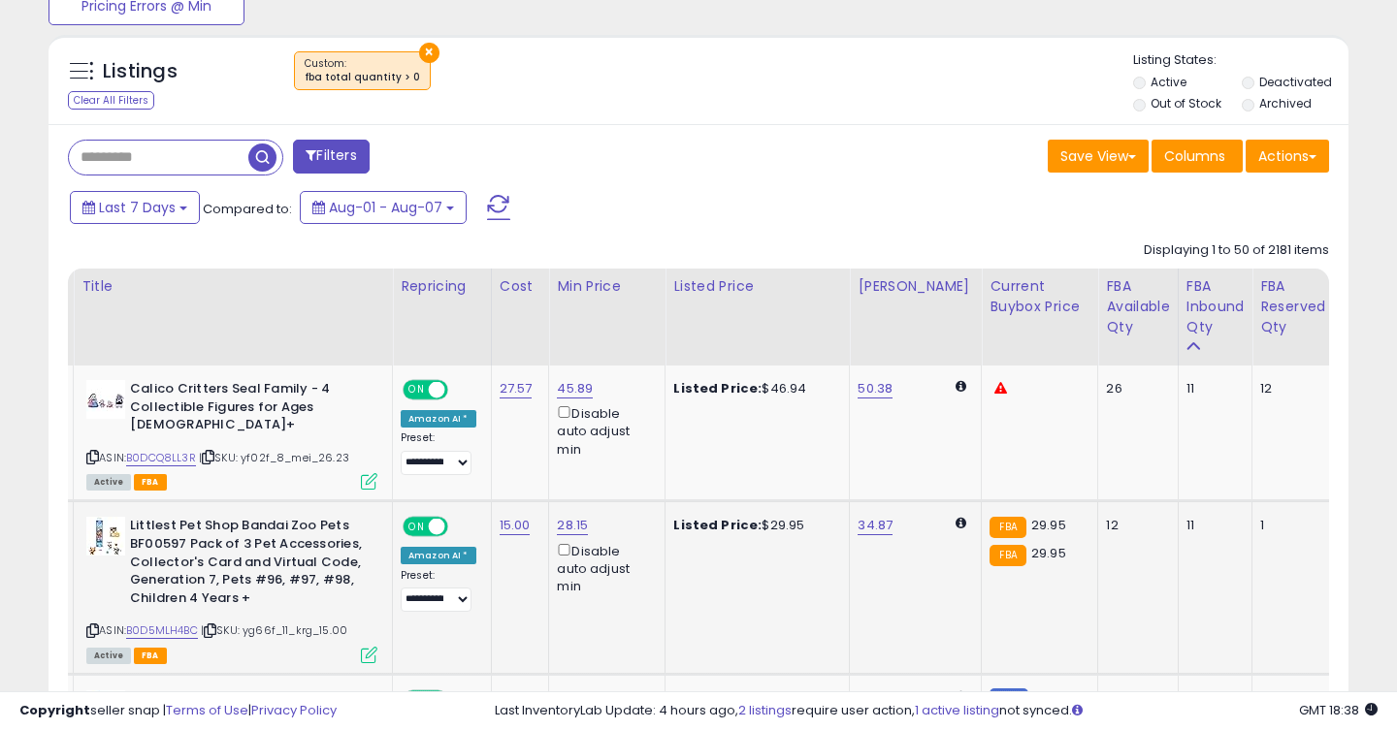
scroll to position [0, 38]
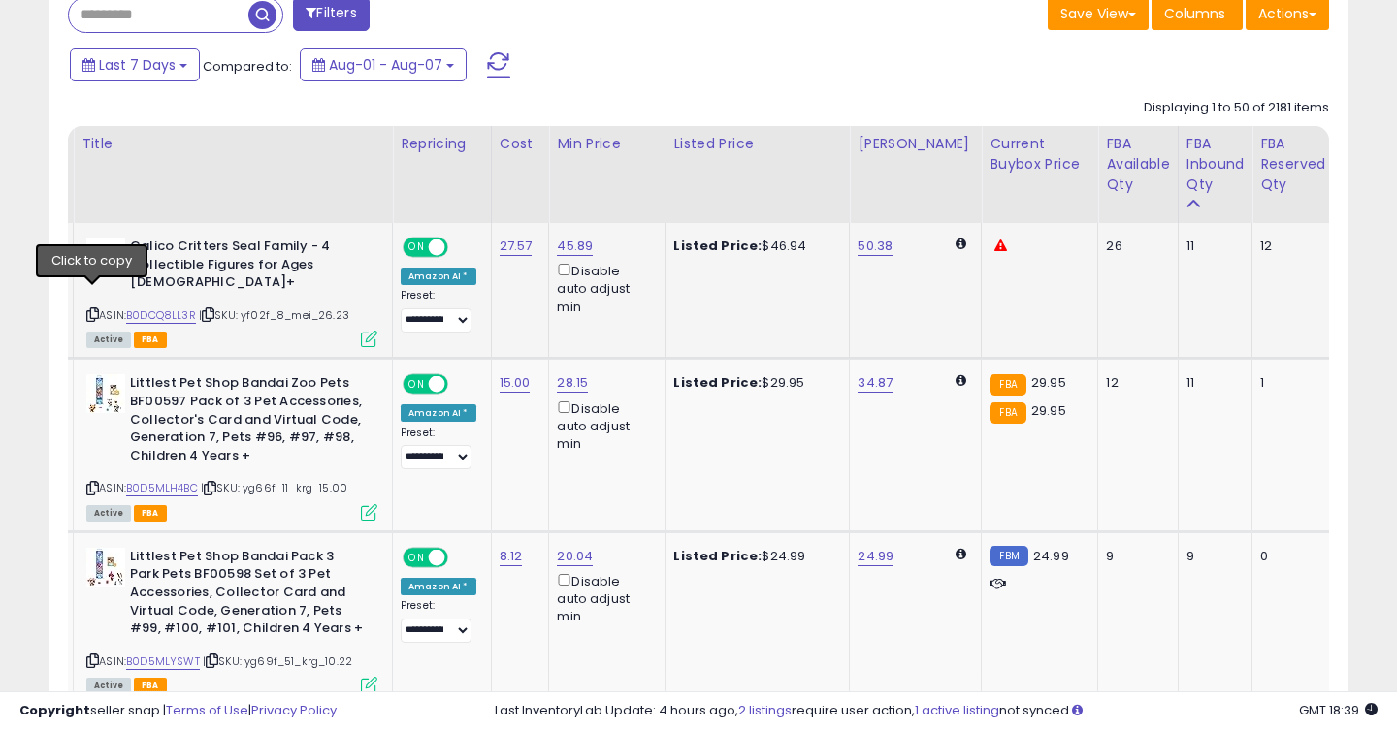
click at [94, 309] on icon at bounding box center [92, 314] width 13 height 11
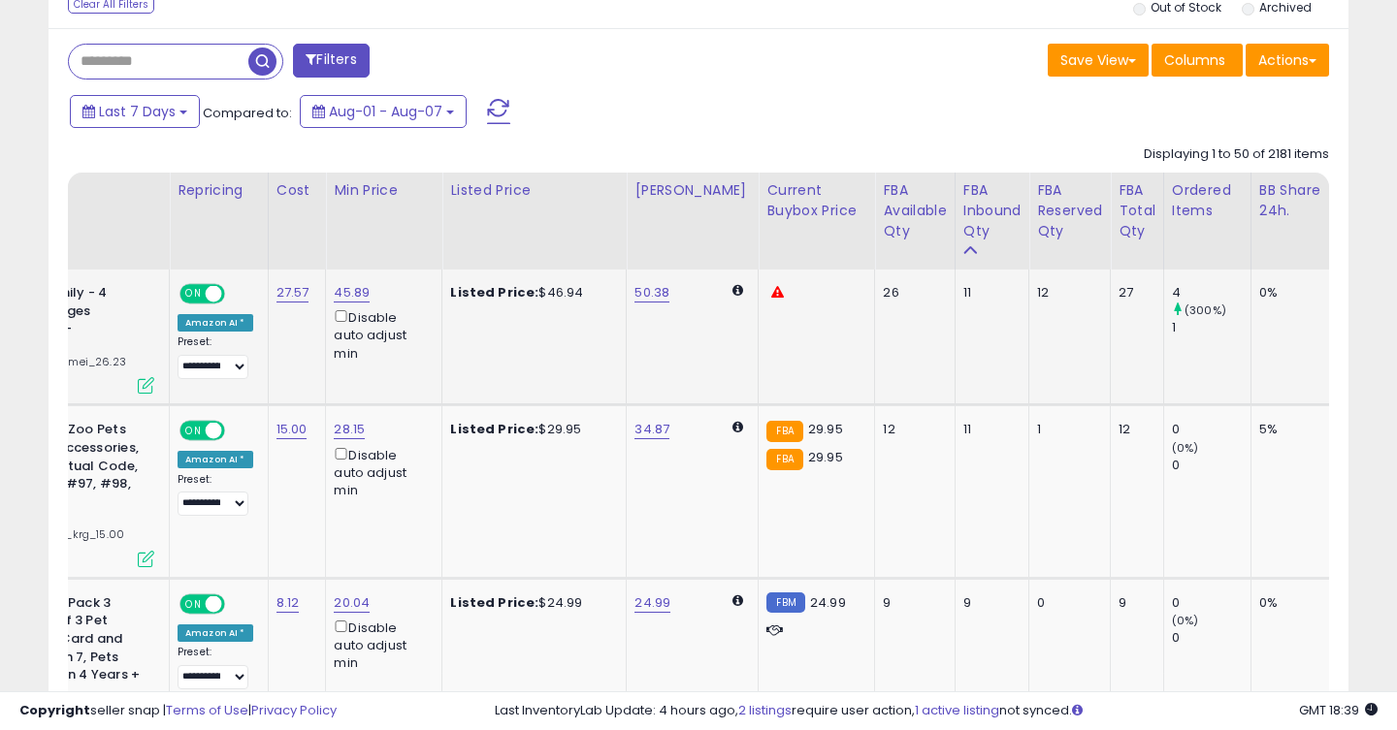
scroll to position [866, 0]
click at [1172, 60] on span "Columns" at bounding box center [1194, 60] width 61 height 19
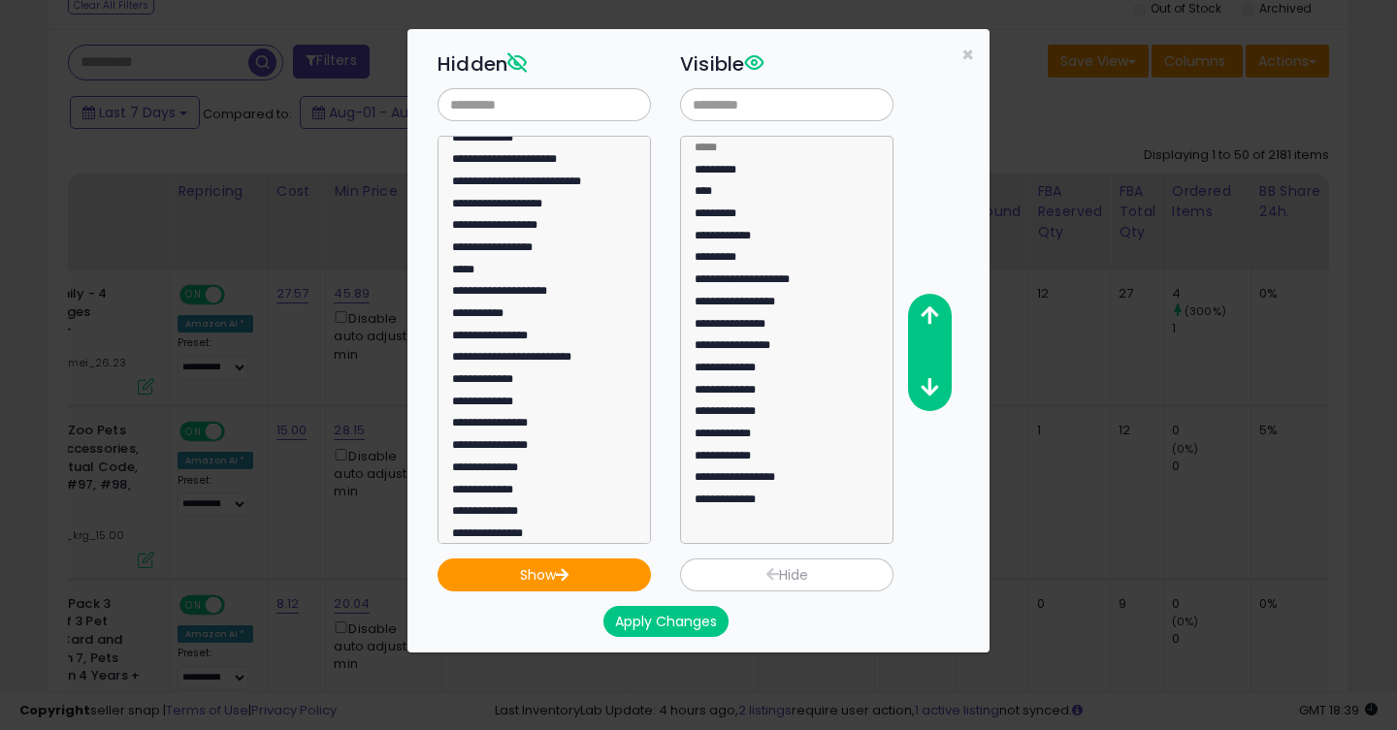
scroll to position [535, 0]
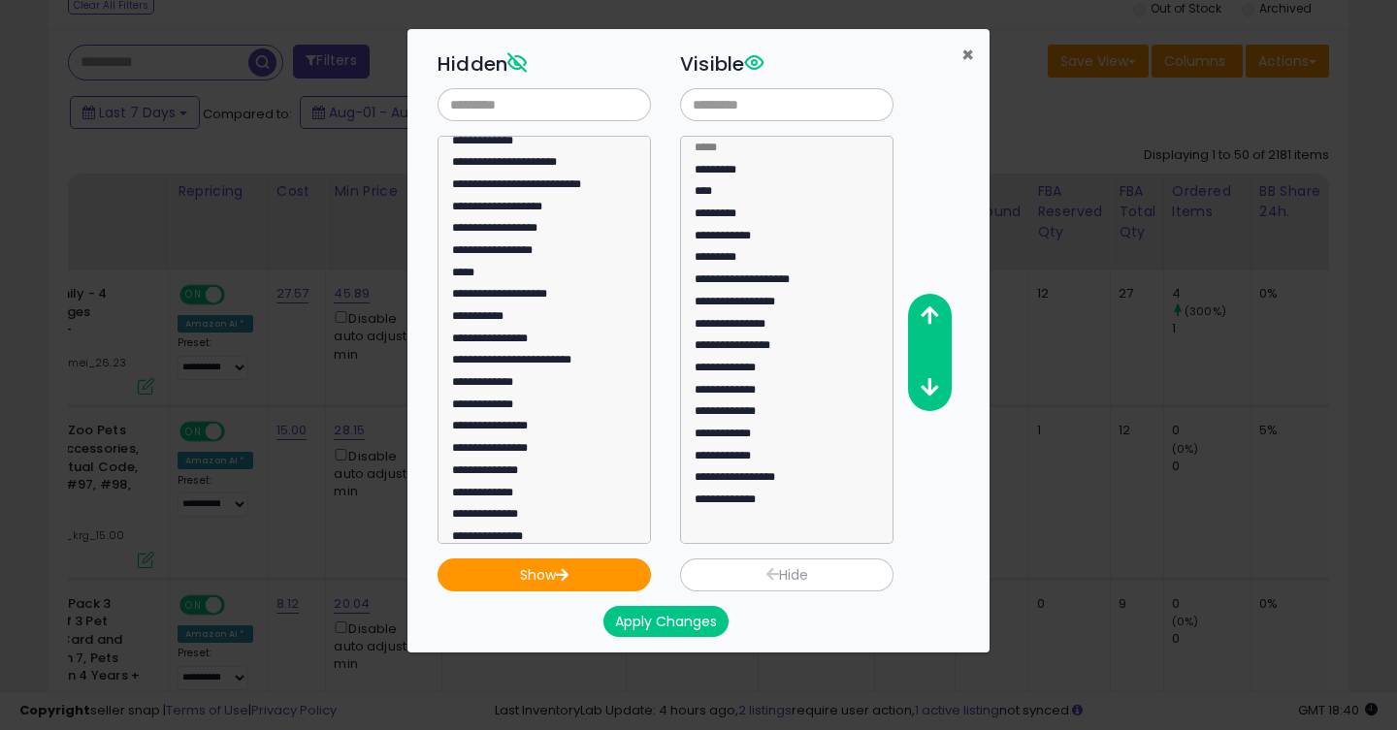
click at [970, 51] on span "×" at bounding box center [967, 55] width 13 height 28
